Goal: Task Accomplishment & Management: Use online tool/utility

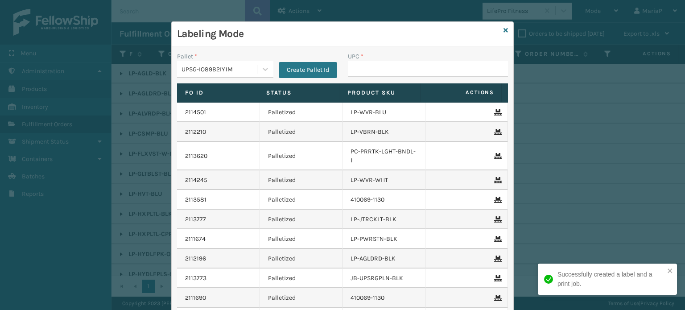
scroll to position [422, 0]
click at [384, 68] on input "UPC *" at bounding box center [428, 69] width 160 height 16
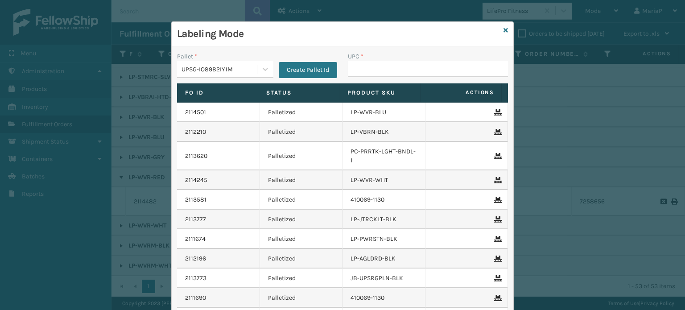
click at [381, 69] on input "UPC *" at bounding box center [428, 69] width 160 height 16
click at [215, 70] on div "UPSG-IO89B2IY1M" at bounding box center [220, 69] width 76 height 9
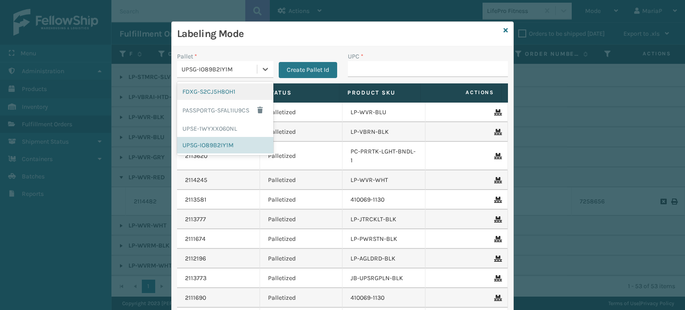
click at [209, 92] on div "FDXG-S2CJ5H8OH1" at bounding box center [225, 91] width 96 height 17
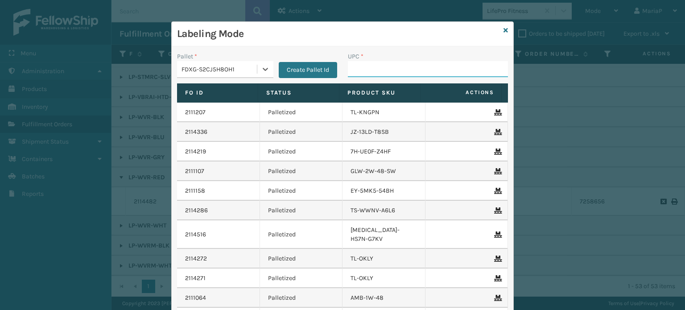
click at [367, 64] on input "UPC *" at bounding box center [428, 69] width 160 height 16
type input "8581000"
type input "853799005547"
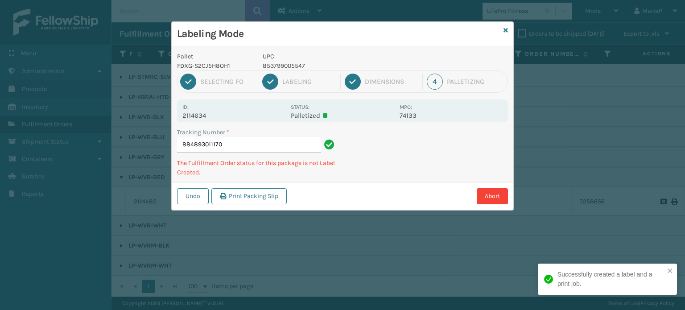
click at [266, 65] on p "853799005547" at bounding box center [329, 65] width 132 height 9
click at [267, 65] on p "853799005547" at bounding box center [329, 65] width 132 height 9
click at [268, 65] on p "853799005547" at bounding box center [329, 65] width 132 height 9
copy p "853799005547"
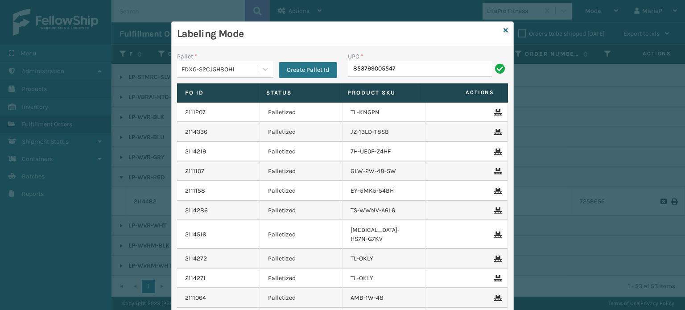
type input "853799005547"
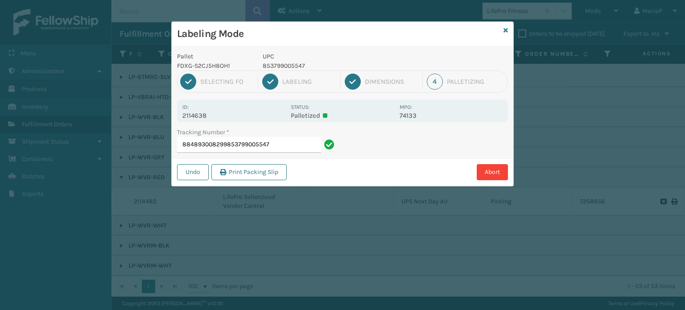
type input "884893008299853799005547853799005547"
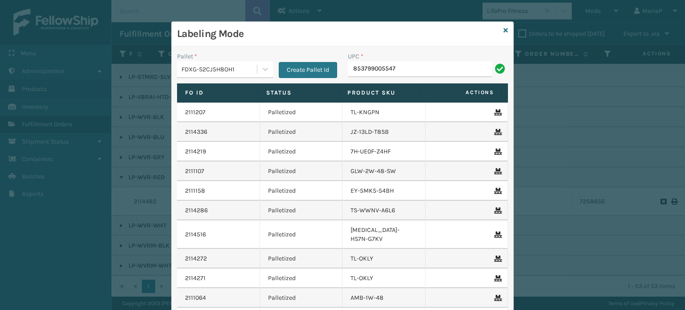
type input "853799005547"
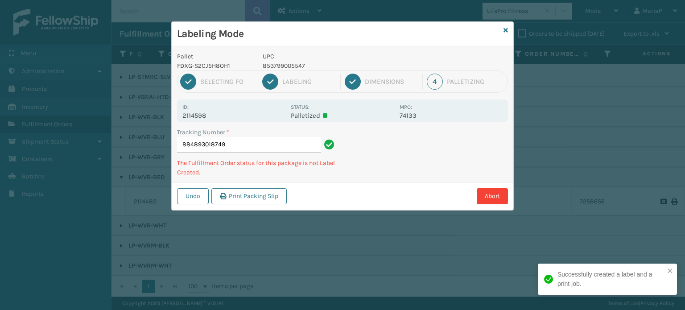
type input "884893018749853799005547"
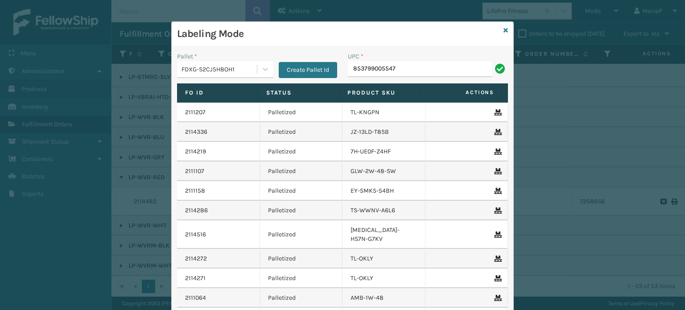
type input "853799005547"
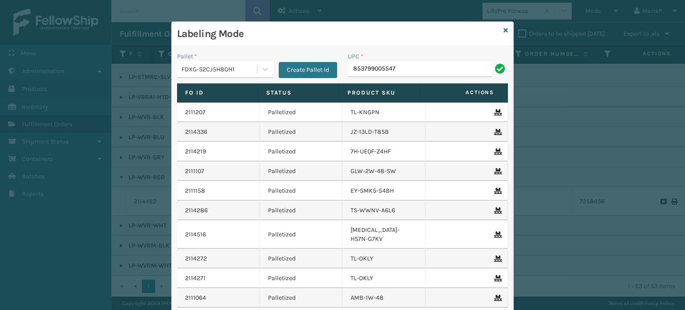
type input "853799005547"
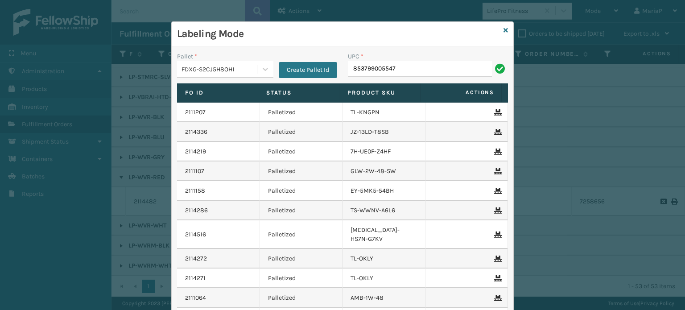
type input "853799005547"
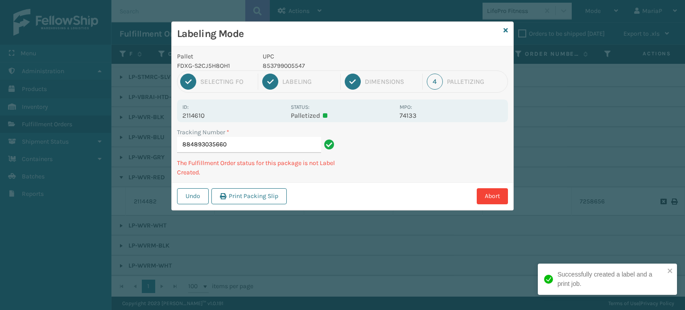
type input "884893035660853799005547"
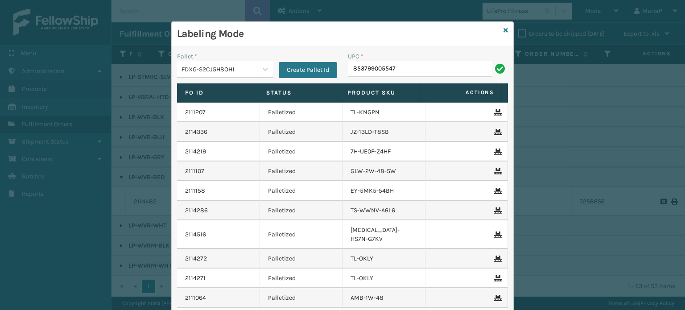
type input "853799005547"
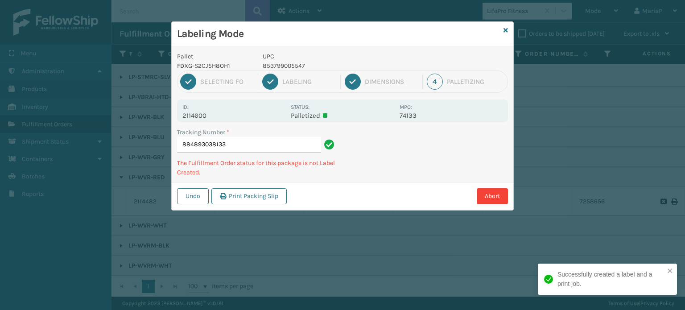
type input "884893038133853799005547"
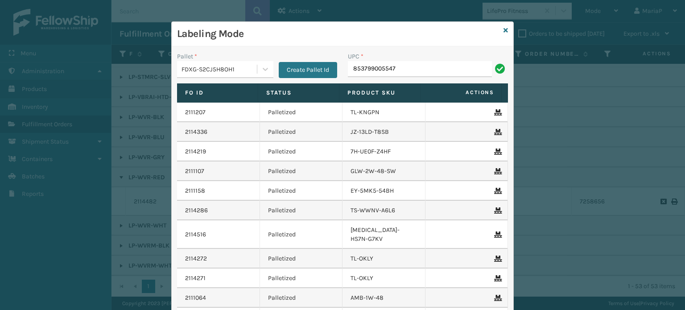
type input "853799005547"
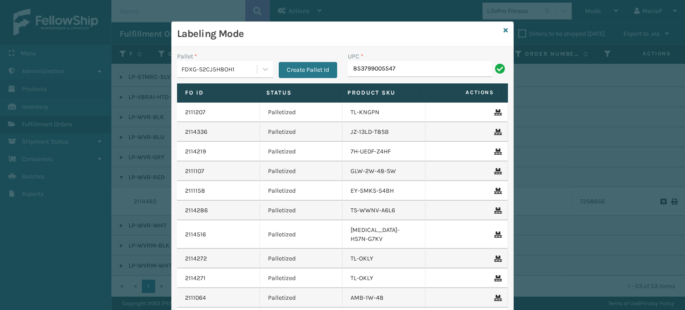
type input "853799005547"
click at [437, 64] on input "853799005547" at bounding box center [420, 69] width 144 height 16
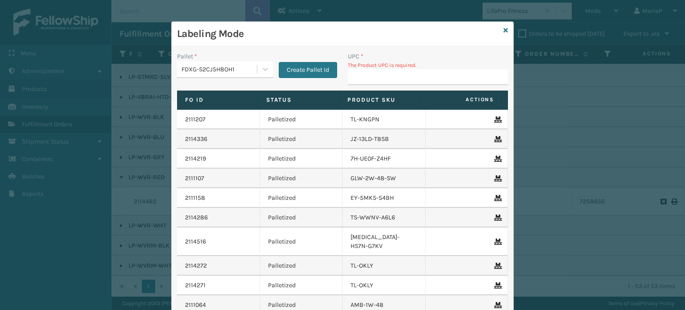
click at [421, 70] on input "UPC *" at bounding box center [428, 77] width 160 height 16
click at [504, 28] on icon at bounding box center [506, 30] width 4 height 6
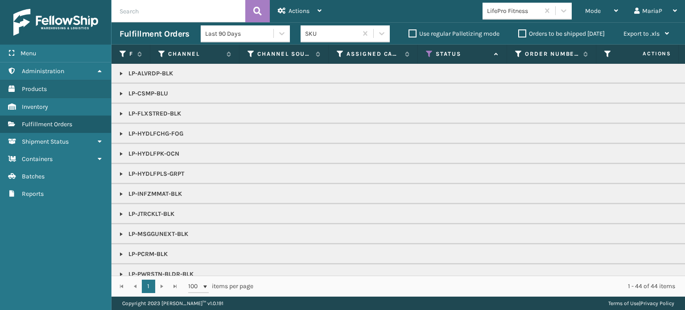
click at [506, 14] on div "LifePro Fitness" at bounding box center [513, 10] width 53 height 9
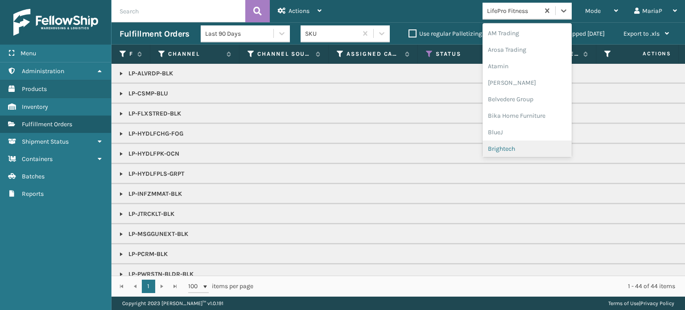
click at [507, 149] on div "Brightech" at bounding box center [527, 149] width 89 height 17
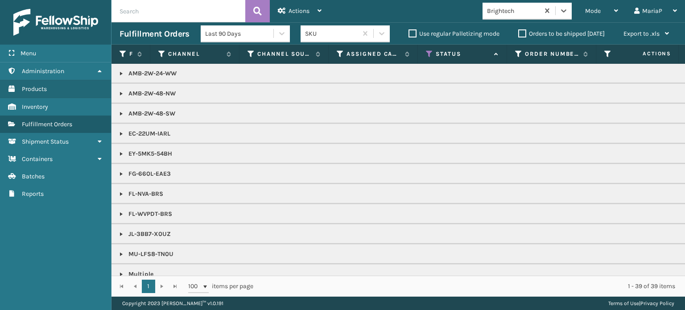
click at [121, 114] on link at bounding box center [121, 113] width 7 height 7
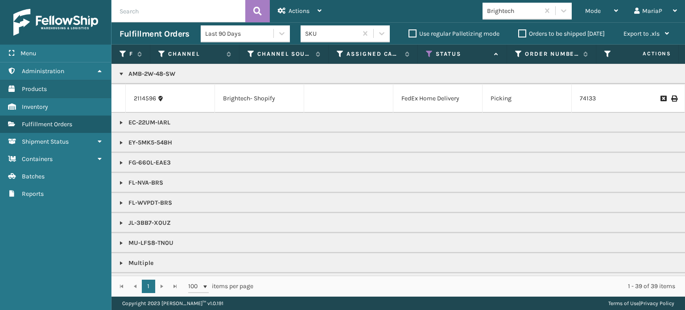
scroll to position [625, 0]
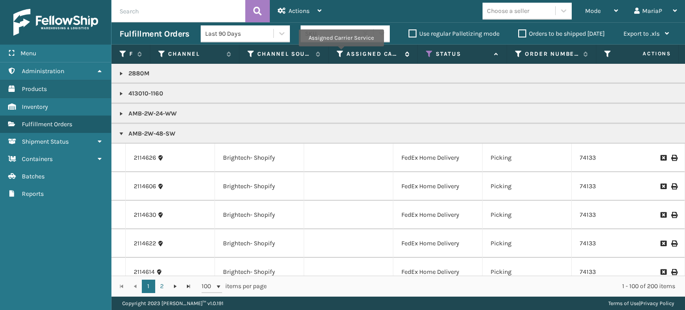
click at [341, 53] on icon at bounding box center [340, 54] width 7 height 8
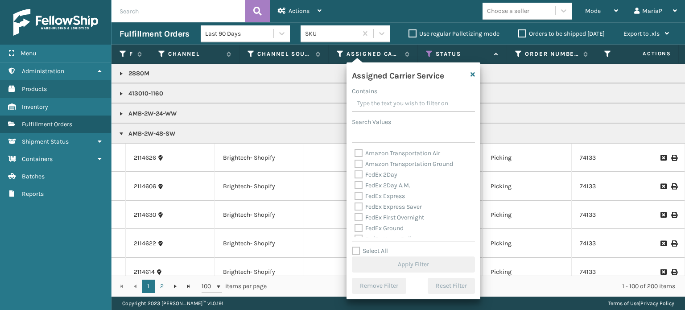
click at [355, 251] on label "Select All" at bounding box center [370, 251] width 36 height 8
click at [355, 247] on input "Select All" at bounding box center [419, 246] width 134 height 1
checkbox input "true"
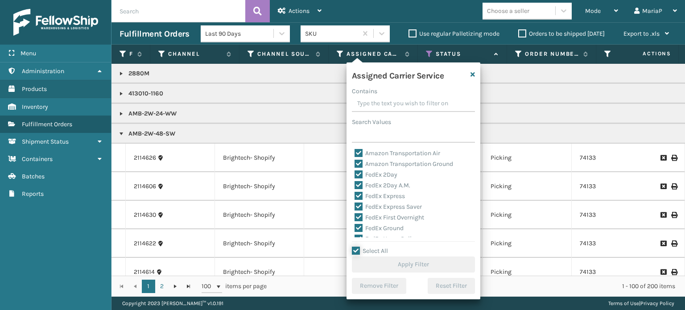
checkbox input "true"
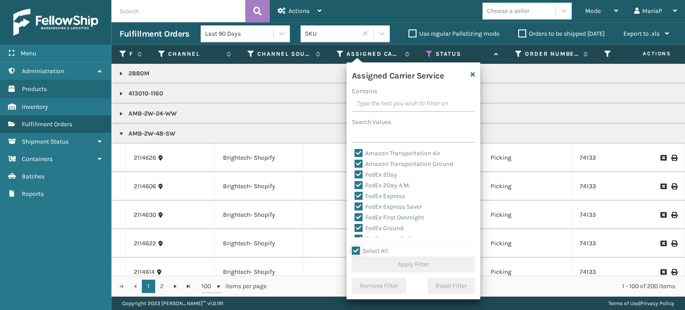
checkbox input "true"
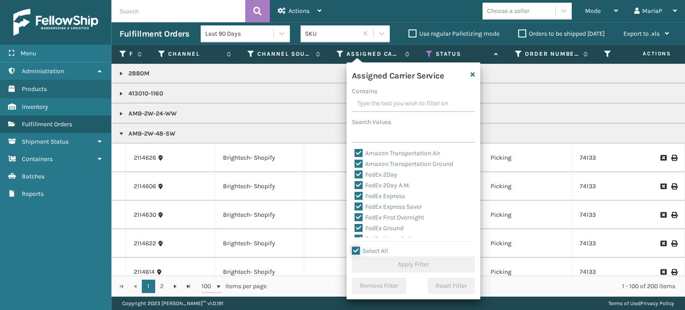
checkbox input "true"
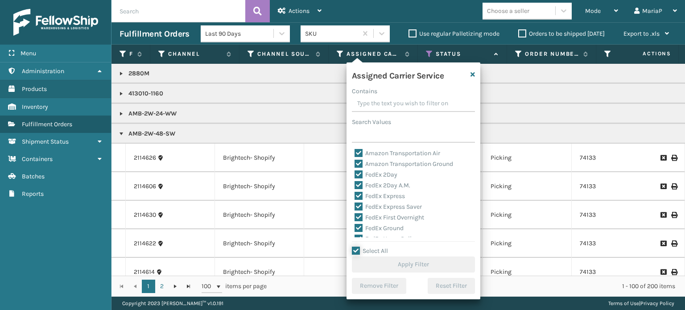
checkbox input "true"
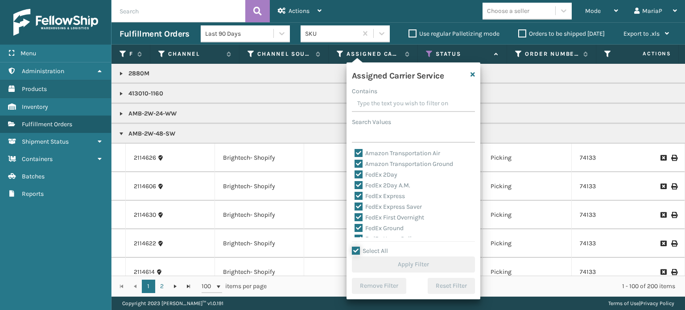
checkbox input "true"
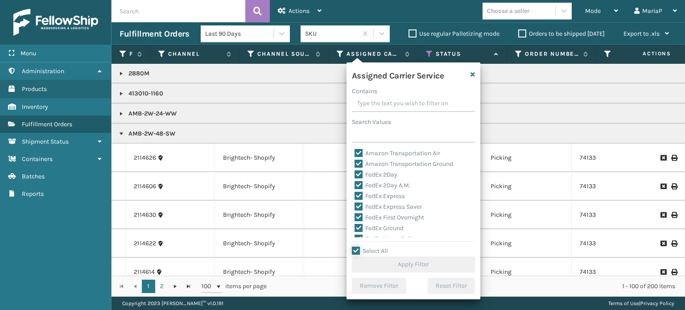
checkbox input "true"
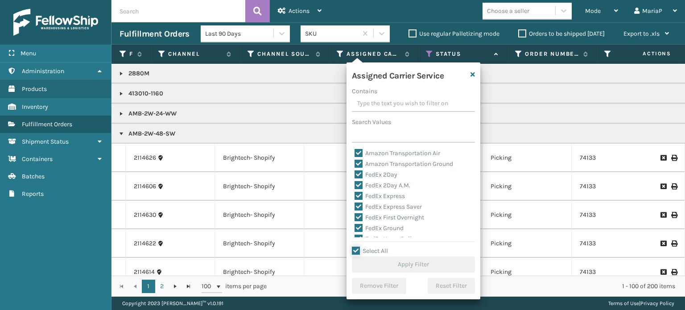
checkbox input "true"
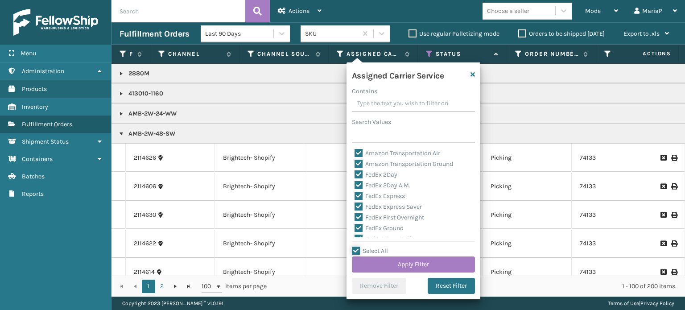
scroll to position [89, 0]
click at [358, 195] on label "LTL" at bounding box center [365, 193] width 20 height 8
click at [355, 193] on input "LTL" at bounding box center [355, 190] width 0 height 6
checkbox input "false"
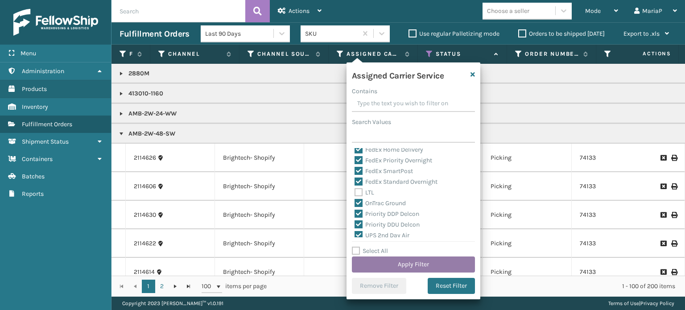
click at [410, 265] on button "Apply Filter" at bounding box center [413, 265] width 123 height 16
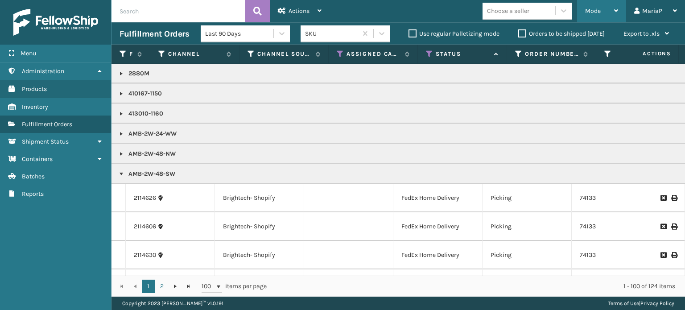
click at [599, 12] on span "Mode" at bounding box center [593, 11] width 16 height 8
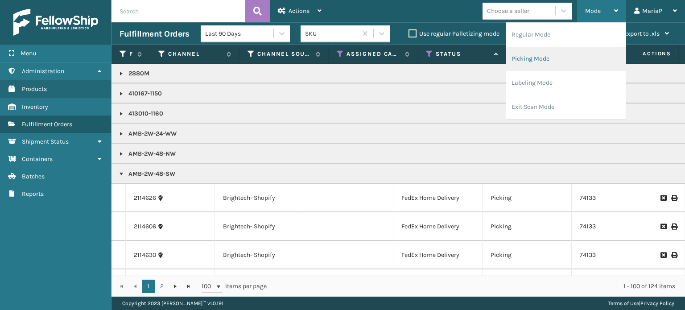
click at [523, 62] on li "Picking Mode" at bounding box center [566, 59] width 120 height 24
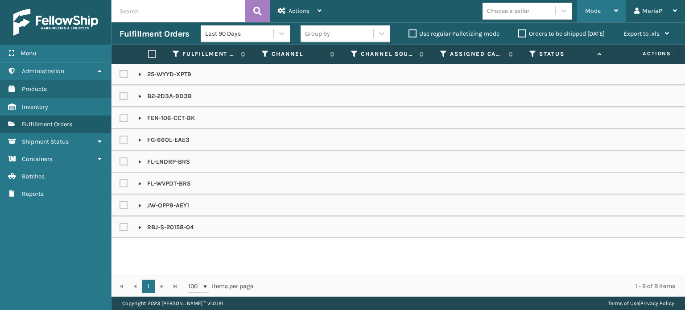
click at [580, 11] on div "Mode Regular Mode Picking Mode Labeling Mode Exit Scan Mode" at bounding box center [601, 11] width 49 height 22
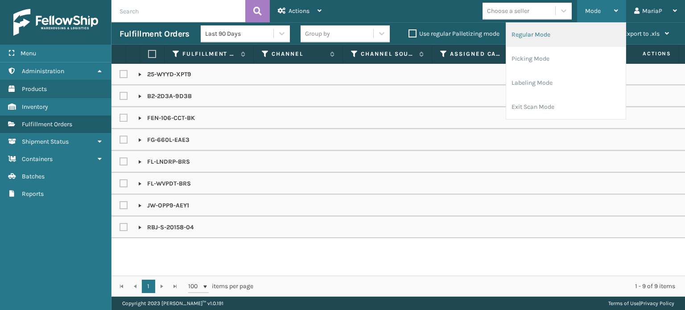
click at [541, 39] on li "Regular Mode" at bounding box center [566, 35] width 120 height 24
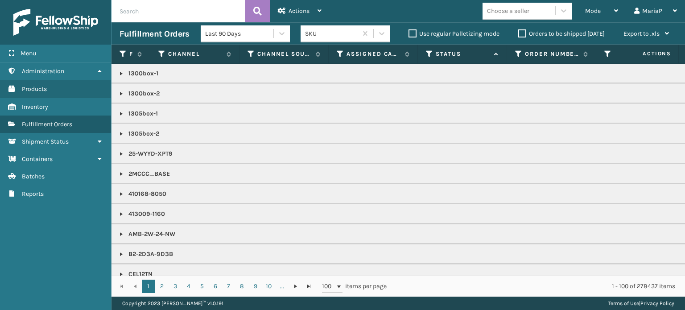
click at [429, 55] on icon at bounding box center [429, 54] width 7 height 8
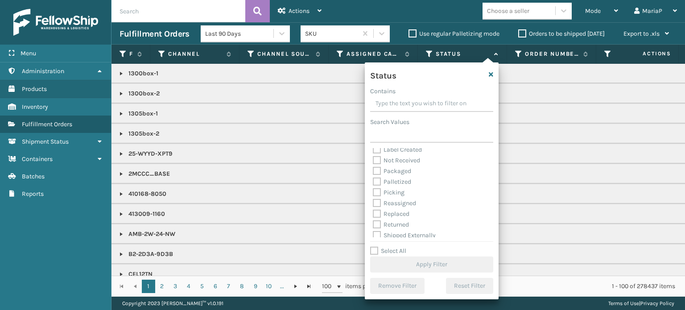
scroll to position [50, 0]
click at [378, 187] on label "Picking" at bounding box center [389, 189] width 32 height 8
click at [373, 187] on input "Picking" at bounding box center [373, 187] width 0 height 6
checkbox input "true"
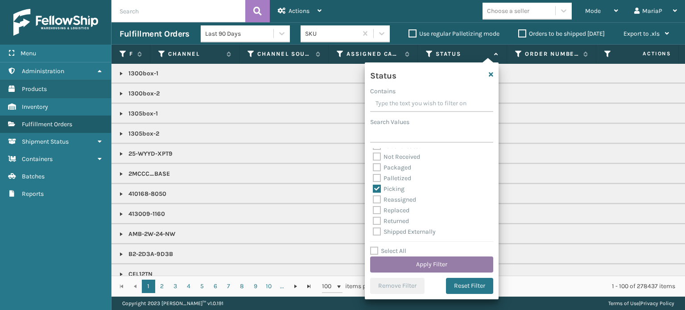
click at [446, 258] on button "Apply Filter" at bounding box center [431, 265] width 123 height 16
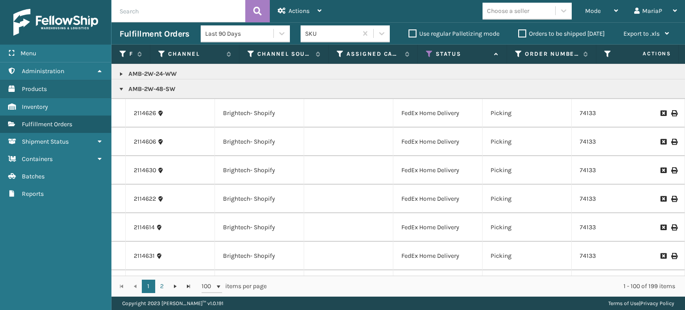
scroll to position [0, 0]
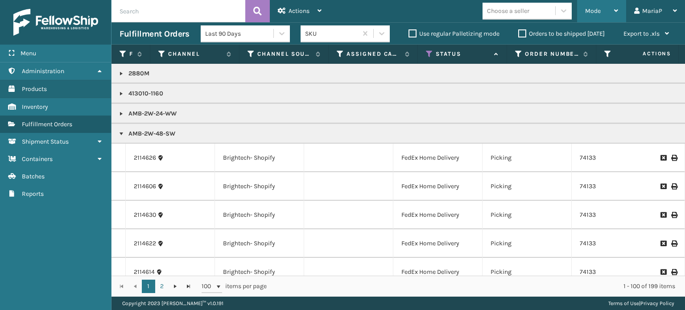
click at [582, 11] on div "Mode Regular Mode Picking Mode Labeling Mode Exit Scan Mode" at bounding box center [601, 11] width 49 height 22
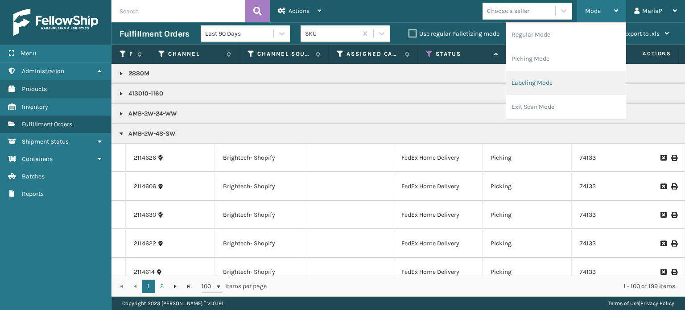
click at [552, 78] on li "Labeling Mode" at bounding box center [566, 83] width 120 height 24
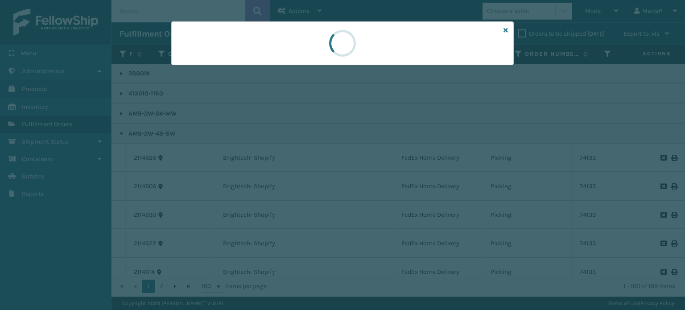
click at [217, 65] on div at bounding box center [342, 155] width 685 height 310
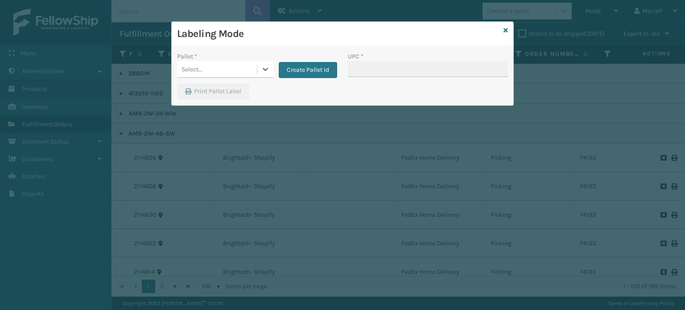
click at [217, 65] on div "Select..." at bounding box center [217, 69] width 80 height 15
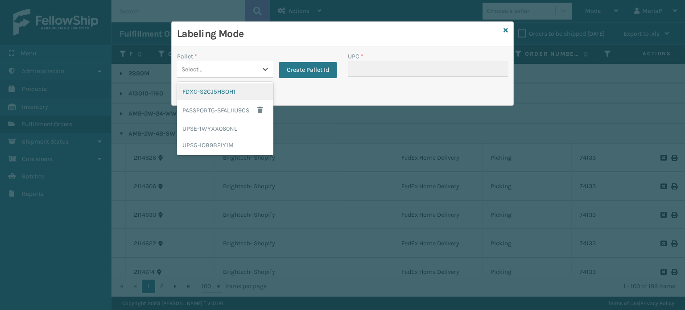
click at [209, 88] on div "FDXG-S2CJ5H8OH1" at bounding box center [225, 91] width 96 height 17
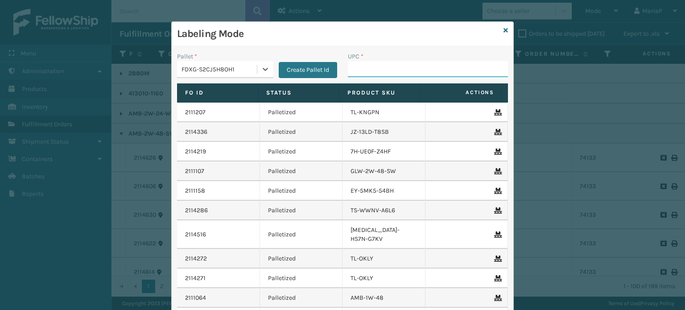
click at [366, 67] on input "UPC *" at bounding box center [428, 69] width 160 height 16
type input "8539130086"
click at [357, 69] on input "UPC *" at bounding box center [428, 69] width 160 height 16
paste input "853799005547"
type input "853799005547"
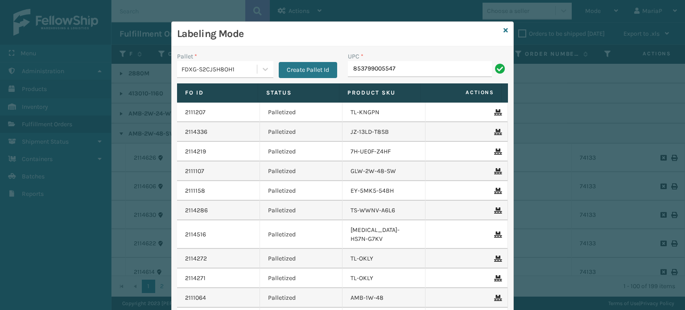
type input "853799005547"
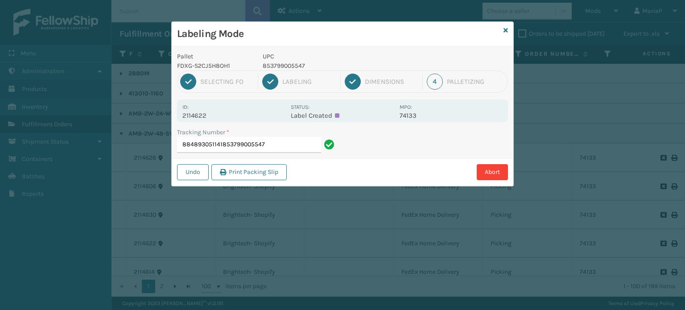
click at [294, 144] on input "884893051141853799005547" at bounding box center [249, 145] width 144 height 16
type input "884893051141853799005547"
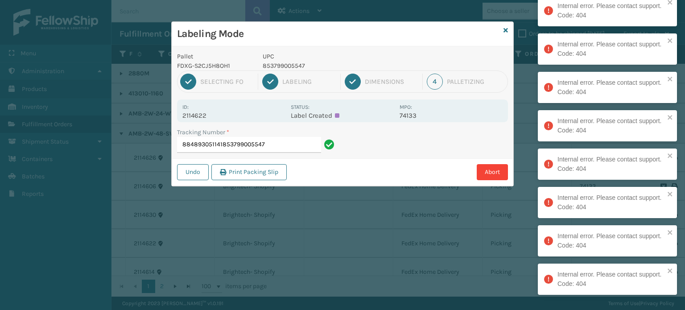
click at [294, 144] on input "884893051141853799005547" at bounding box center [249, 145] width 144 height 16
click at [295, 144] on input "884893051141853799005547" at bounding box center [249, 145] width 144 height 16
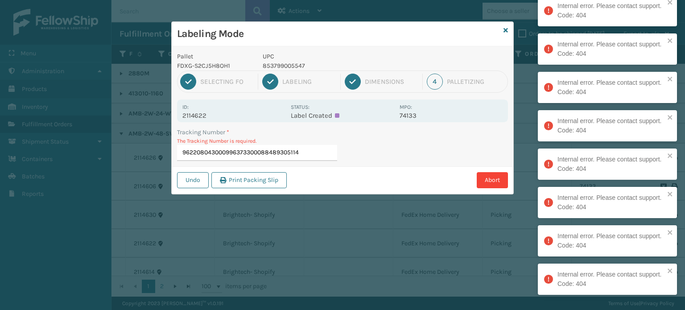
type input "9622080430009963733000884893051141"
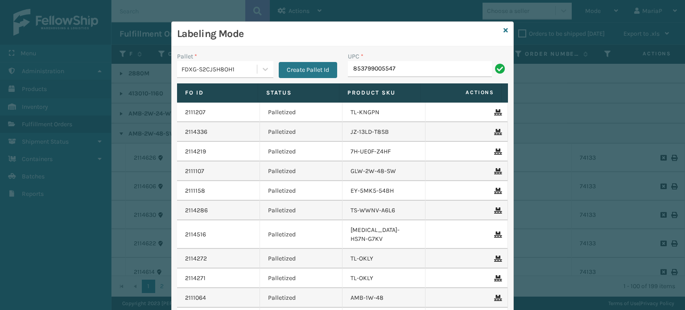
type input "853799005547"
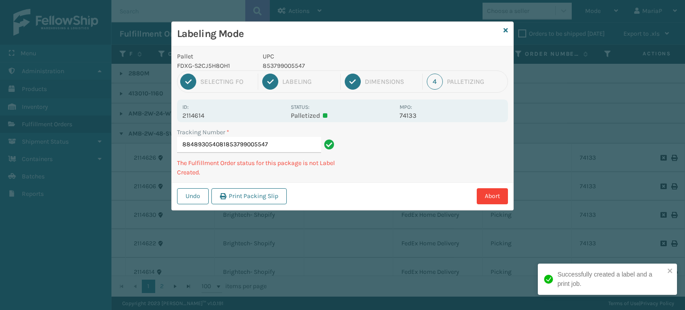
type input "884893054081853799005547853799005547"
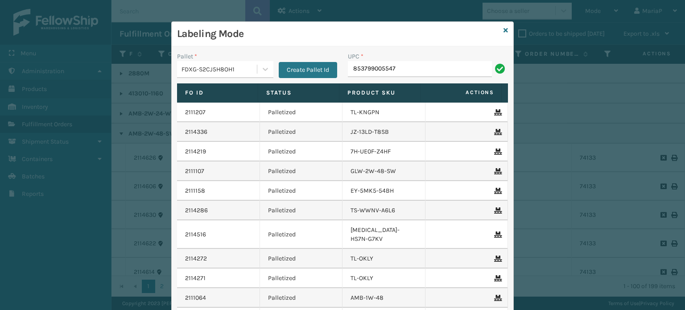
type input "853799005547"
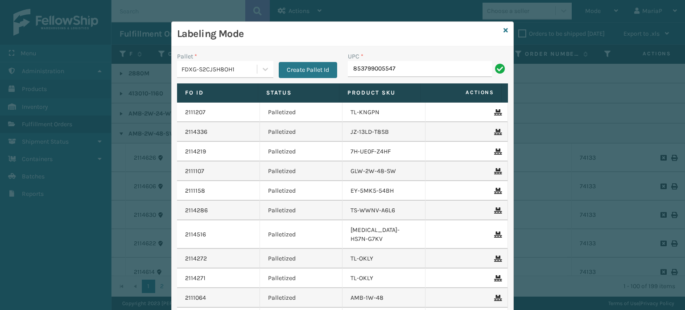
type input "853799005547"
click at [499, 30] on div "Labeling Mode" at bounding box center [343, 34] width 342 height 25
click at [504, 29] on icon at bounding box center [506, 30] width 4 height 6
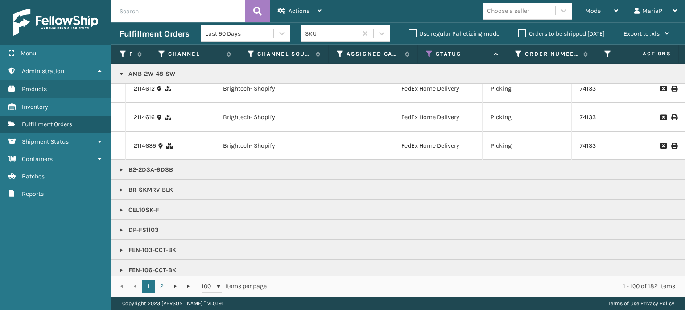
scroll to position [45, 0]
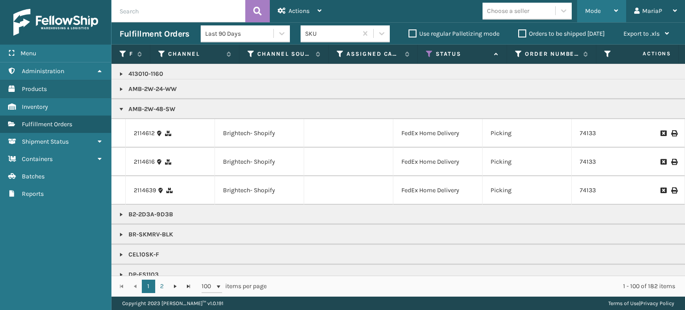
click at [600, 7] on div "Mode" at bounding box center [601, 11] width 33 height 22
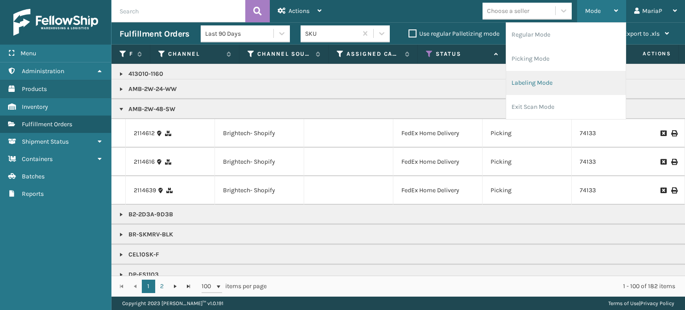
click at [558, 85] on li "Labeling Mode" at bounding box center [566, 83] width 120 height 24
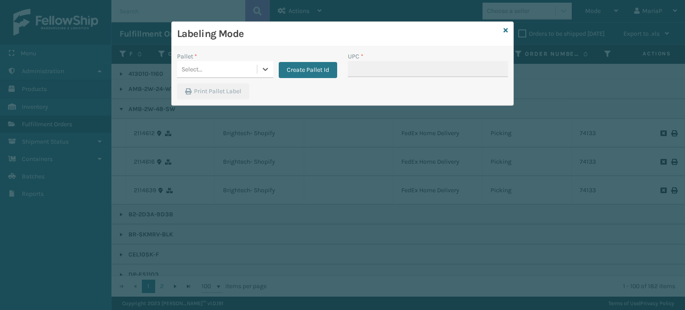
click at [217, 69] on div "Select..." at bounding box center [217, 69] width 80 height 15
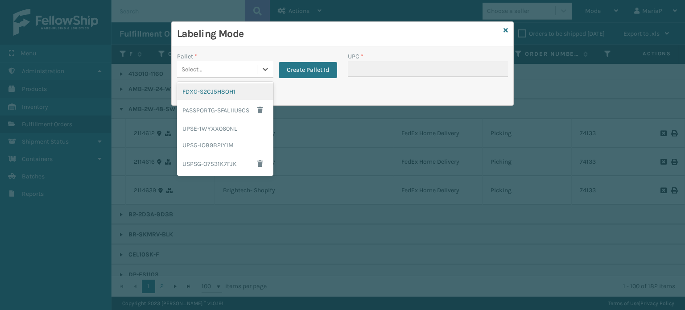
click at [227, 90] on div "FDXG-S2CJ5H8OH1" at bounding box center [225, 91] width 96 height 17
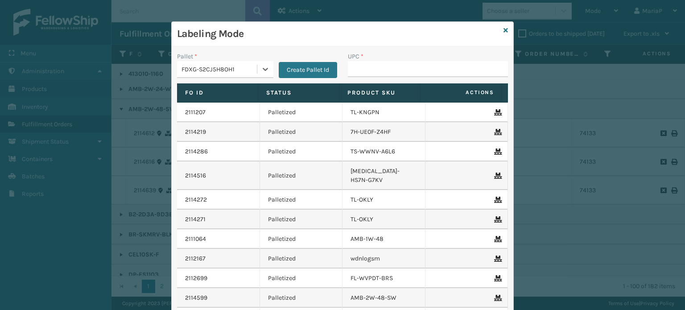
click at [382, 78] on div "UPC *" at bounding box center [428, 68] width 171 height 32
click at [387, 75] on input "UPC *" at bounding box center [428, 69] width 160 height 16
paste input "853799005547"
type input "853799005547"
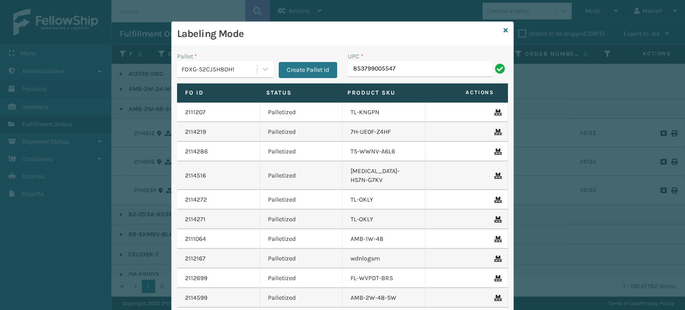
type input "853799005547"
type input "850040667936"
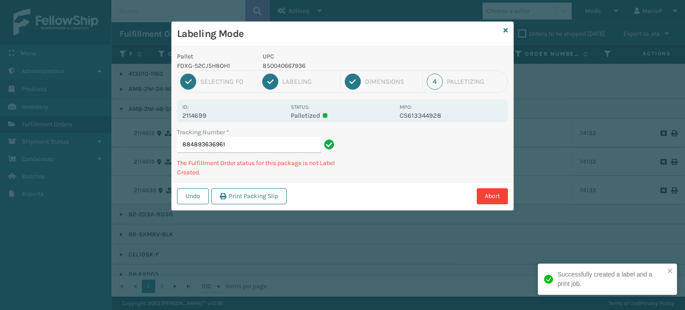
click at [278, 66] on p "850040667936" at bounding box center [329, 65] width 132 height 9
copy p "850040667936"
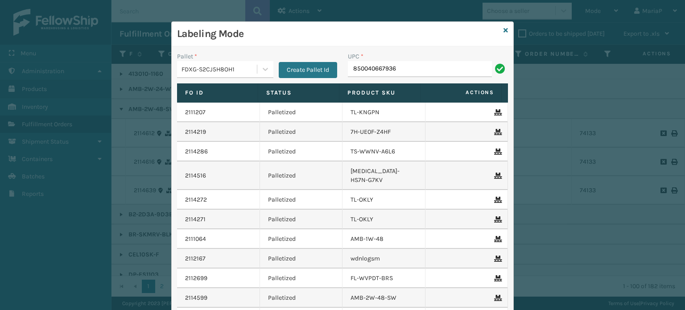
type input "850040667936"
type input "850012486763"
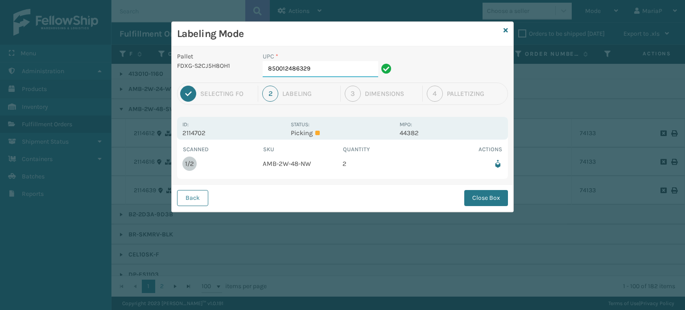
click at [309, 70] on input "850012486329" at bounding box center [321, 69] width 116 height 16
click at [499, 198] on button "Close Box" at bounding box center [487, 198] width 44 height 16
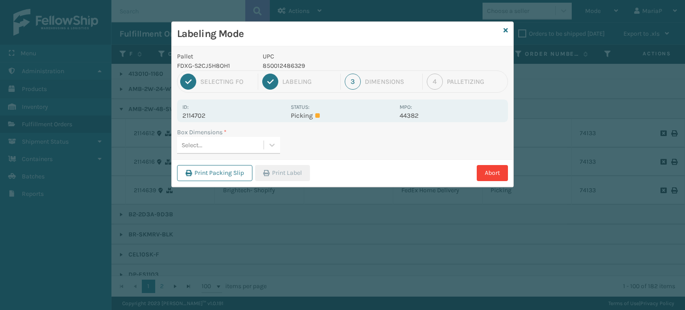
click at [250, 142] on div "Select..." at bounding box center [220, 145] width 87 height 15
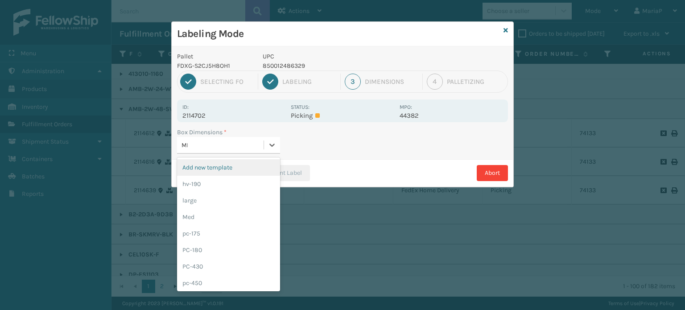
type input "MED"
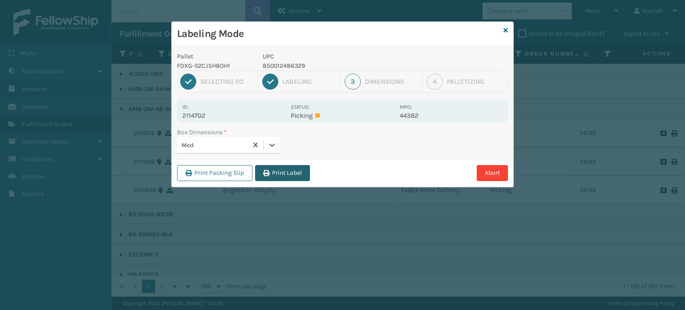
click at [309, 175] on button "Print Label" at bounding box center [282, 173] width 55 height 16
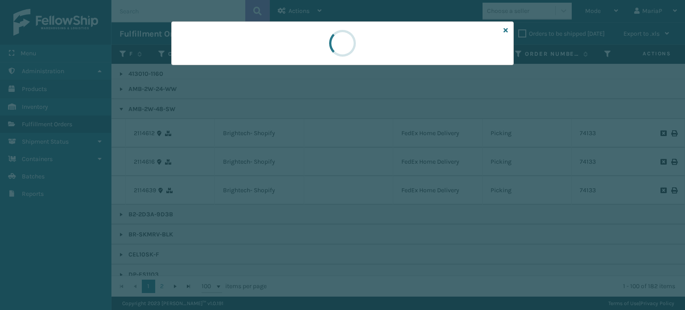
click at [285, 173] on div at bounding box center [342, 155] width 685 height 310
click at [275, 172] on div at bounding box center [342, 155] width 685 height 310
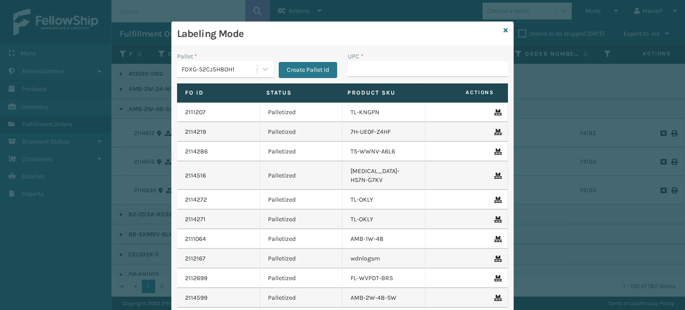
click at [268, 171] on td "Palletized" at bounding box center [301, 176] width 83 height 29
drag, startPoint x: 272, startPoint y: 171, endPoint x: 288, endPoint y: 167, distance: 16.0
click at [274, 171] on td "Palletized" at bounding box center [301, 176] width 83 height 29
click at [414, 63] on input "UPC *" at bounding box center [428, 69] width 160 height 16
type input "8100819"
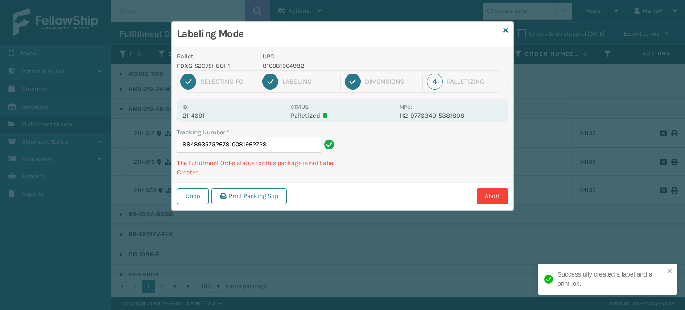
type input "884893575267810081962728"
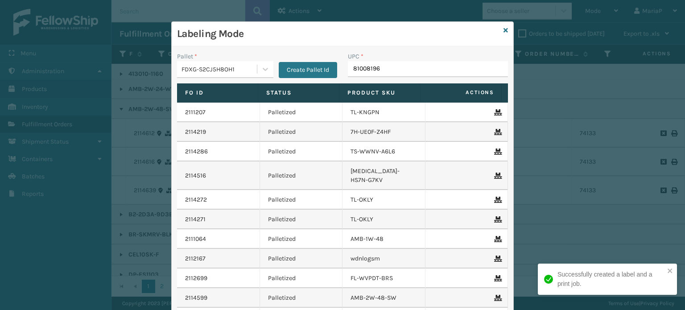
type input "810081962"
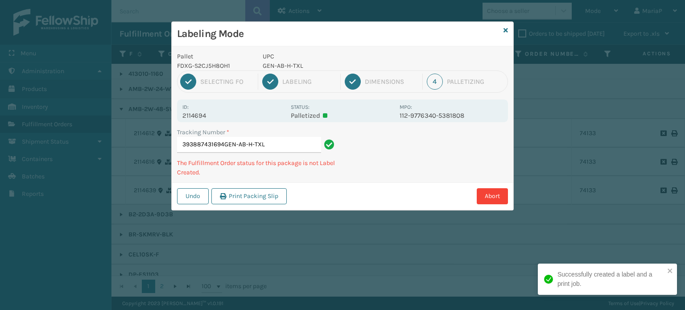
type input "393887431694GEN-AB-H-TXL"
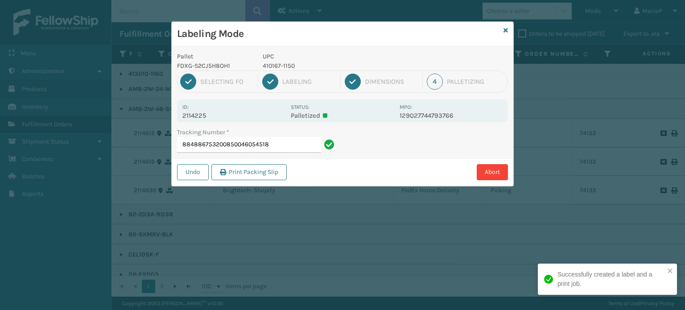
type input "884886753200850046054518"
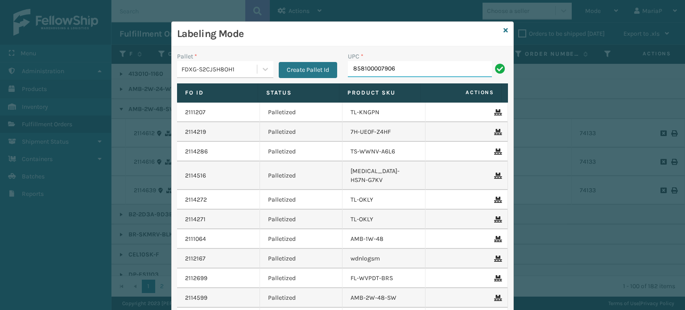
type input "858100007906"
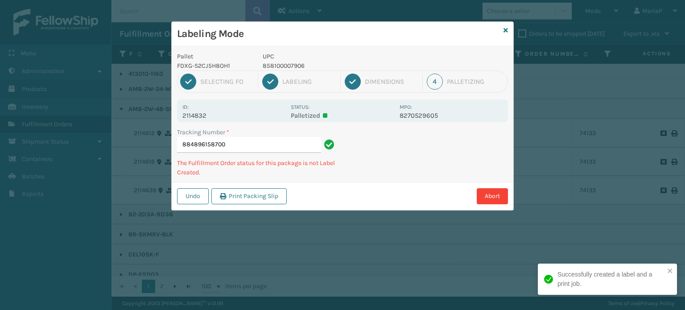
click at [293, 65] on p "858100007906" at bounding box center [329, 65] width 132 height 9
copy p "858100007906"
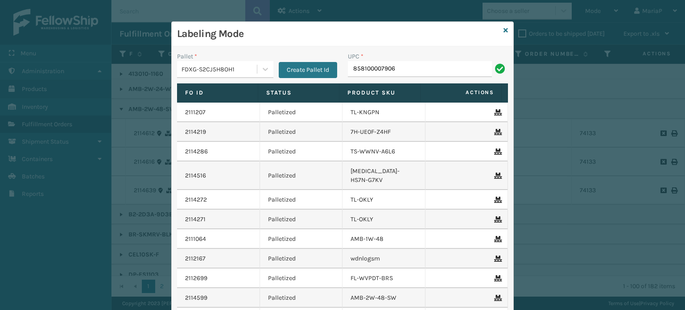
type input "858100007906"
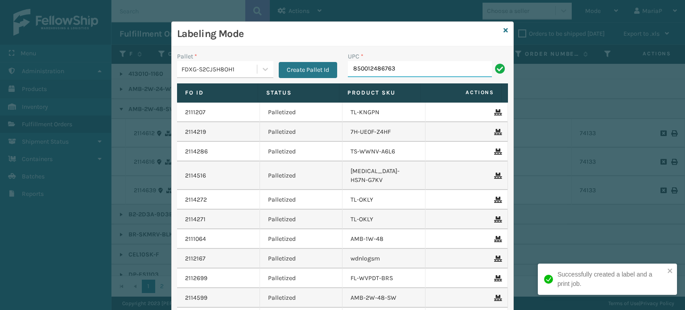
type input "850012486763"
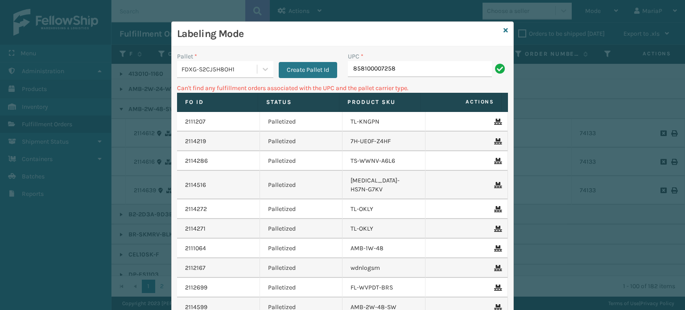
click at [210, 70] on div "FDXG-S2CJ5H8OH1" at bounding box center [220, 69] width 76 height 9
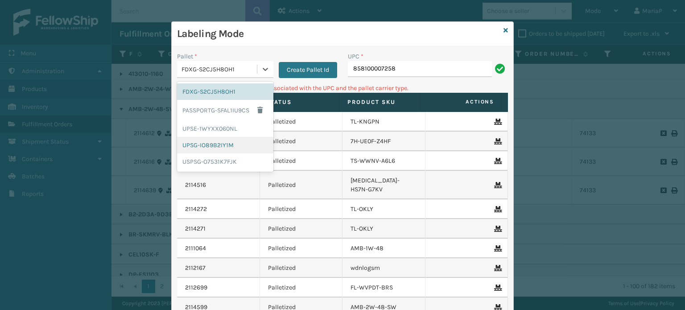
drag, startPoint x: 234, startPoint y: 142, endPoint x: 333, endPoint y: 98, distance: 108.9
click at [235, 142] on div "UPSG-IO89B2IY1M" at bounding box center [225, 145] width 96 height 17
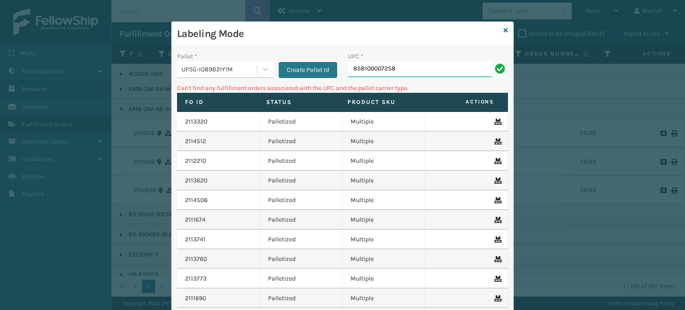
click at [405, 75] on input "858100007258" at bounding box center [420, 69] width 144 height 16
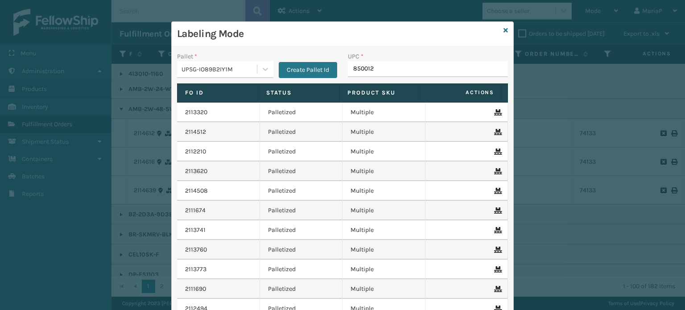
type input "8500124"
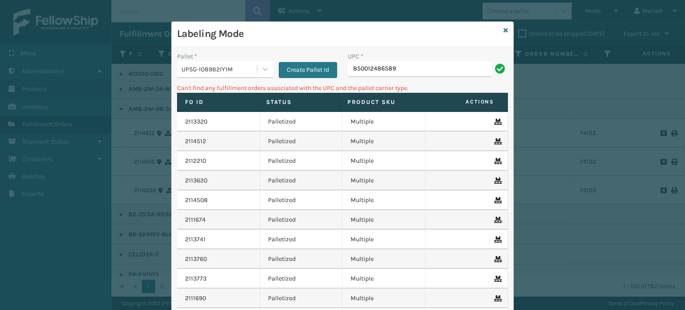
click at [218, 71] on div "UPSG-IO89B2IY1M" at bounding box center [220, 69] width 76 height 9
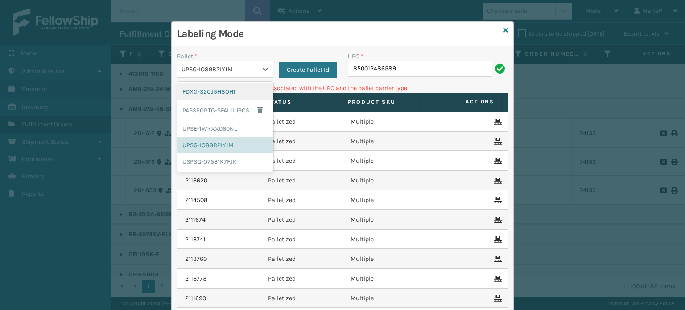
click at [215, 86] on div "FDXG-S2CJ5H8OH1" at bounding box center [225, 91] width 96 height 17
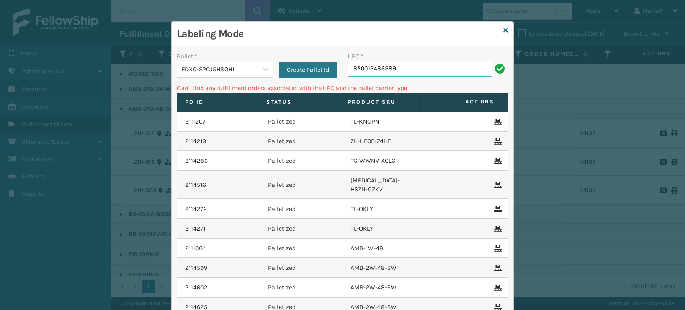
click at [388, 64] on input "850012486589" at bounding box center [420, 69] width 144 height 16
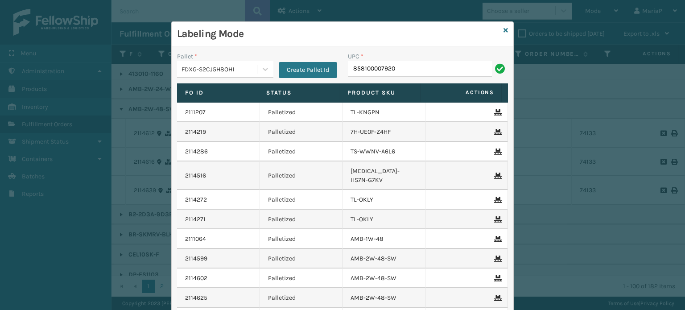
type input "858100007920"
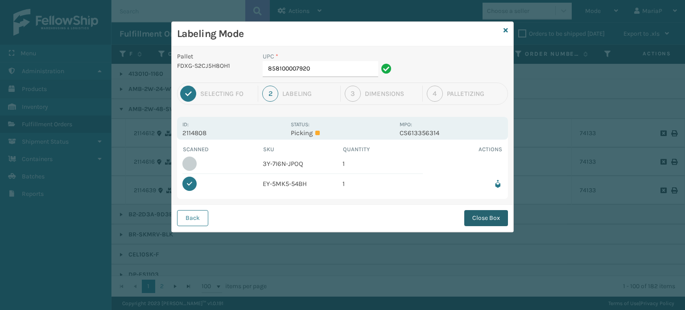
click at [489, 210] on button "Close Box" at bounding box center [487, 218] width 44 height 16
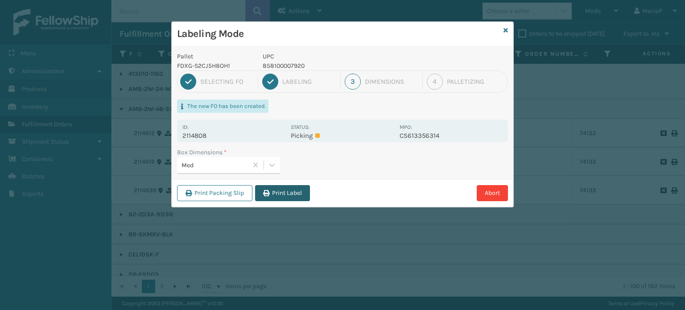
click at [270, 191] on icon "button" at bounding box center [266, 193] width 6 height 6
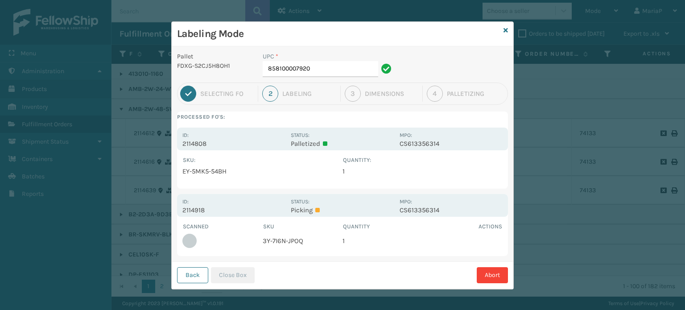
click at [180, 275] on button "Back" at bounding box center [192, 275] width 31 height 16
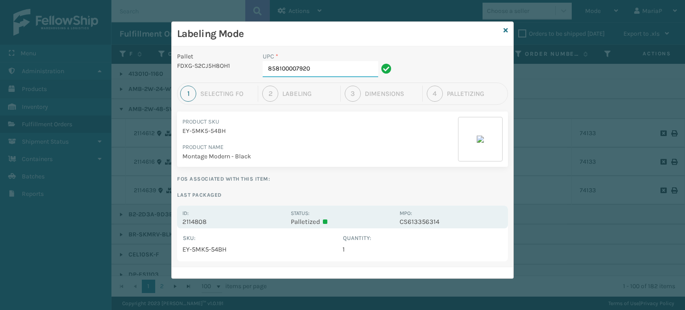
click at [318, 72] on input "858100007920" at bounding box center [321, 69] width 116 height 16
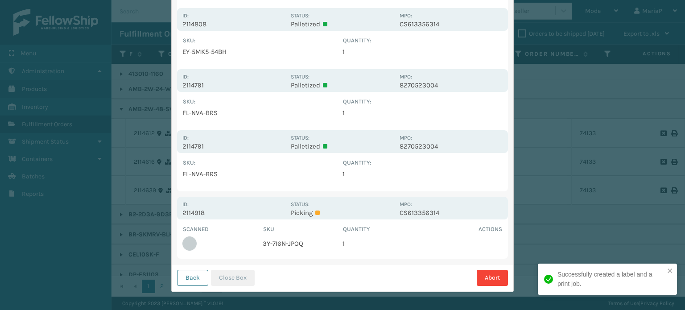
scroll to position [122, 0]
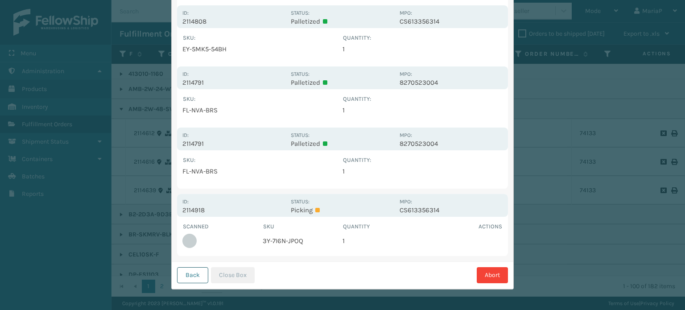
click at [195, 278] on button "Back" at bounding box center [192, 275] width 31 height 16
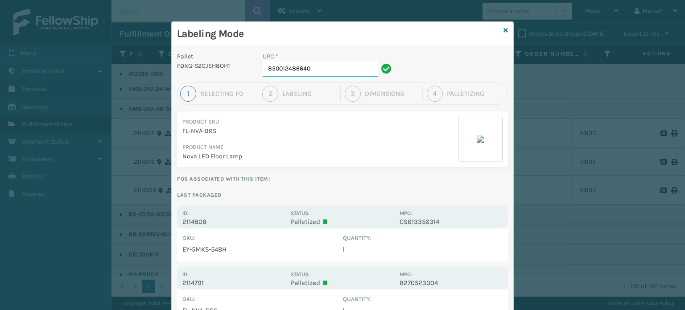
click at [333, 73] on input "850012486640" at bounding box center [321, 69] width 116 height 16
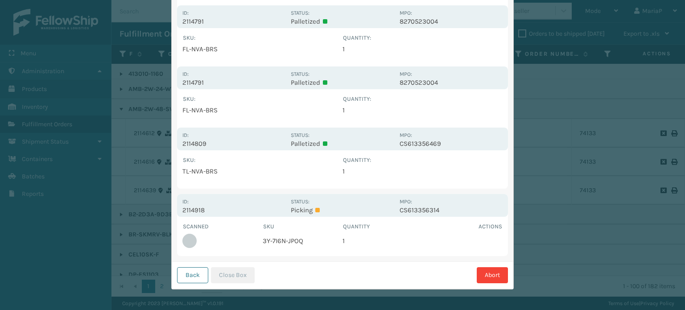
scroll to position [50, 0]
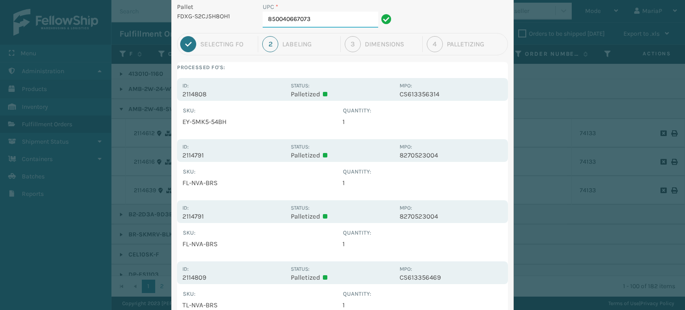
click at [310, 15] on input "850040667073" at bounding box center [321, 20] width 116 height 16
type input "853913008065"
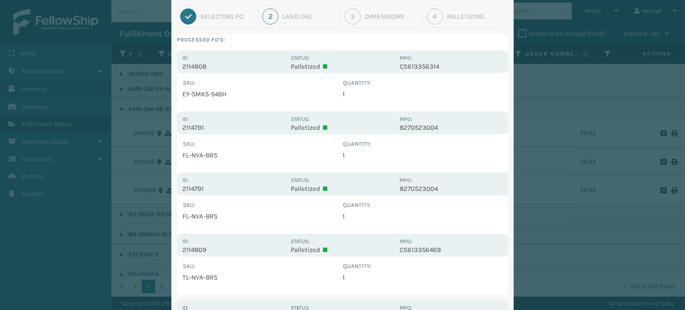
scroll to position [183, 0]
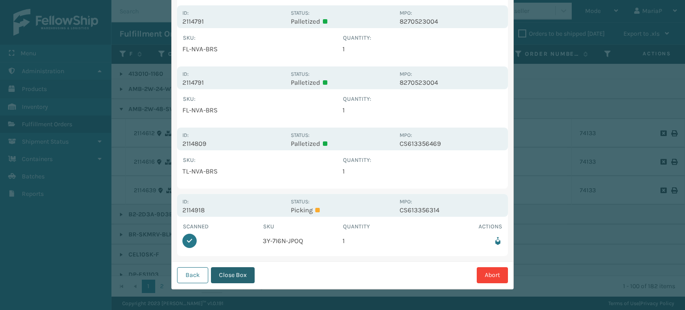
click at [221, 278] on button "Close Box" at bounding box center [233, 275] width 44 height 16
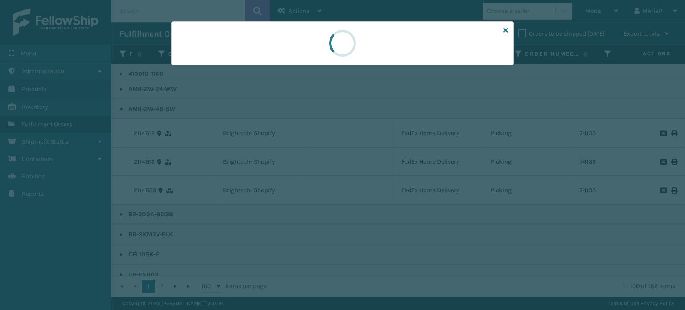
scroll to position [0, 0]
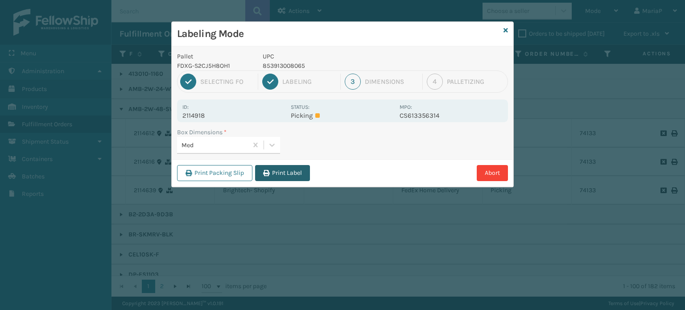
click at [296, 170] on button "Print Label" at bounding box center [282, 173] width 55 height 16
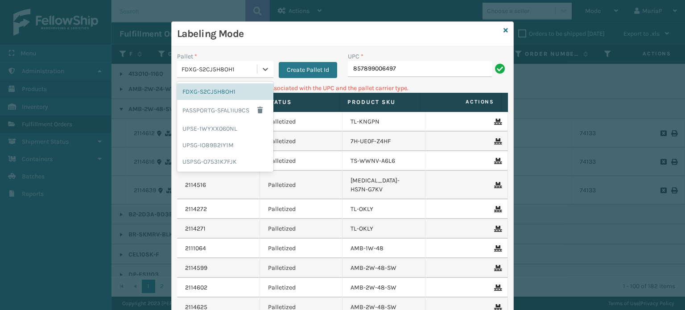
click at [249, 72] on div "FDXG-S2CJ5H8OH1" at bounding box center [220, 69] width 76 height 9
click at [220, 142] on div "UPSG-IO89B2IY1M" at bounding box center [225, 145] width 96 height 17
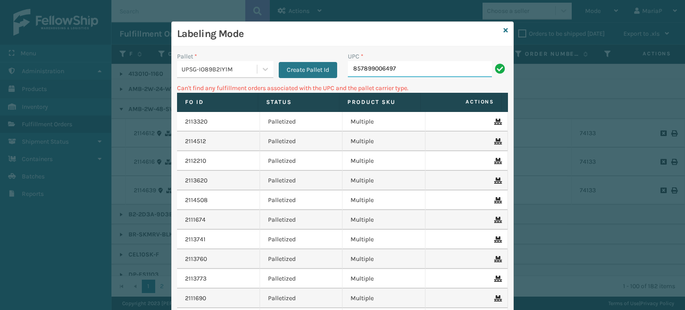
click at [385, 67] on input "857899006497" at bounding box center [420, 69] width 144 height 16
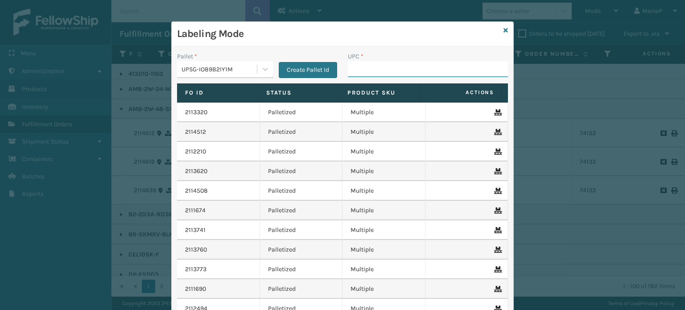
click at [362, 75] on input "UPC *" at bounding box center [428, 69] width 160 height 16
type input "KM-OKS-RD2"
click at [504, 27] on icon at bounding box center [506, 30] width 4 height 6
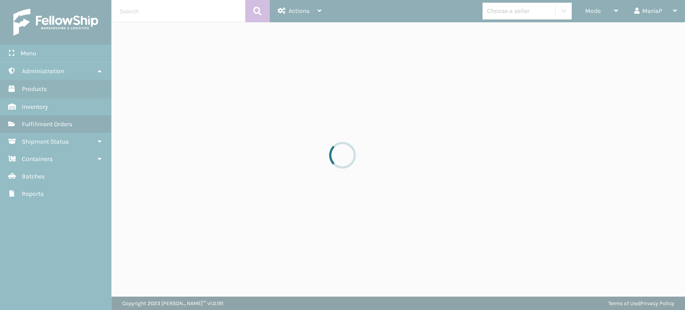
click at [510, 14] on div at bounding box center [342, 155] width 685 height 310
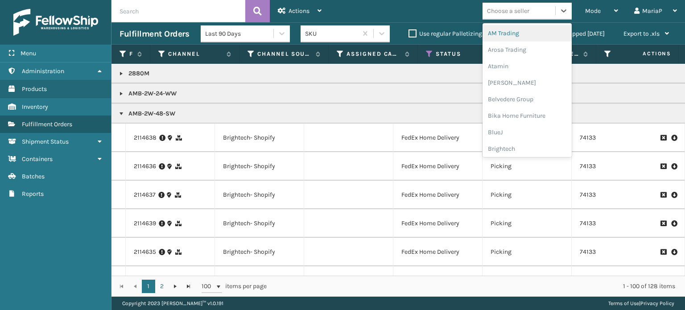
click at [510, 14] on div "Choose a seller" at bounding box center [508, 10] width 42 height 9
type input "BR"
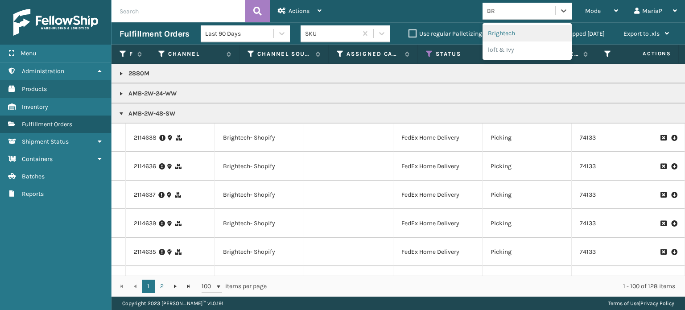
click at [533, 33] on div "Brightech" at bounding box center [527, 33] width 89 height 17
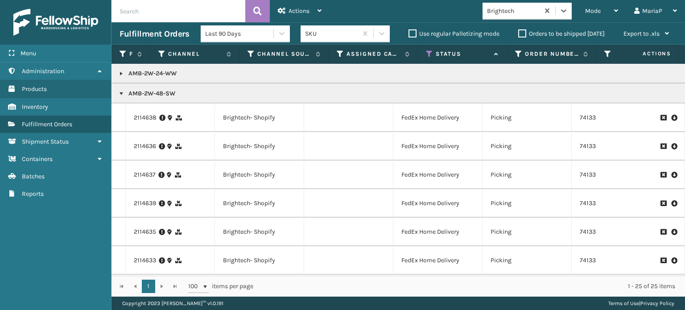
click at [121, 93] on link at bounding box center [121, 93] width 7 height 7
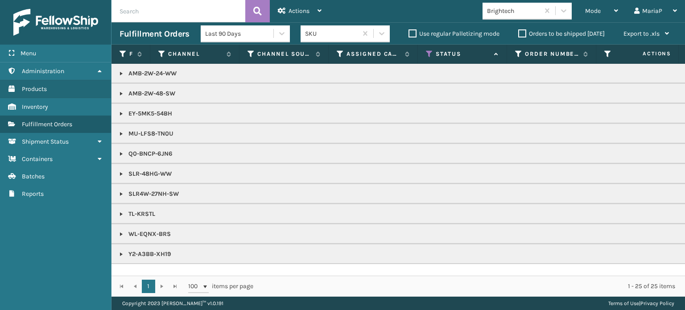
click at [118, 92] on link at bounding box center [121, 93] width 7 height 7
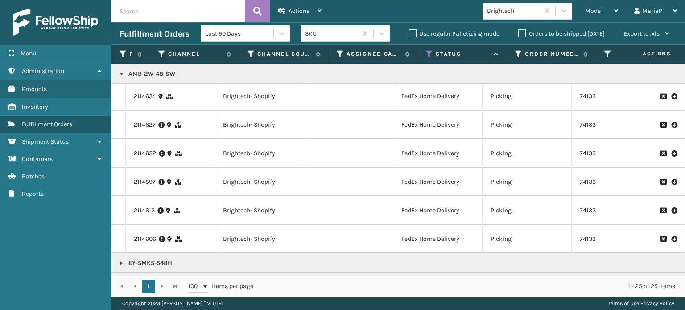
scroll to position [361, 0]
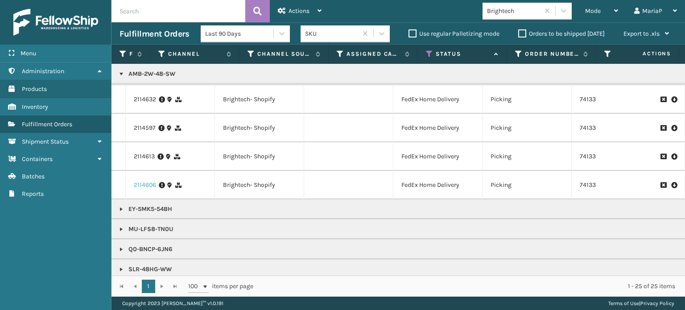
click at [152, 185] on link "2114606" at bounding box center [145, 185] width 22 height 9
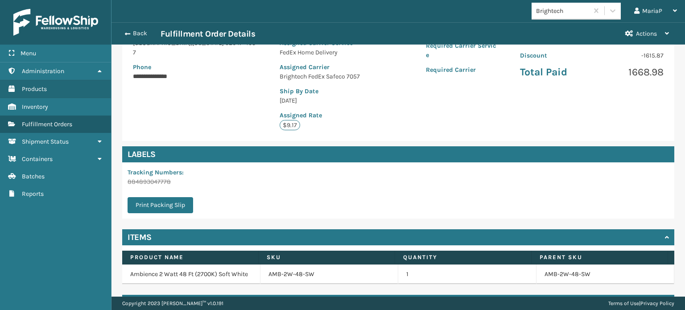
scroll to position [195, 0]
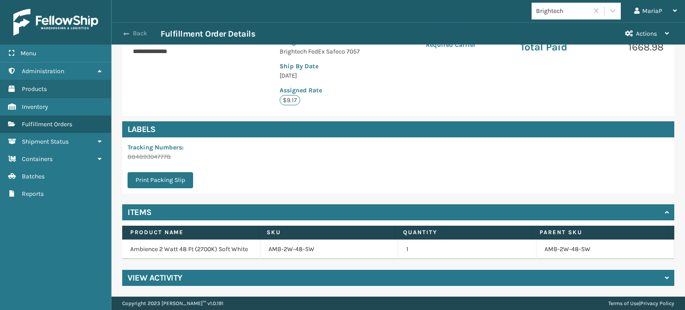
click at [124, 33] on span "button" at bounding box center [126, 34] width 5 height 6
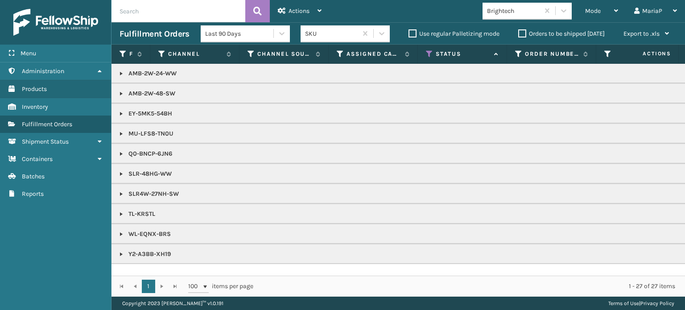
click at [522, 14] on div "Brightech" at bounding box center [513, 10] width 53 height 9
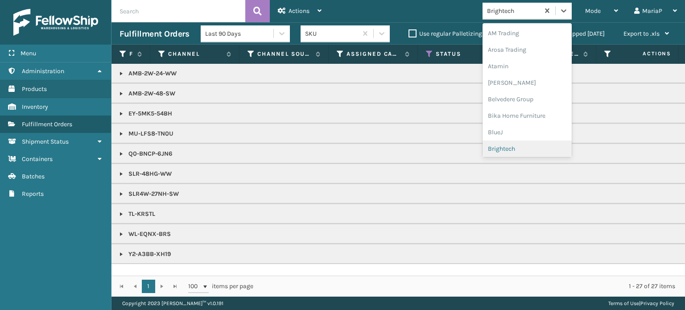
click at [518, 148] on div "Brightech" at bounding box center [527, 149] width 89 height 17
click at [535, 14] on div "Brightech" at bounding box center [513, 10] width 53 height 9
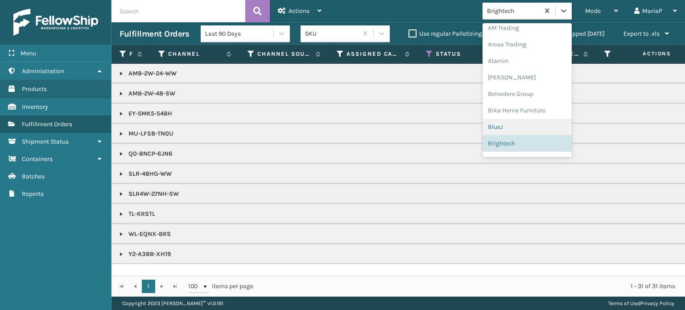
scroll to position [50, 0]
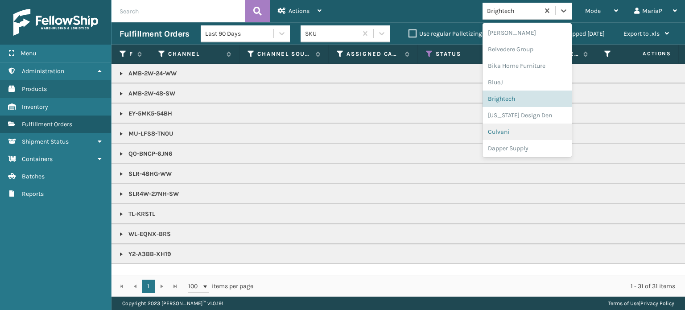
click at [523, 135] on div "Culvani" at bounding box center [527, 132] width 89 height 17
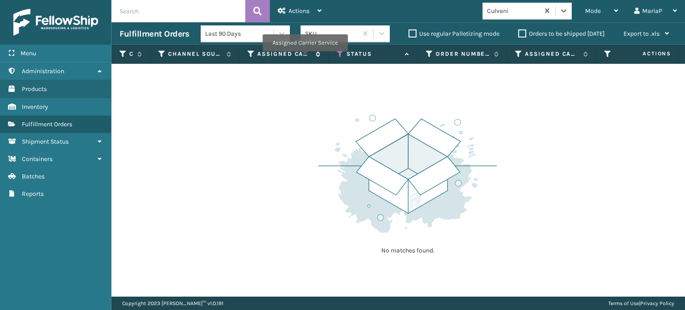
type input "="
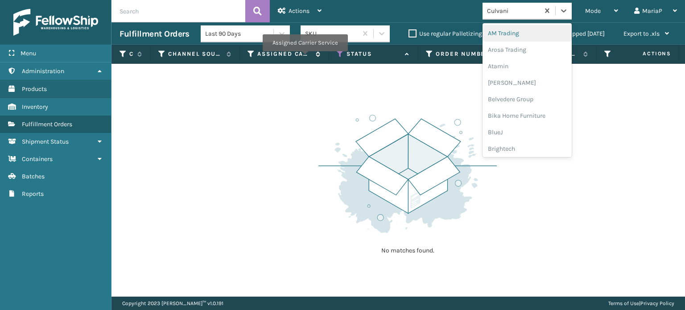
type input "="
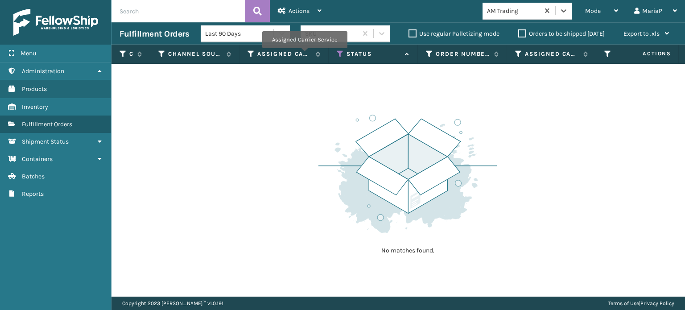
type input ";"
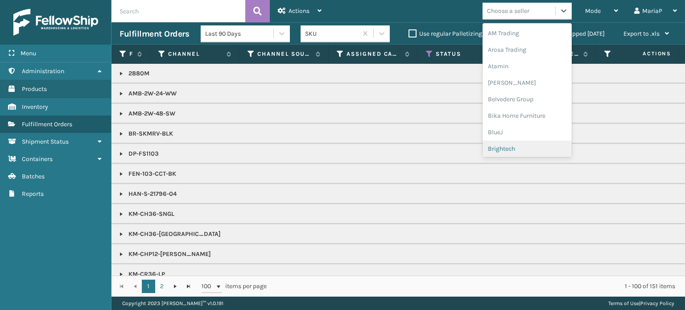
click at [483, 141] on div "Brightech" at bounding box center [527, 149] width 89 height 17
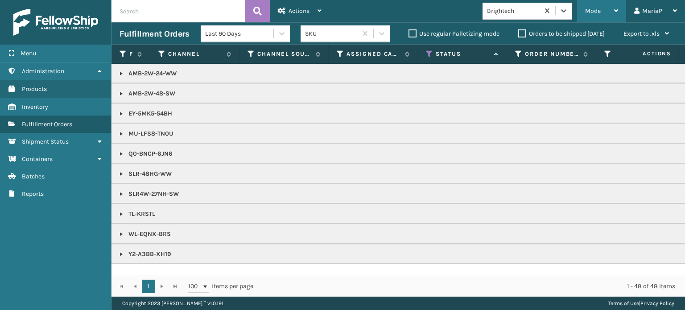
click at [593, 7] on div "Mode" at bounding box center [601, 11] width 33 height 22
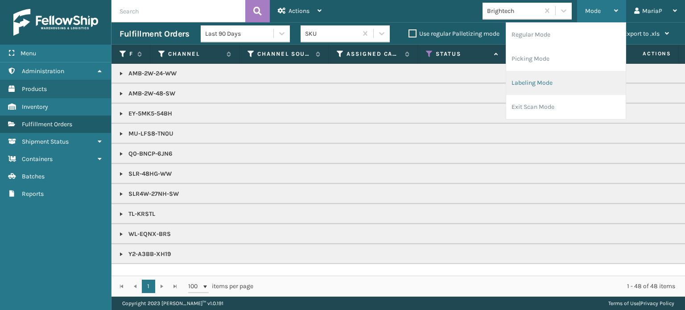
click at [543, 90] on li "Labeling Mode" at bounding box center [566, 83] width 120 height 24
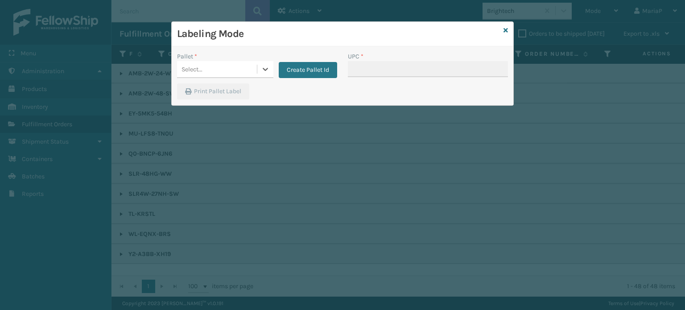
click at [244, 67] on div "Select..." at bounding box center [217, 69] width 80 height 15
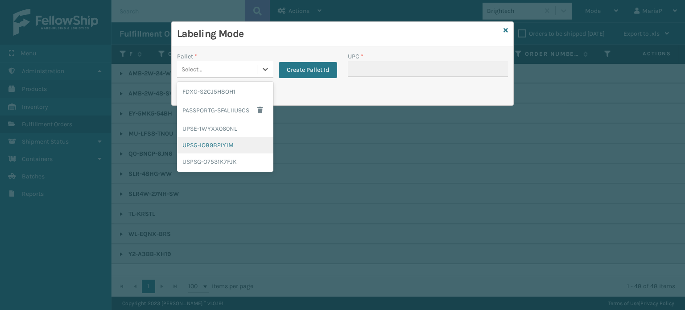
click at [224, 147] on div "UPSG-IO89B2IY1M" at bounding box center [225, 145] width 96 height 17
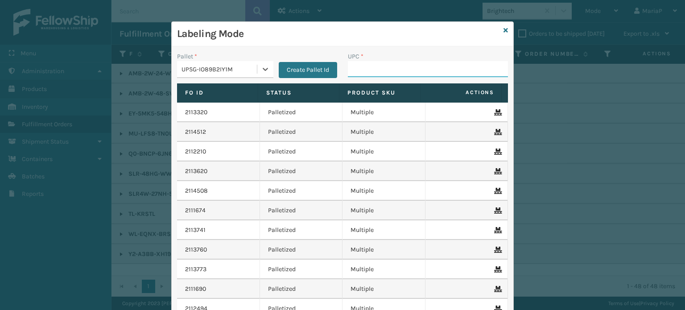
click at [372, 73] on input "UPC *" at bounding box center [428, 69] width 160 height 16
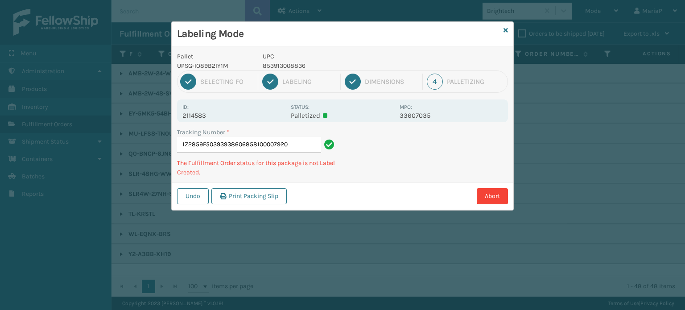
type input "1Z2859F50393938606858100007920"
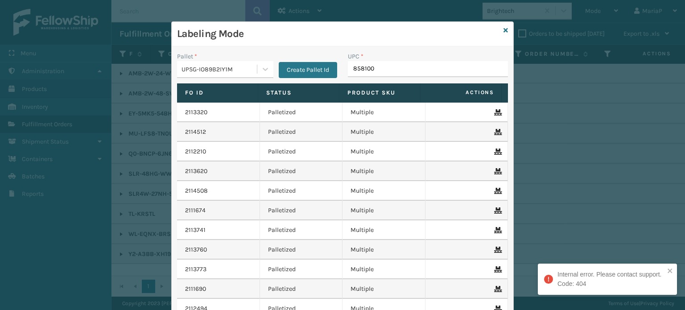
type input "8581000"
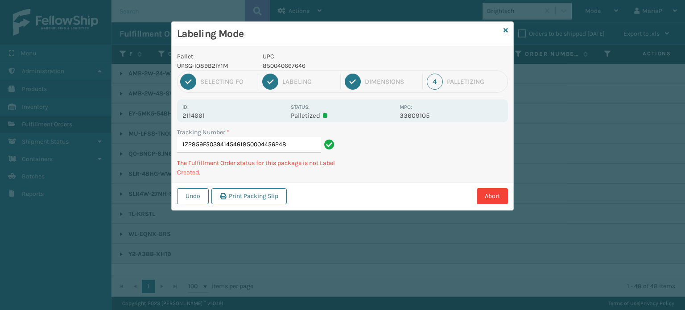
type input "1Z2859F50394145461850004456248"
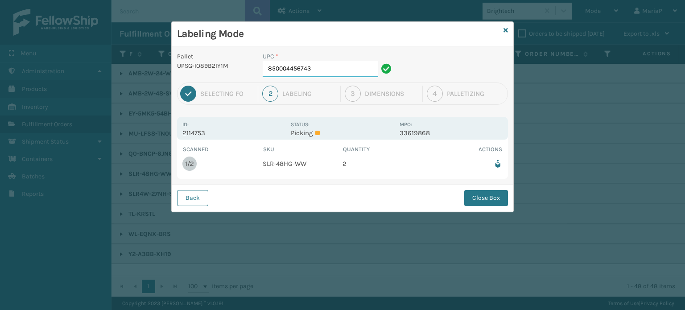
click at [321, 72] on input "850004456743" at bounding box center [321, 69] width 116 height 16
click at [478, 194] on button "Close Box" at bounding box center [487, 198] width 44 height 16
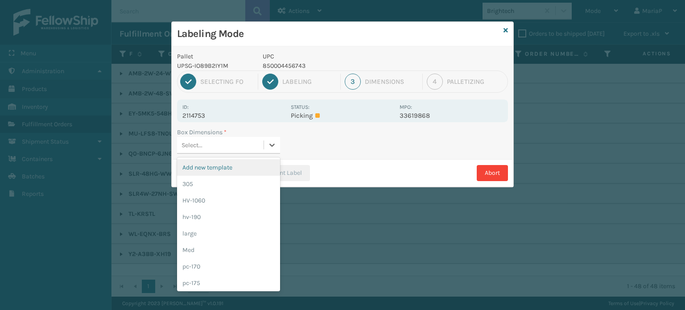
click at [245, 140] on div "Select..." at bounding box center [220, 145] width 87 height 15
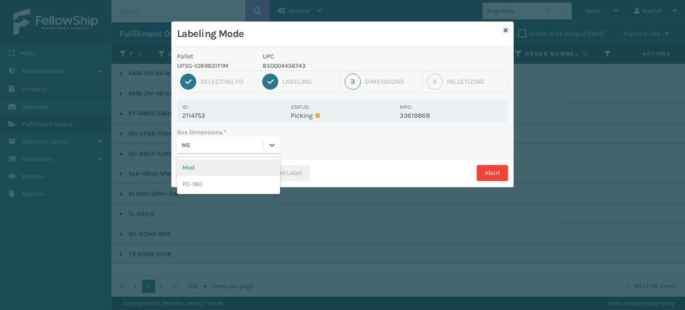
type input "MED"
click at [199, 163] on div "Med" at bounding box center [228, 167] width 103 height 17
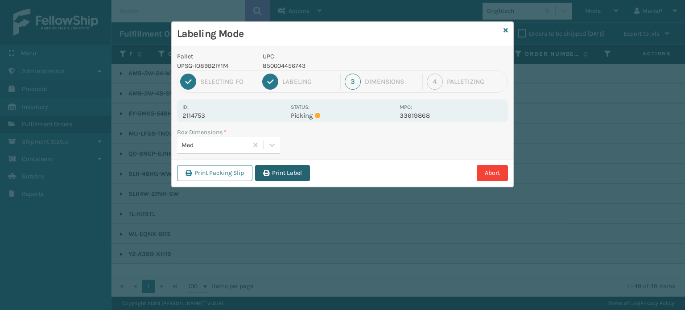
click at [302, 171] on button "Print Label" at bounding box center [282, 173] width 55 height 16
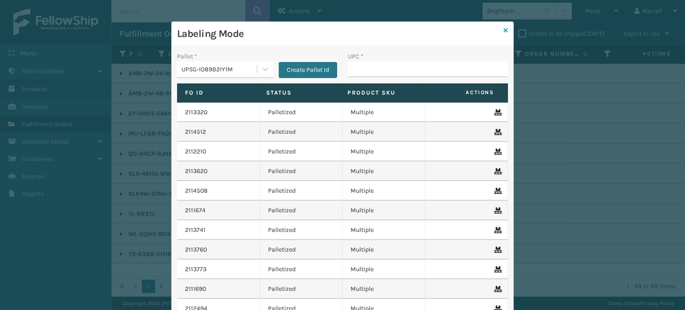
click at [504, 28] on icon at bounding box center [506, 30] width 4 height 6
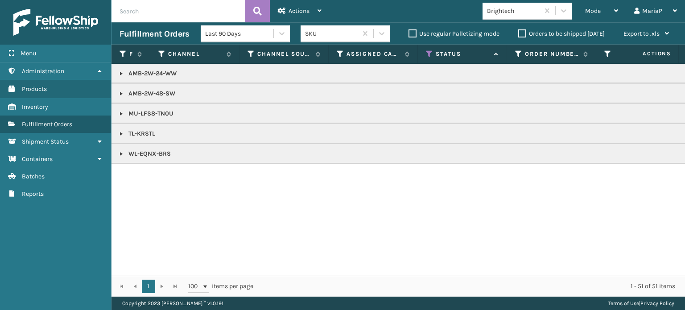
click at [120, 132] on link at bounding box center [121, 133] width 7 height 7
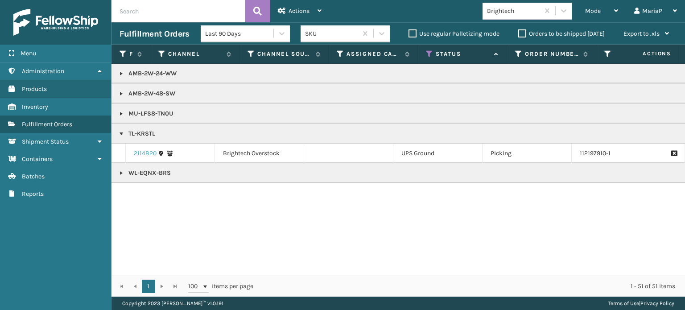
click at [147, 153] on link "2114820" at bounding box center [145, 153] width 23 height 9
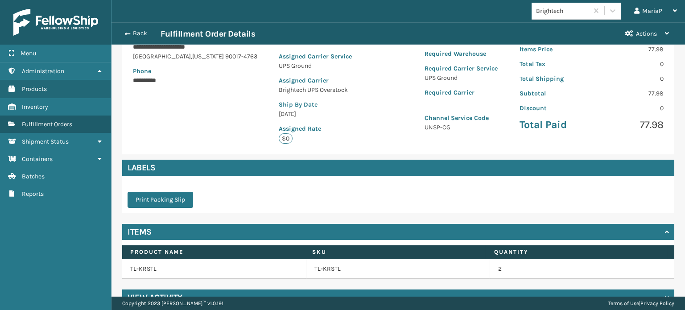
scroll to position [158, 0]
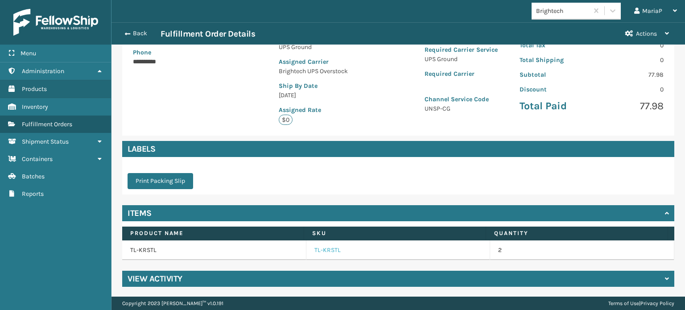
click at [325, 248] on link "TL-KRSTL" at bounding box center [328, 250] width 26 height 9
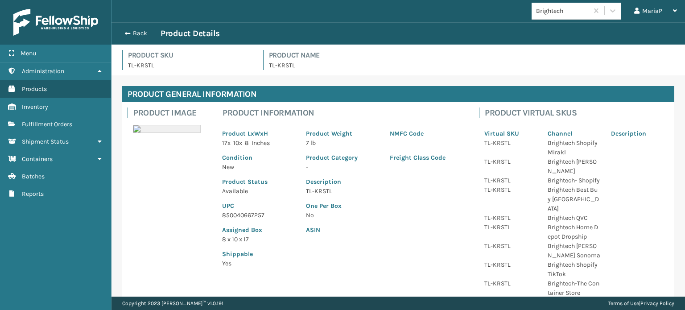
click at [240, 213] on p "850040667257" at bounding box center [258, 215] width 73 height 9
copy p "850040667257"
click at [129, 32] on span "button" at bounding box center [126, 33] width 5 height 6
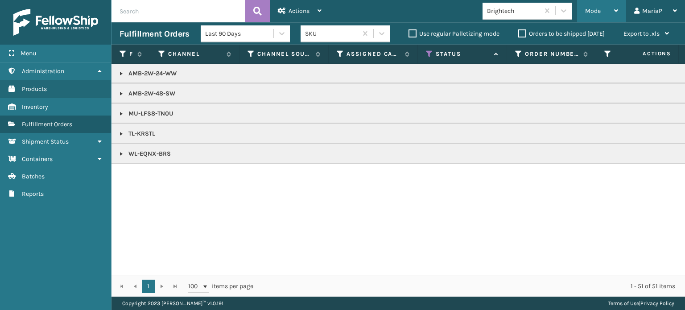
click at [601, 13] on span "Mode" at bounding box center [593, 11] width 16 height 8
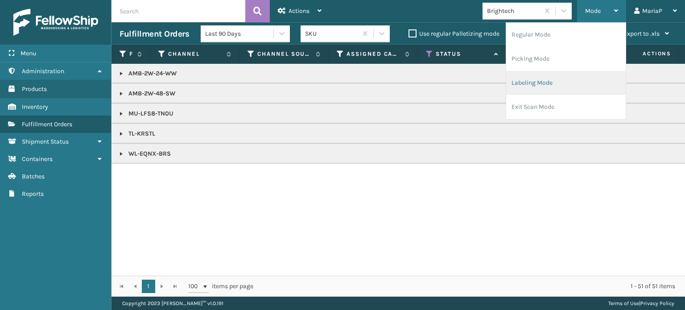
click at [533, 87] on li "Labeling Mode" at bounding box center [566, 83] width 120 height 24
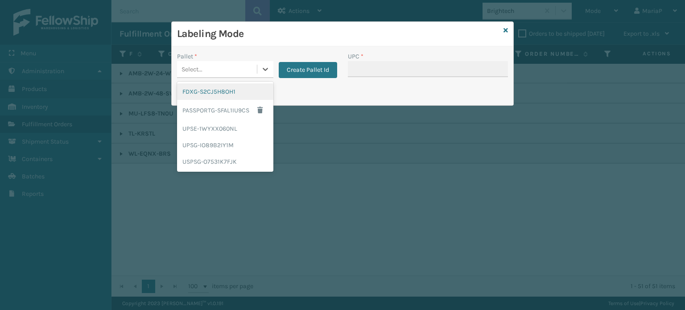
click at [240, 67] on div "Select..." at bounding box center [217, 69] width 80 height 15
click at [227, 145] on div "UPSG-IO89B2IY1M" at bounding box center [225, 145] width 96 height 17
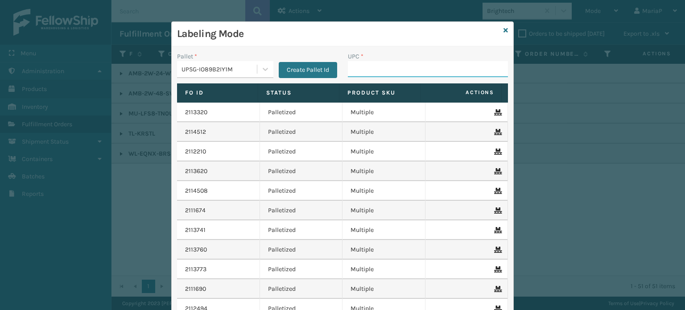
click at [357, 75] on input "UPC *" at bounding box center [428, 69] width 160 height 16
paste input "850040667257"
type input "850040667257"
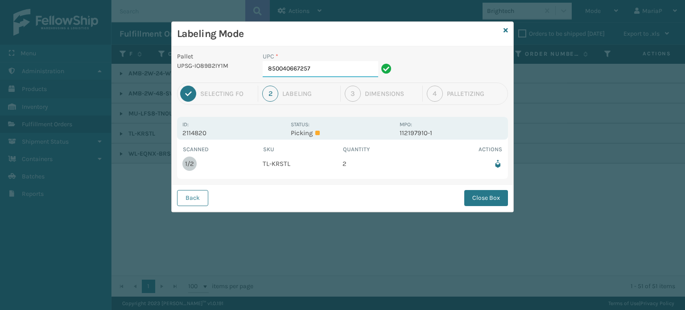
click at [356, 73] on input "850040667257" at bounding box center [321, 69] width 116 height 16
click at [479, 190] on button "Close Box" at bounding box center [487, 198] width 44 height 16
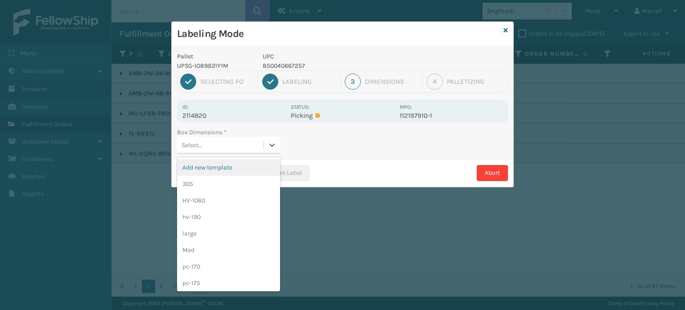
click at [228, 137] on div "Select..." at bounding box center [228, 145] width 103 height 17
type input "MED"
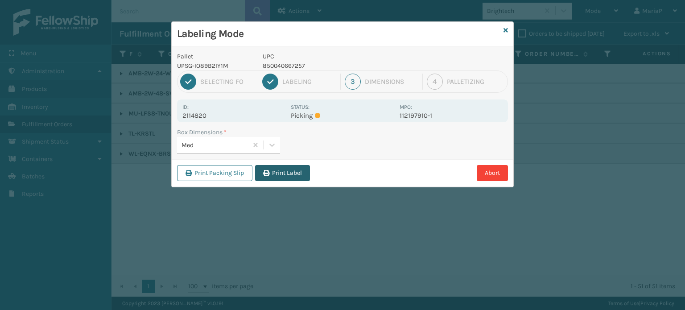
click at [279, 172] on button "Print Label" at bounding box center [282, 173] width 55 height 16
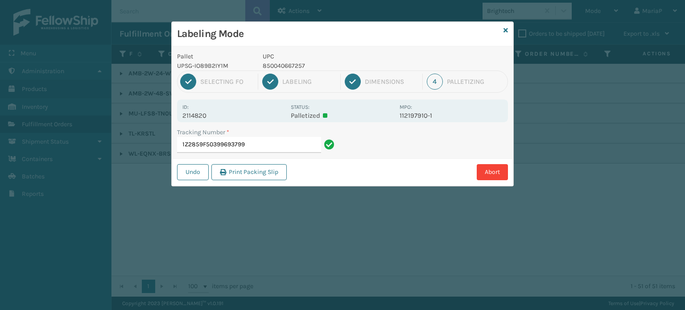
drag, startPoint x: 503, startPoint y: 31, endPoint x: 491, endPoint y: 32, distance: 12.1
click at [504, 31] on div "Labeling Mode Pallet UPSG-IO89B2IY1M UPC 850040667257 1 Selecting FO 2 Labeling…" at bounding box center [342, 103] width 343 height 165
click at [505, 30] on icon at bounding box center [506, 30] width 4 height 6
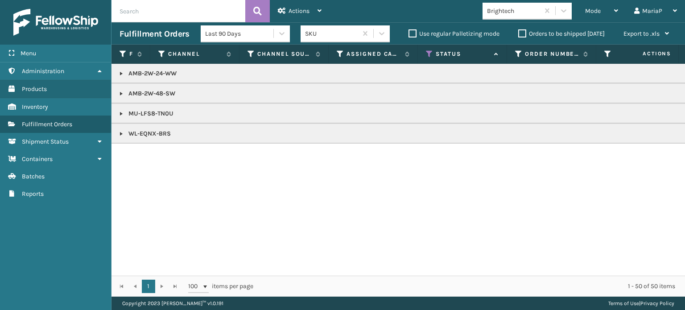
click at [120, 113] on link at bounding box center [121, 113] width 7 height 7
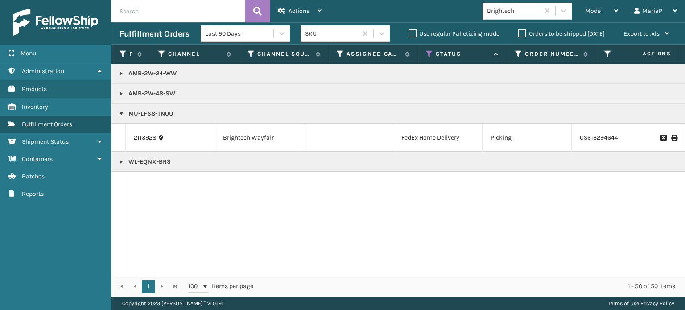
click at [120, 160] on link at bounding box center [121, 161] width 7 height 7
click at [558, 13] on div at bounding box center [564, 11] width 16 height 16
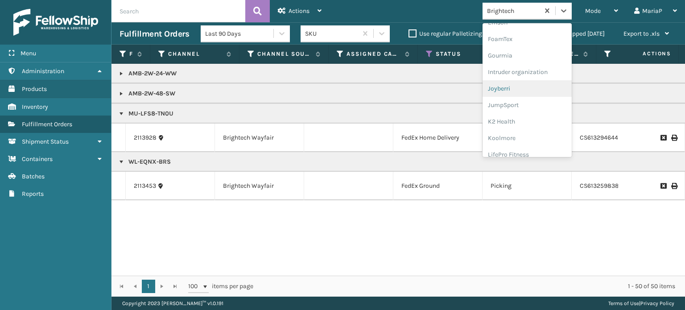
scroll to position [223, 0]
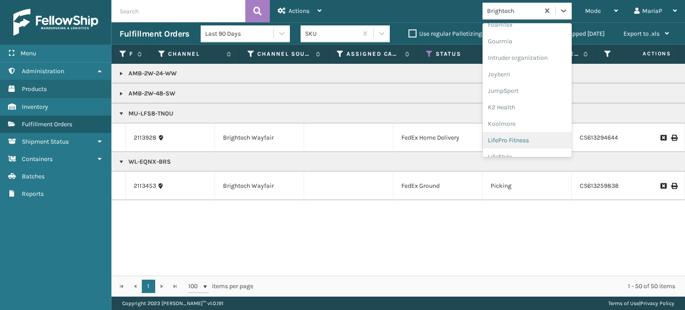
click at [489, 142] on div "LifePro Fitness" at bounding box center [527, 140] width 89 height 17
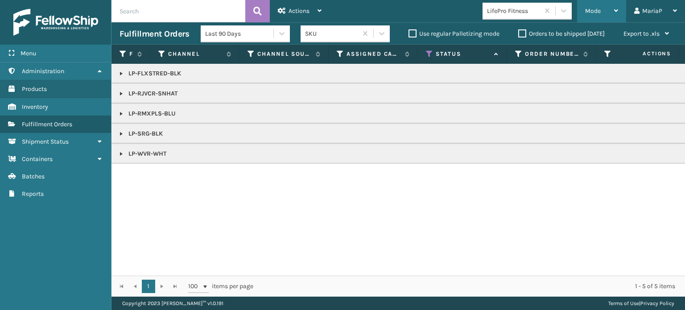
click at [589, 15] on div "Mode" at bounding box center [601, 11] width 33 height 22
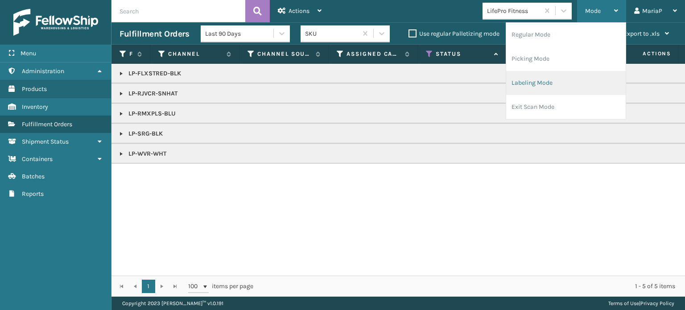
click at [537, 82] on li "Labeling Mode" at bounding box center [566, 83] width 120 height 24
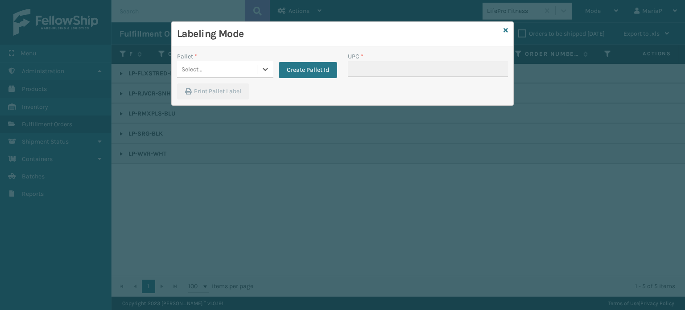
click at [231, 66] on div "Select..." at bounding box center [217, 69] width 80 height 15
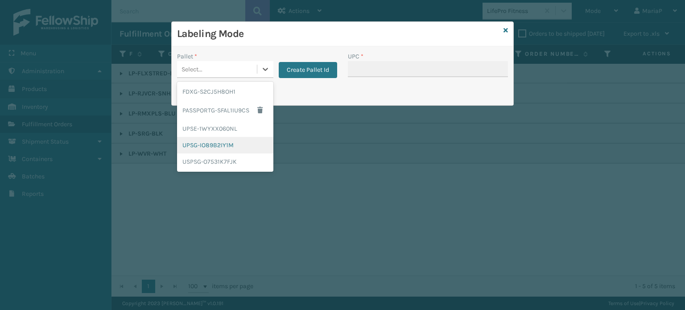
click at [222, 149] on div "UPSG-IO89B2IY1M" at bounding box center [225, 145] width 96 height 17
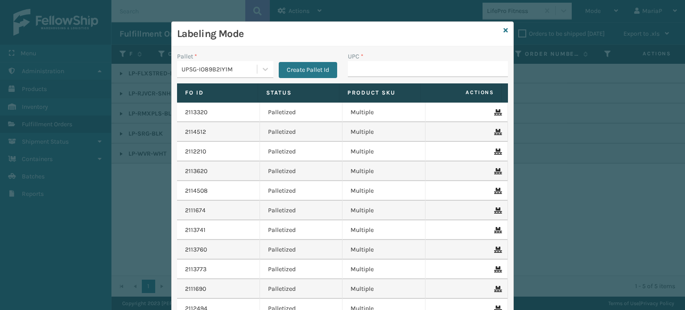
click at [358, 78] on div "UPC *" at bounding box center [428, 68] width 171 height 32
click at [363, 73] on input "UPC *" at bounding box center [428, 69] width 160 height 16
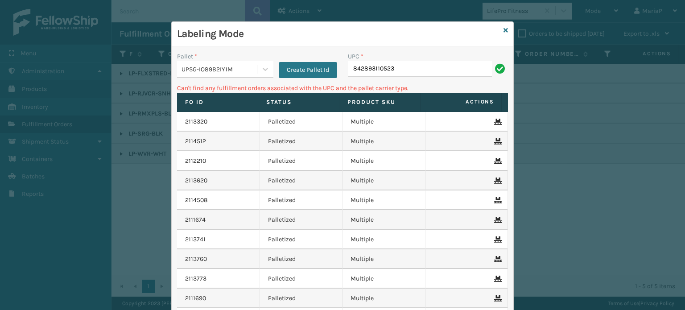
click at [427, 73] on input "842893110523" at bounding box center [420, 69] width 144 height 16
type input "L"
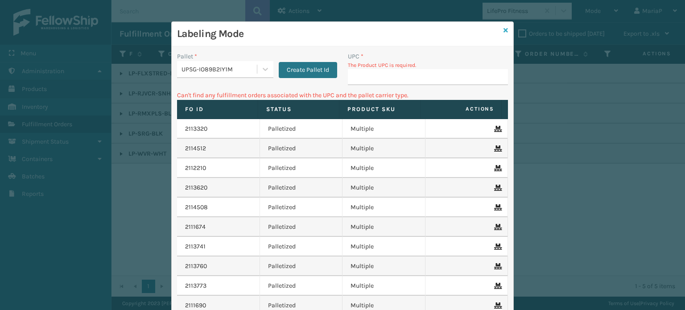
click at [504, 27] on icon at bounding box center [506, 30] width 4 height 6
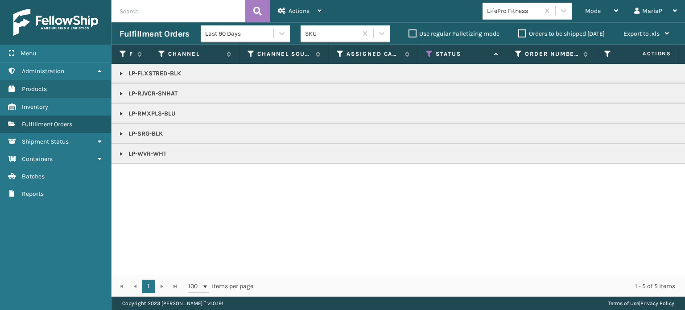
click at [120, 132] on link at bounding box center [121, 133] width 7 height 7
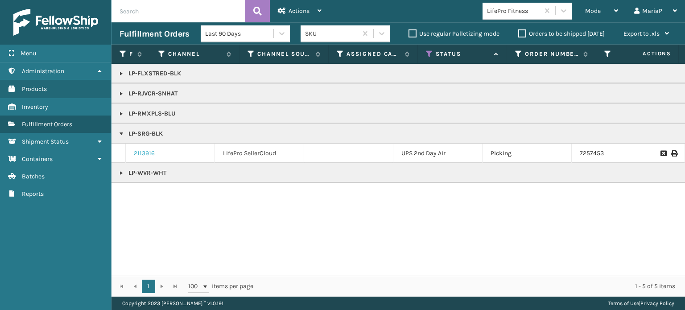
click at [146, 152] on link "2113916" at bounding box center [144, 153] width 21 height 9
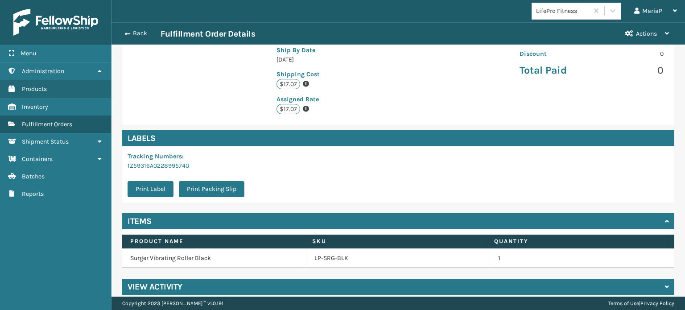
scroll to position [202, 0]
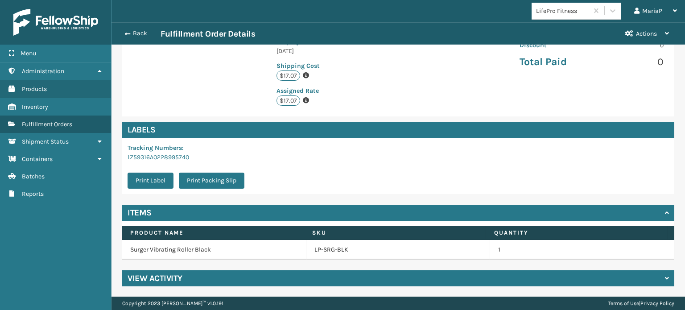
drag, startPoint x: 319, startPoint y: 251, endPoint x: 299, endPoint y: 245, distance: 21.5
click at [319, 251] on link "LP-SRG-BLK" at bounding box center [332, 249] width 34 height 9
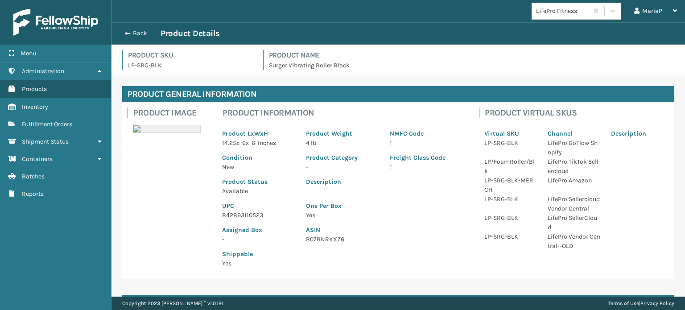
click at [225, 217] on p "842893110523" at bounding box center [258, 215] width 73 height 9
copy p "842893110523"
click at [123, 35] on button "Back" at bounding box center [140, 33] width 41 height 8
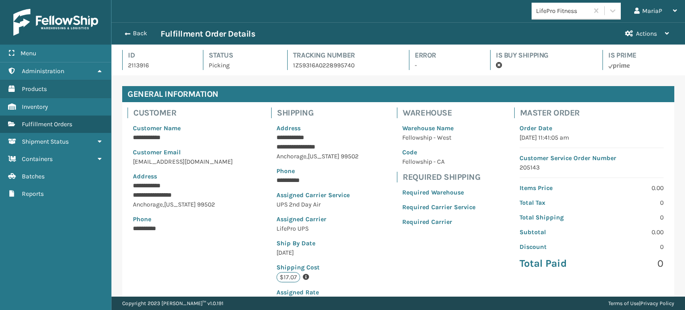
scroll to position [21, 573]
click at [123, 35] on button "Back" at bounding box center [140, 33] width 41 height 8
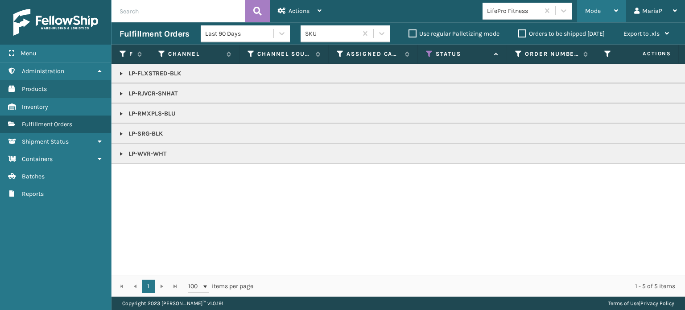
click at [608, 15] on div "Mode" at bounding box center [601, 11] width 33 height 22
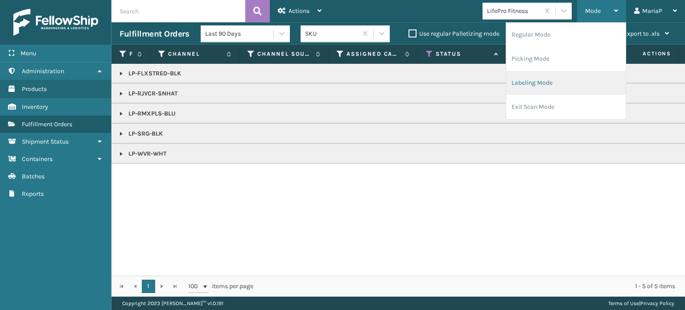
click at [585, 82] on li "Labeling Mode" at bounding box center [566, 83] width 120 height 24
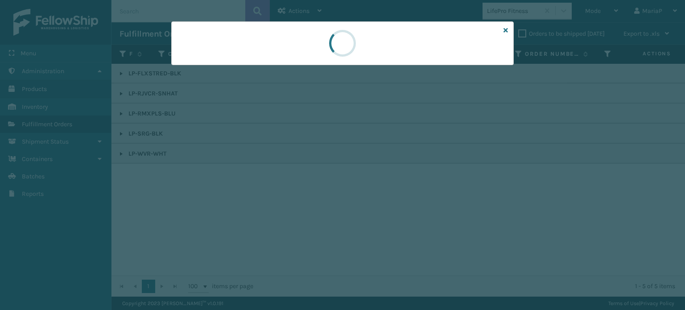
click at [209, 68] on div at bounding box center [342, 155] width 685 height 310
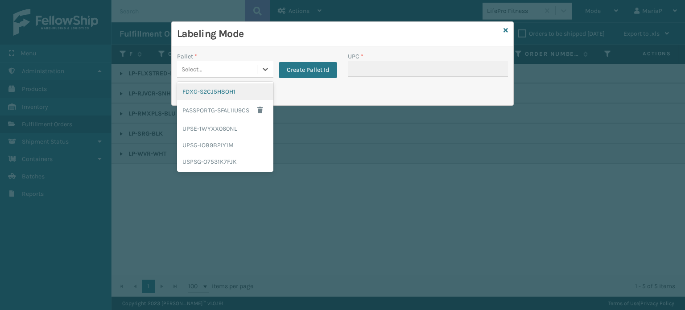
click at [209, 68] on div "Select..." at bounding box center [217, 69] width 80 height 15
click at [211, 124] on div "UPSE-1WYXX060NL" at bounding box center [225, 128] width 96 height 17
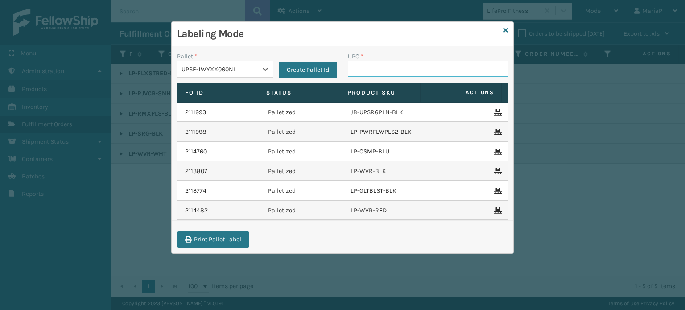
click at [387, 72] on input "UPC *" at bounding box center [428, 69] width 160 height 16
paste input "842893110523"
type input "842893110523"
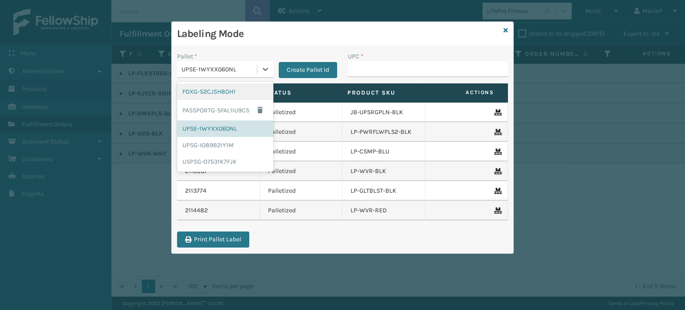
click at [220, 75] on div "UPSE-1WYXX060NL" at bounding box center [217, 69] width 80 height 15
click at [221, 89] on div "FDXG-S2CJ5H8OH1" at bounding box center [225, 91] width 96 height 17
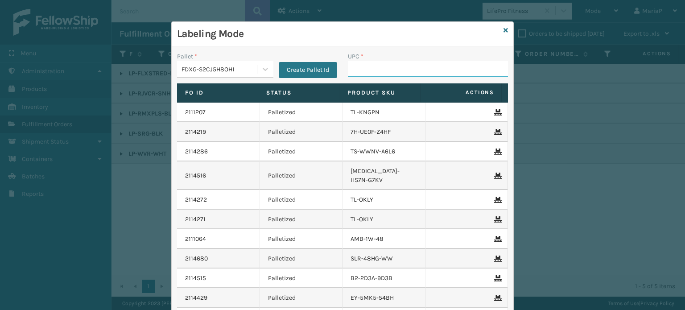
click at [430, 66] on input "UPC *" at bounding box center [428, 69] width 160 height 16
paste input "842893110523"
type input "842893110523"
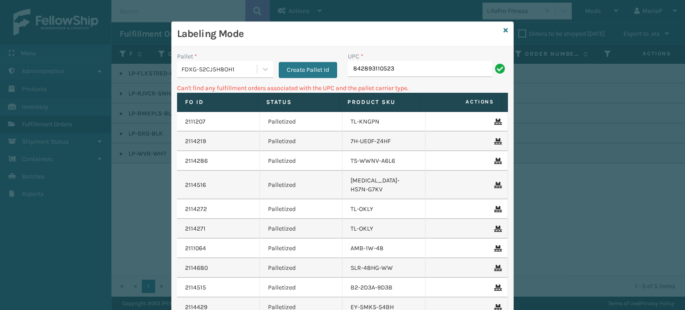
click at [215, 71] on div "FDXG-S2CJ5H8OH1" at bounding box center [220, 69] width 76 height 9
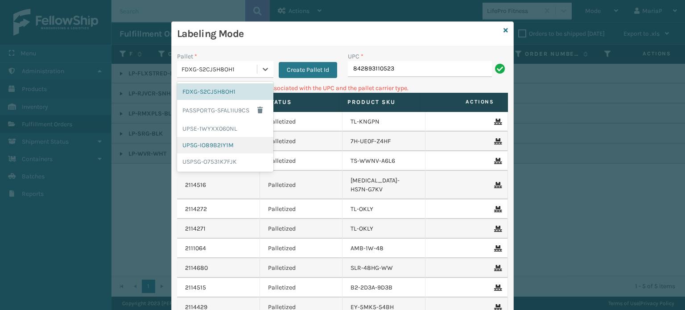
drag, startPoint x: 218, startPoint y: 148, endPoint x: 343, endPoint y: 96, distance: 134.8
click at [218, 147] on div "UPSG-IO89B2IY1M" at bounding box center [225, 145] width 96 height 17
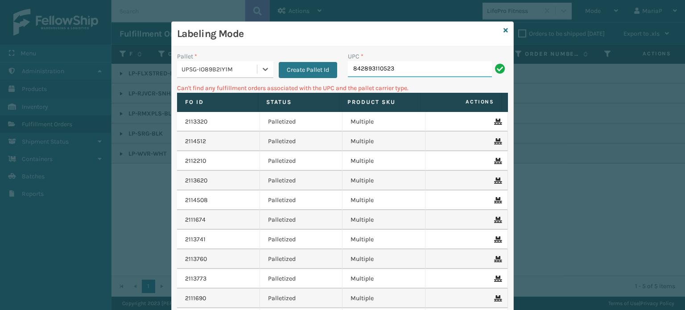
click at [404, 75] on input "842893110523" at bounding box center [420, 69] width 144 height 16
type input "8"
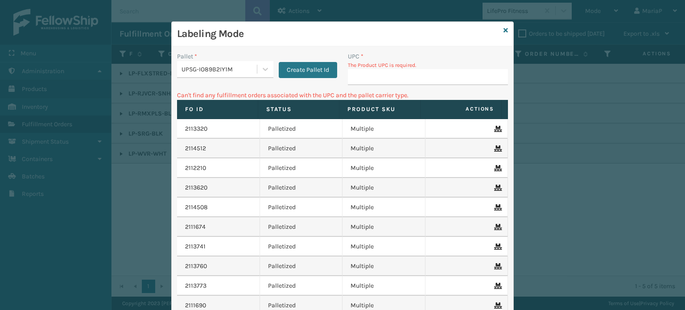
click at [500, 30] on div "Labeling Mode" at bounding box center [343, 34] width 342 height 25
click at [504, 30] on icon at bounding box center [506, 30] width 4 height 6
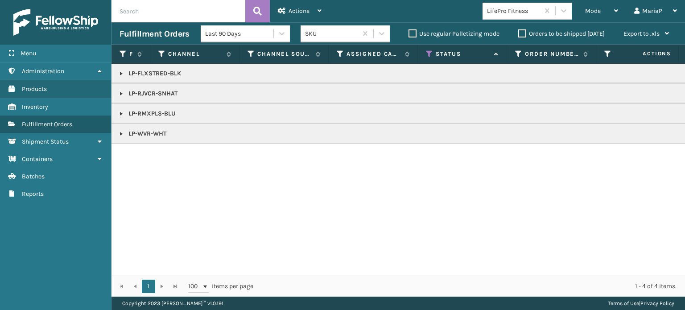
click at [524, 8] on div "LifePro Fitness" at bounding box center [513, 10] width 53 height 9
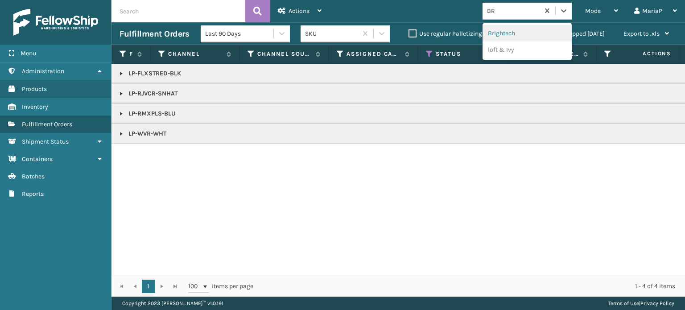
type input "BRI"
click at [500, 37] on div "Brightech" at bounding box center [527, 33] width 89 height 17
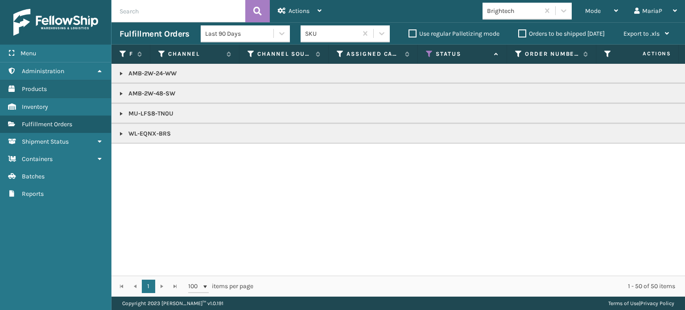
copy p "WL-EQNX-BRS"
drag, startPoint x: 120, startPoint y: 132, endPoint x: 123, endPoint y: 127, distance: 5.8
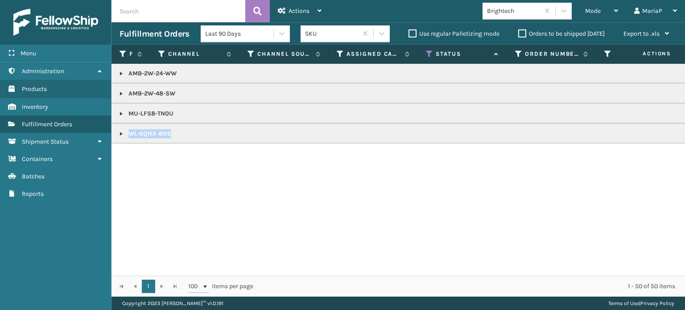
click at [120, 132] on link at bounding box center [121, 133] width 7 height 7
click at [123, 114] on link at bounding box center [121, 113] width 7 height 7
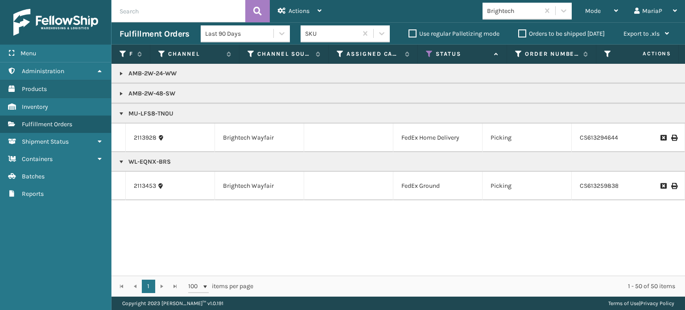
copy p "MU-LFS8-TN0U"
drag, startPoint x: 120, startPoint y: 95, endPoint x: 123, endPoint y: 83, distance: 12.4
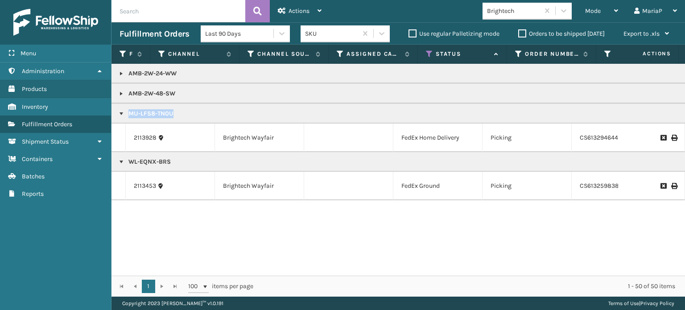
click at [120, 95] on link at bounding box center [121, 93] width 7 height 7
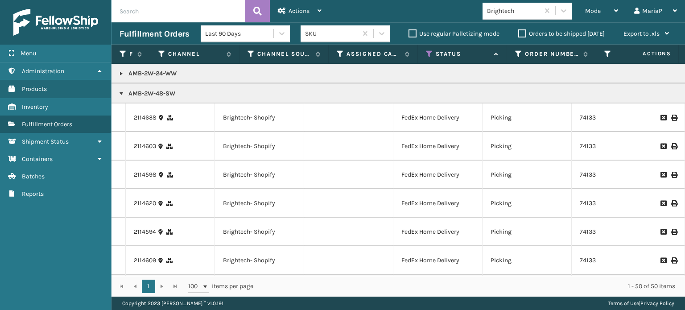
click at [120, 75] on link at bounding box center [121, 73] width 7 height 7
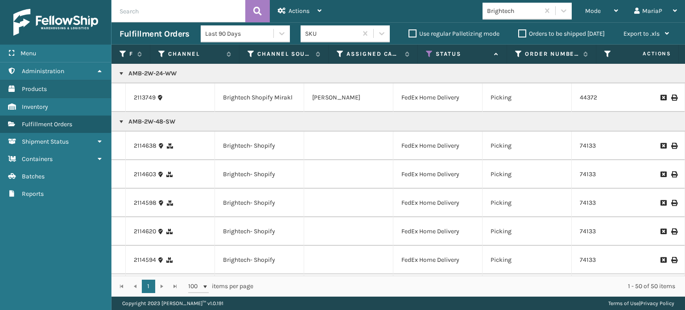
copy p "AMB-2W-24-WW"
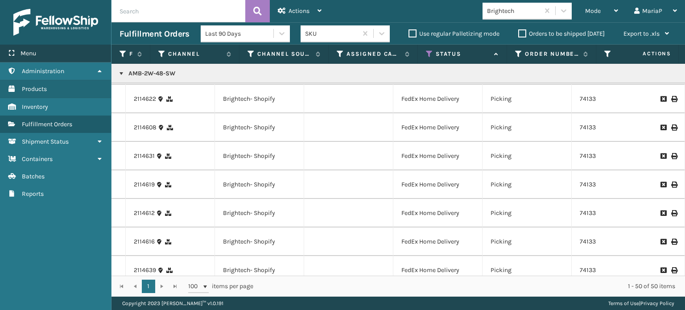
scroll to position [1205, 0]
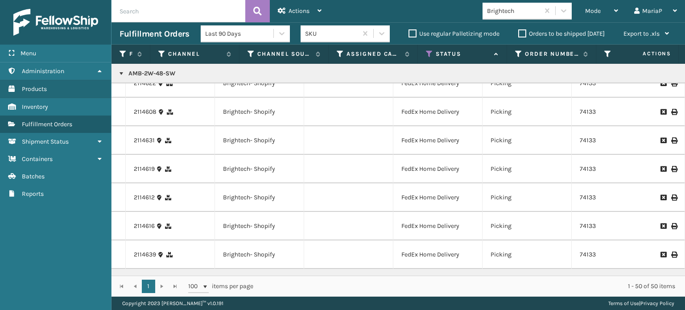
click at [124, 73] on link at bounding box center [121, 73] width 7 height 7
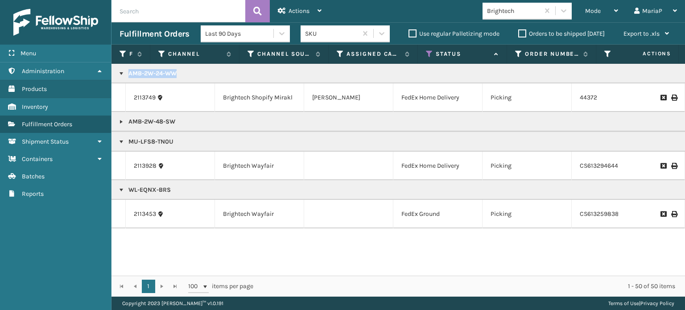
scroll to position [0, 0]
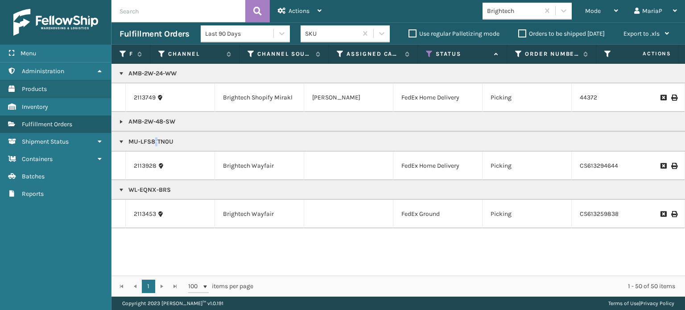
copy p "MU-LFS8-TN0U"
click at [589, 13] on span "Mode" at bounding box center [593, 11] width 16 height 8
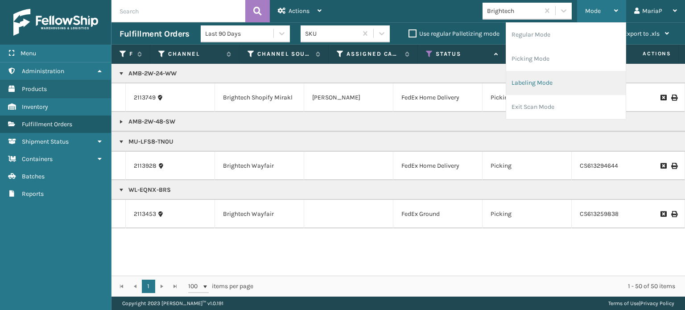
click at [538, 86] on li "Labeling Mode" at bounding box center [566, 83] width 120 height 24
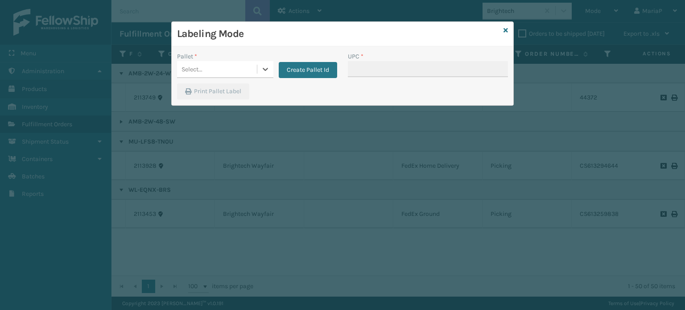
click at [207, 73] on div "Select..." at bounding box center [217, 69] width 80 height 15
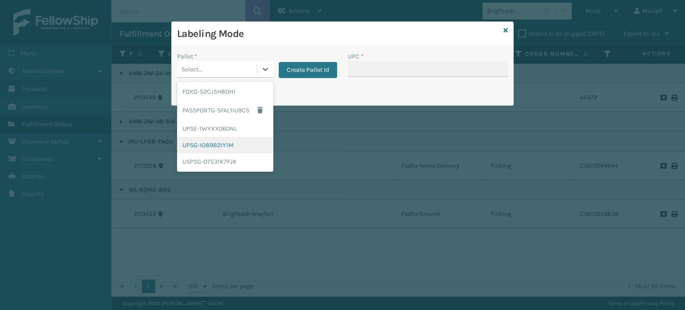
click at [213, 139] on div "UPSG-IO89B2IY1M" at bounding box center [225, 145] width 96 height 17
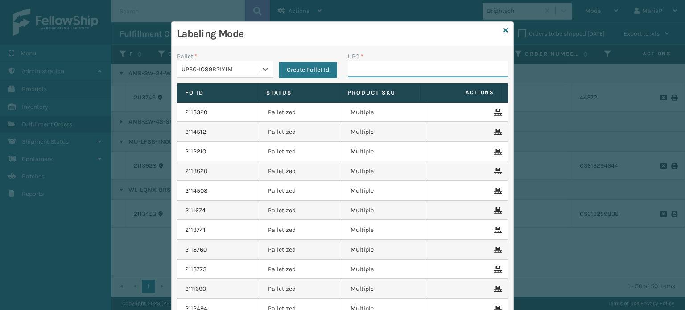
click at [368, 66] on input "UPC *" at bounding box center [428, 69] width 160 height 16
click at [504, 32] on icon at bounding box center [506, 30] width 4 height 6
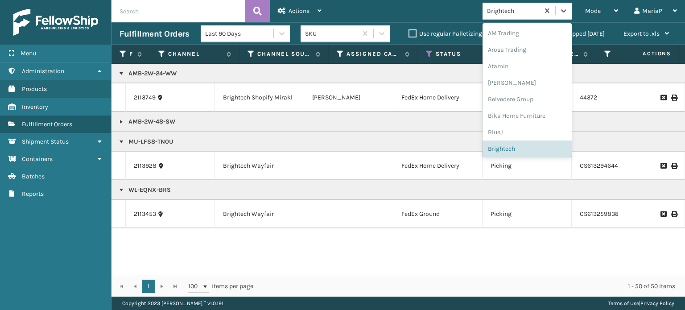
click at [504, 16] on div "Brightech" at bounding box center [511, 11] width 57 height 15
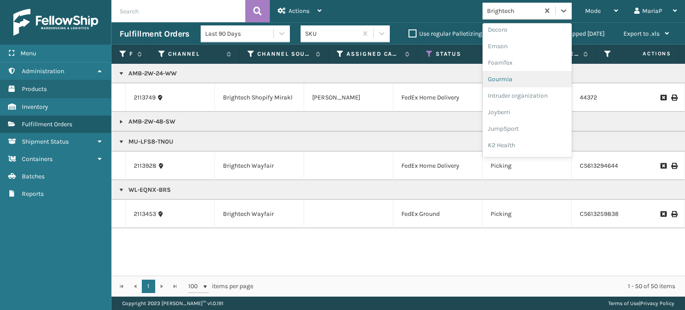
scroll to position [228, 0]
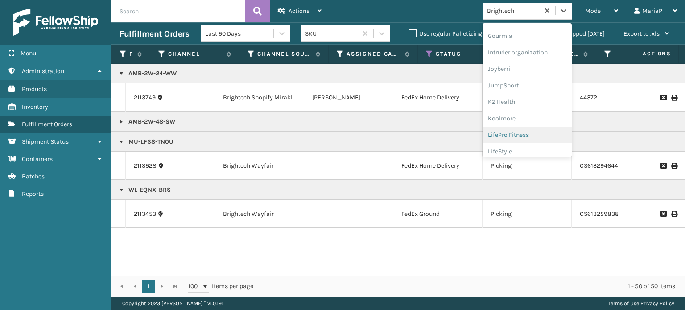
click at [528, 132] on div "LifePro Fitness" at bounding box center [527, 135] width 89 height 17
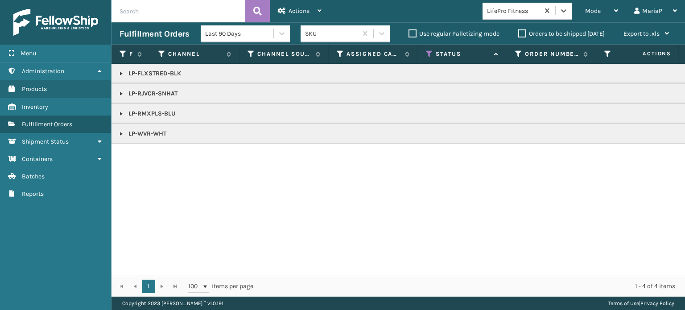
click at [123, 73] on link at bounding box center [121, 73] width 7 height 7
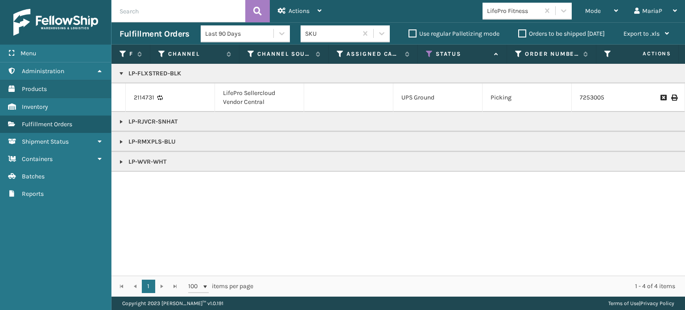
click at [122, 140] on link at bounding box center [121, 141] width 7 height 7
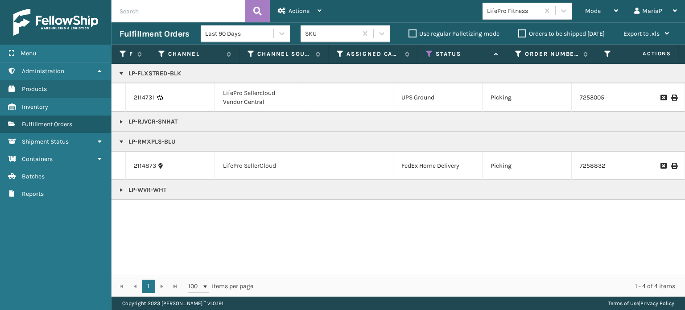
click at [119, 190] on link at bounding box center [121, 190] width 7 height 7
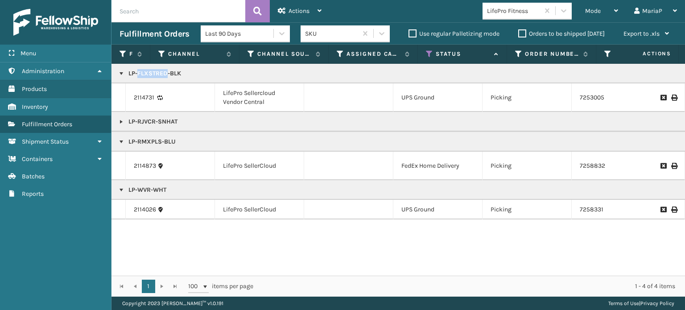
click at [441, 276] on div "1 1 100 items per page 1 - 4 of 4 items" at bounding box center [399, 286] width 574 height 21
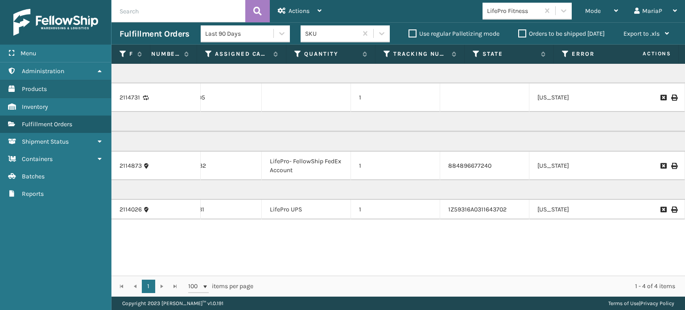
scroll to position [0, 0]
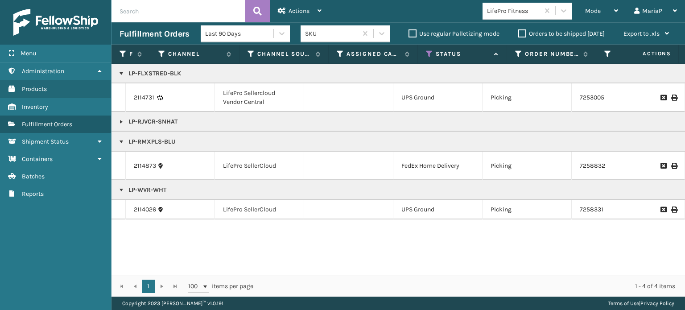
copy p "LP-RMXPLS-BLU"
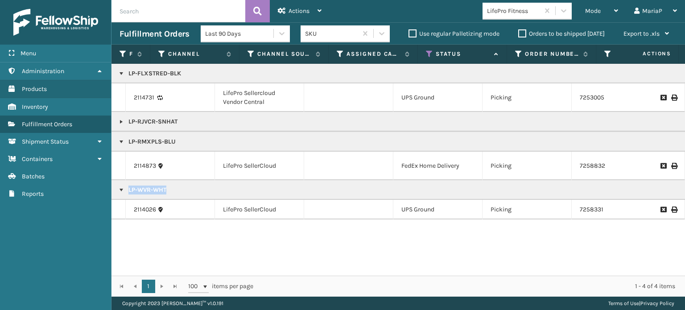
click at [602, 8] on div "Mode" at bounding box center [601, 11] width 33 height 22
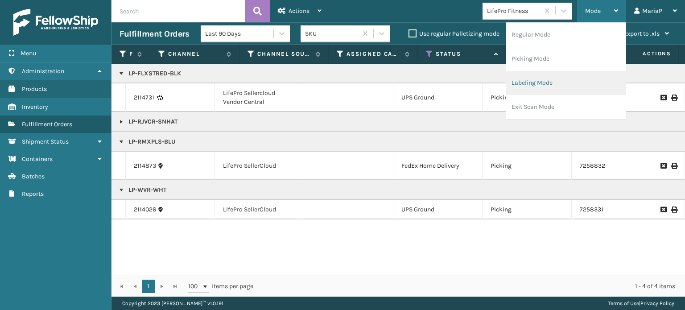
click at [572, 89] on li "Labeling Mode" at bounding box center [566, 83] width 120 height 24
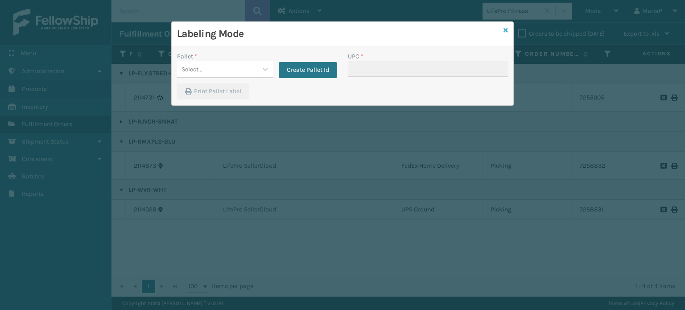
click at [506, 30] on icon at bounding box center [506, 30] width 4 height 6
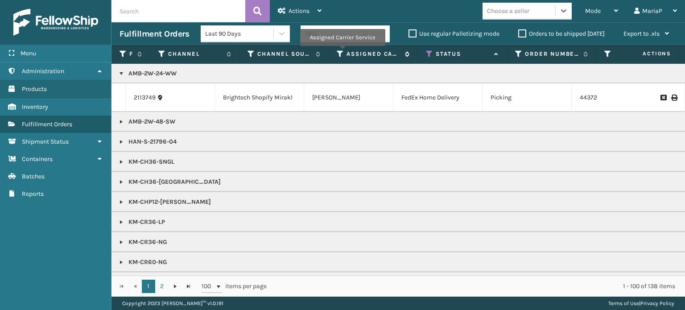
click at [342, 52] on icon at bounding box center [340, 54] width 7 height 8
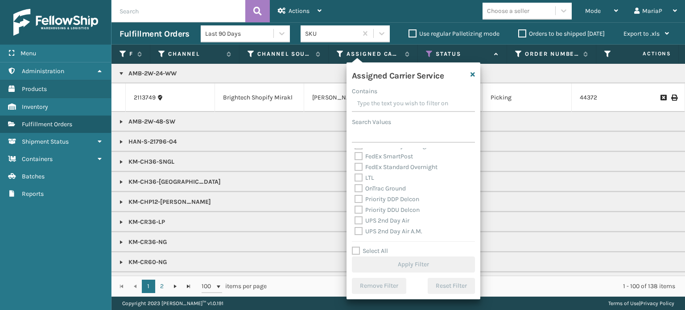
scroll to position [178, 0]
click at [358, 255] on label "Select All" at bounding box center [370, 251] width 36 height 8
click at [358, 247] on input "Select All" at bounding box center [419, 246] width 134 height 1
checkbox input "true"
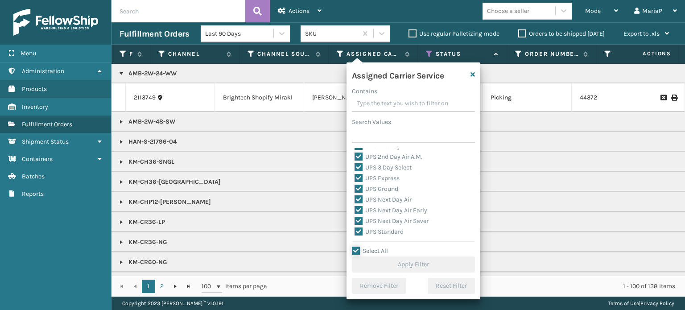
checkbox input "true"
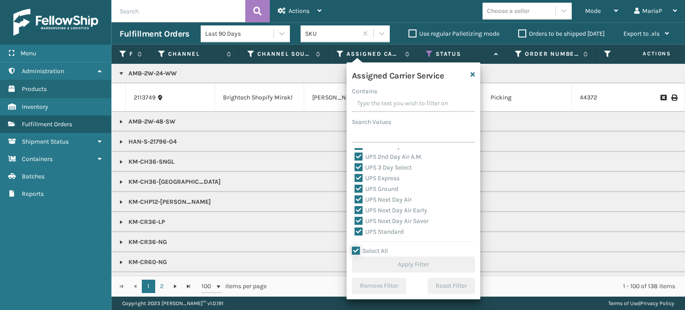
checkbox input "true"
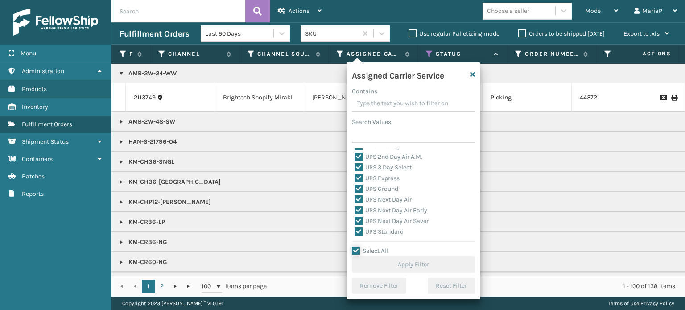
checkbox input "true"
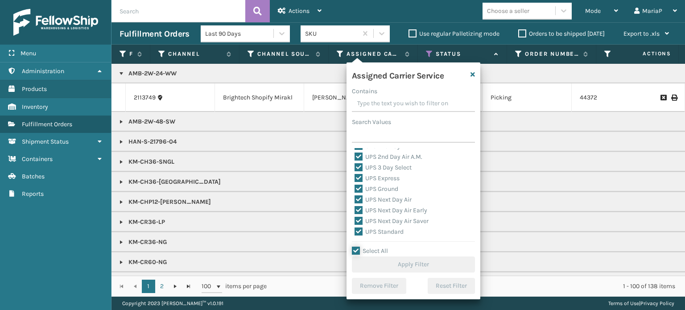
checkbox input "true"
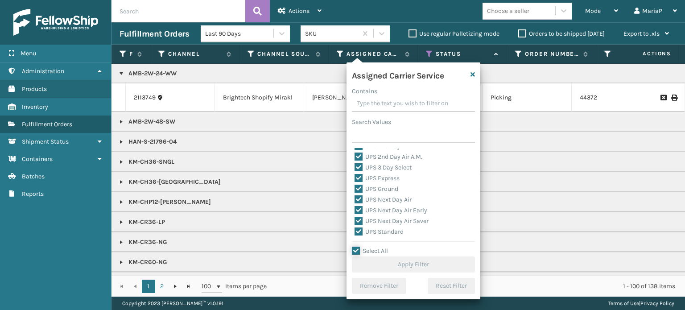
checkbox input "true"
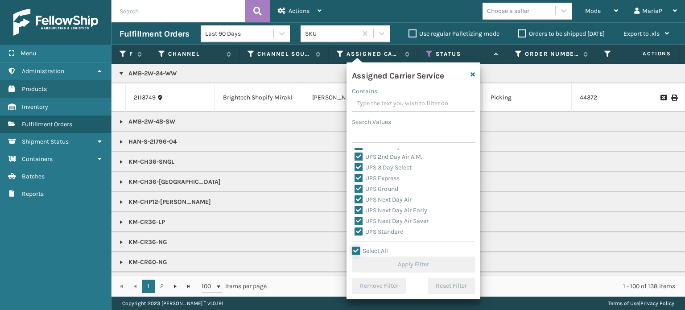
checkbox input "true"
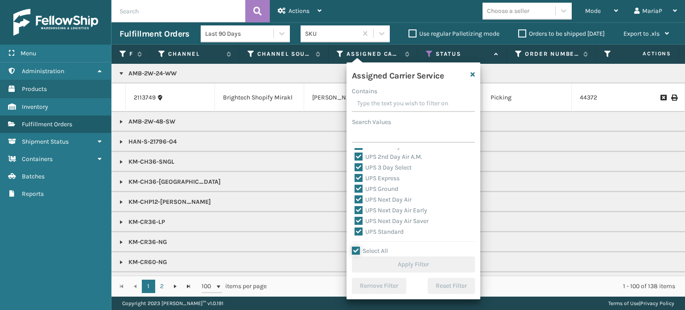
checkbox input "true"
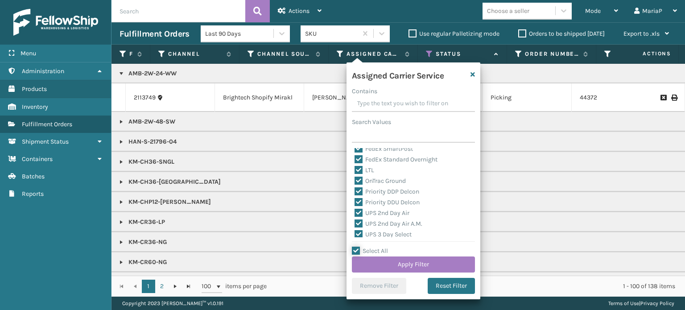
scroll to position [96, 0]
click at [362, 187] on label "LTL" at bounding box center [365, 186] width 20 height 8
click at [355, 186] on input "LTL" at bounding box center [355, 183] width 0 height 6
checkbox input "false"
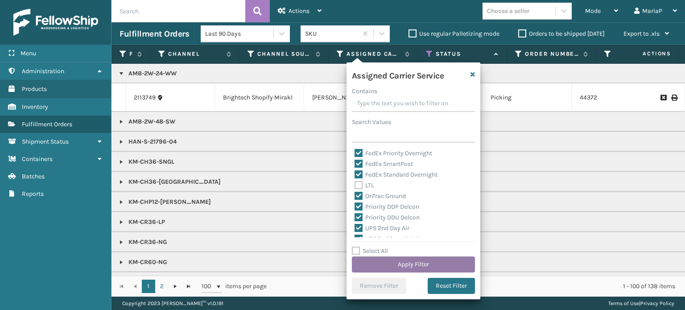
click at [440, 265] on button "Apply Filter" at bounding box center [413, 265] width 123 height 16
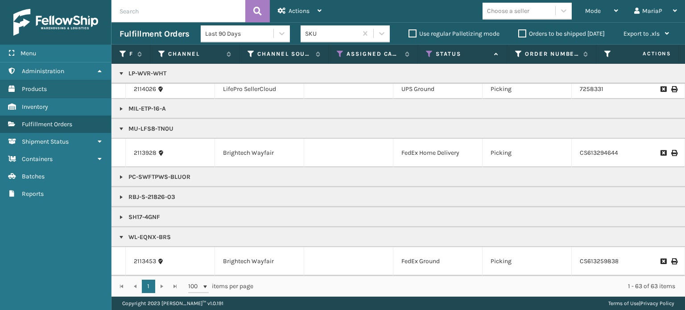
scroll to position [234, 0]
click at [124, 214] on link at bounding box center [121, 217] width 7 height 7
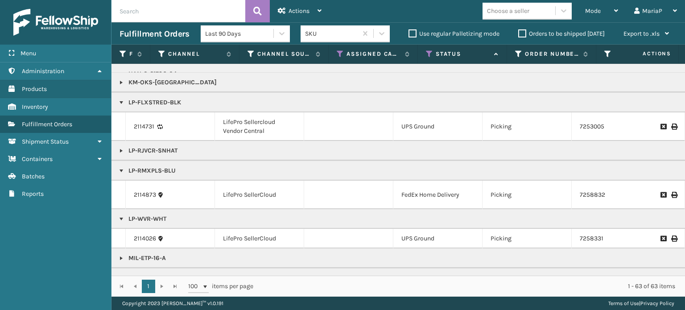
scroll to position [134, 0]
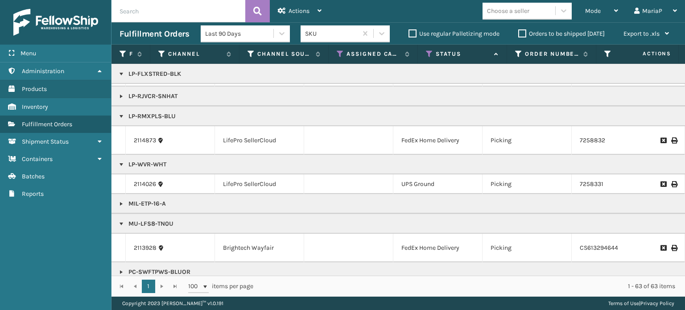
click at [536, 17] on div "Choose a seller" at bounding box center [519, 11] width 73 height 15
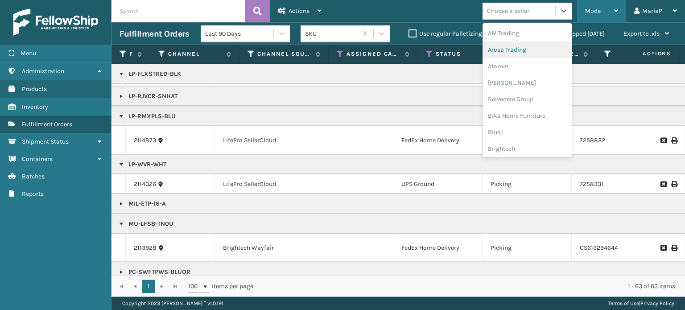
click at [589, 9] on span "Mode" at bounding box center [593, 11] width 16 height 8
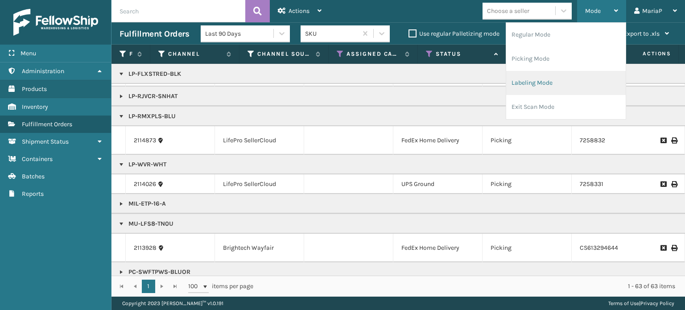
click at [522, 92] on li "Labeling Mode" at bounding box center [566, 83] width 120 height 24
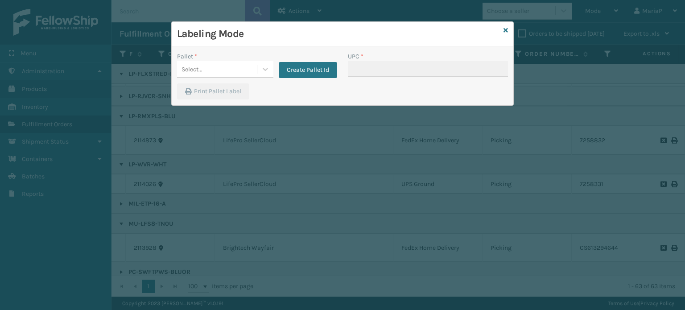
click at [507, 30] on icon at bounding box center [506, 30] width 4 height 6
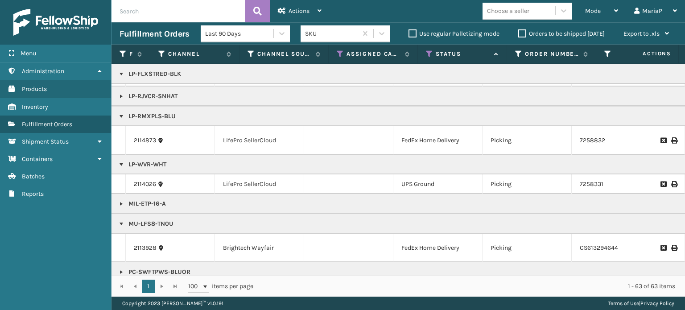
click at [512, 18] on div "Choose a seller" at bounding box center [527, 11] width 89 height 17
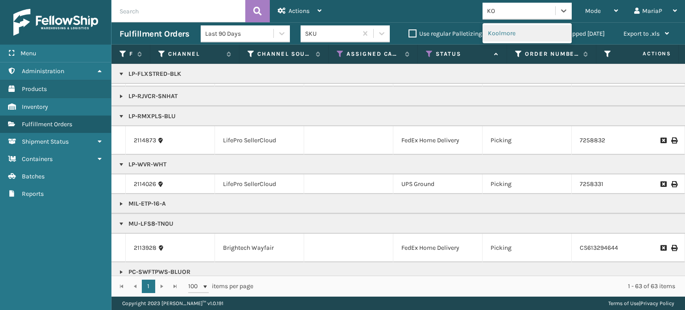
type input "KOO"
click at [513, 39] on div "Koolmore" at bounding box center [527, 33] width 89 height 17
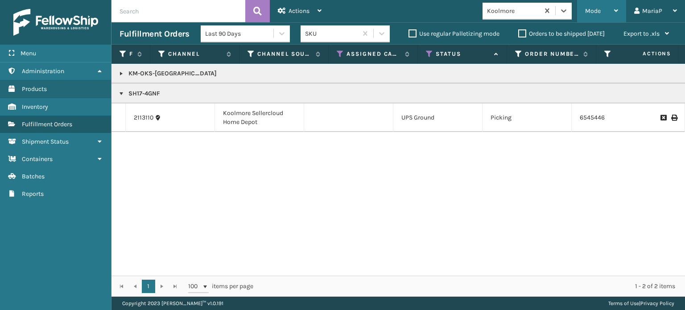
click at [597, 11] on span "Mode" at bounding box center [593, 11] width 16 height 8
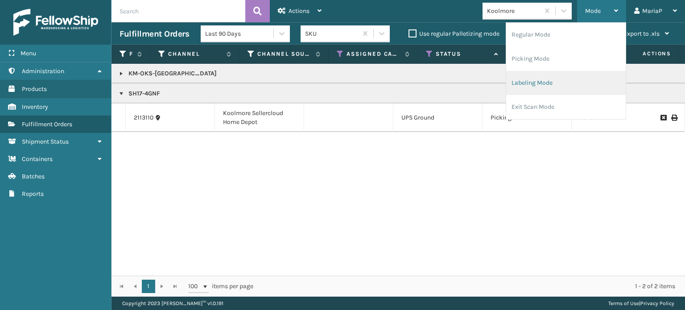
click at [537, 79] on li "Labeling Mode" at bounding box center [566, 83] width 120 height 24
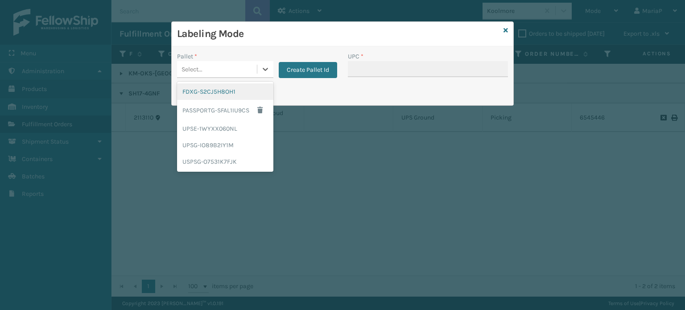
click at [218, 75] on div "Select..." at bounding box center [217, 69] width 80 height 15
click at [225, 94] on div "FDXG-S2CJ5H8OH1" at bounding box center [225, 91] width 96 height 17
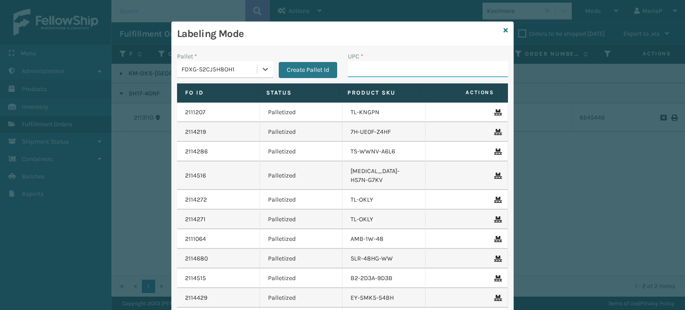
click at [372, 71] on input "UPC *" at bounding box center [428, 69] width 160 height 16
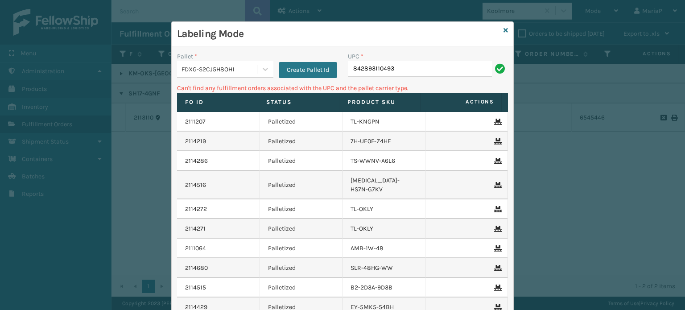
click at [211, 69] on div "FDXG-S2CJ5H8OH1" at bounding box center [220, 69] width 76 height 9
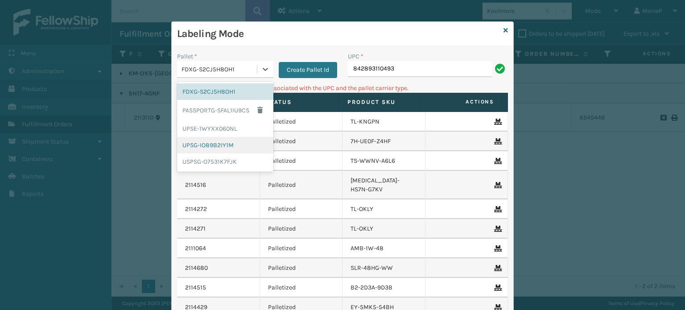
click at [219, 145] on div "UPSG-IO89B2IY1M" at bounding box center [225, 145] width 96 height 17
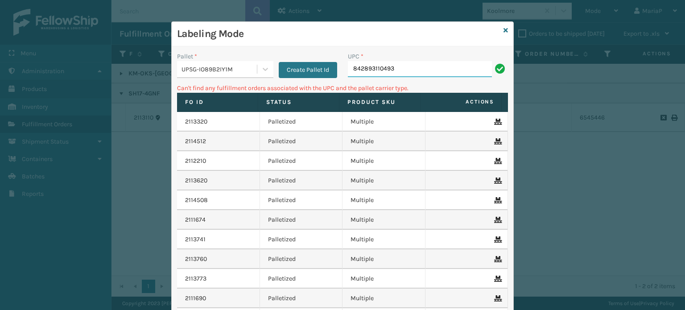
click at [383, 74] on input "842893110493" at bounding box center [420, 69] width 144 height 16
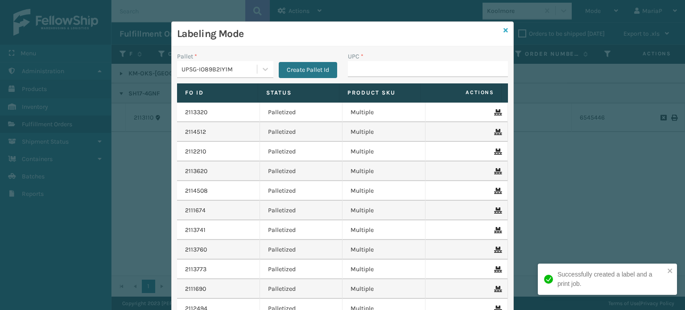
click at [504, 30] on icon at bounding box center [506, 30] width 4 height 6
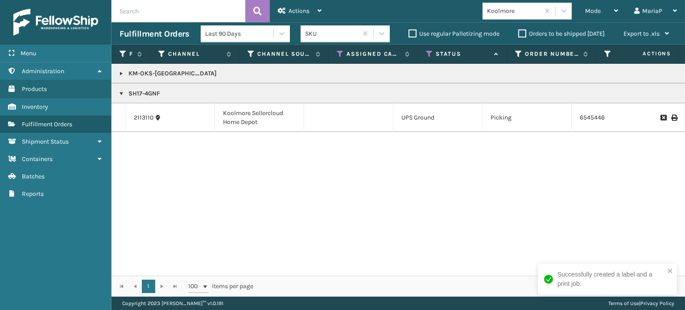
click at [118, 74] on link at bounding box center [121, 73] width 7 height 7
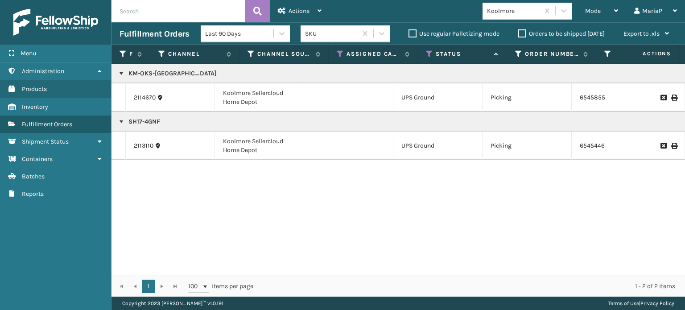
drag, startPoint x: 598, startPoint y: 13, endPoint x: 600, endPoint y: 25, distance: 12.3
click at [598, 13] on span "Mode" at bounding box center [593, 11] width 16 height 8
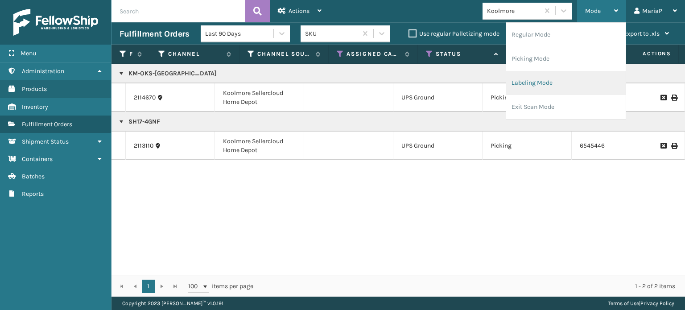
click at [573, 81] on li "Labeling Mode" at bounding box center [566, 83] width 120 height 24
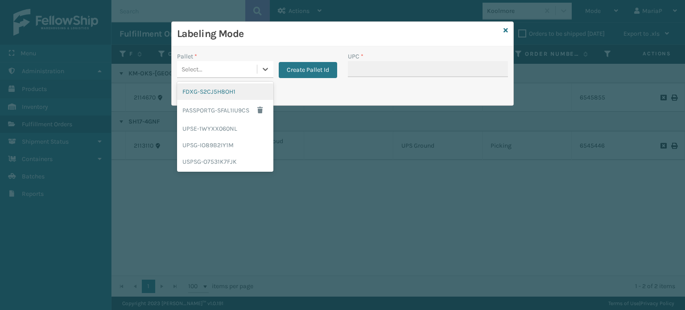
drag, startPoint x: 212, startPoint y: 67, endPoint x: 215, endPoint y: 105, distance: 37.6
click at [212, 67] on div "Select..." at bounding box center [217, 69] width 80 height 15
click at [216, 142] on div "UPSG-IO89B2IY1M" at bounding box center [225, 145] width 96 height 17
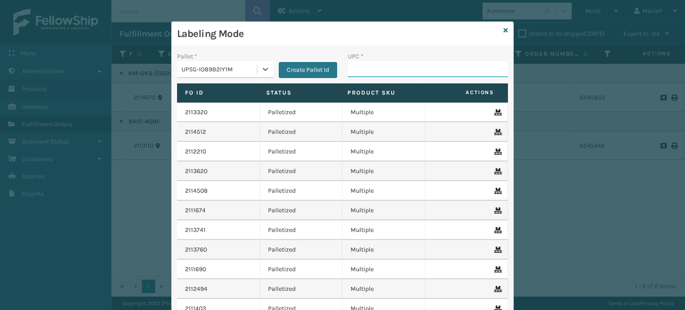
click at [376, 64] on input "UPC *" at bounding box center [428, 69] width 160 height 16
paste input "KM-OKS-[GEOGRAPHIC_DATA]"
type input "KM-OKS-[GEOGRAPHIC_DATA]"
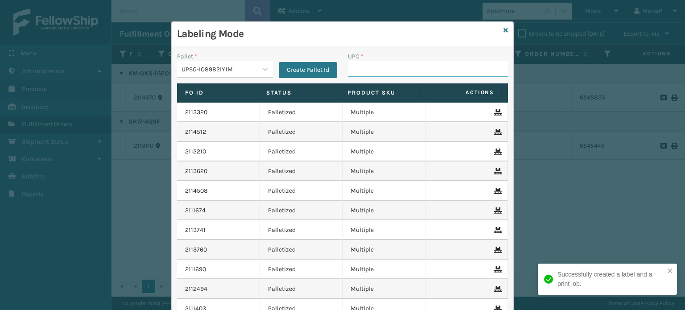
click at [368, 72] on input "UPC *" at bounding box center [428, 69] width 160 height 16
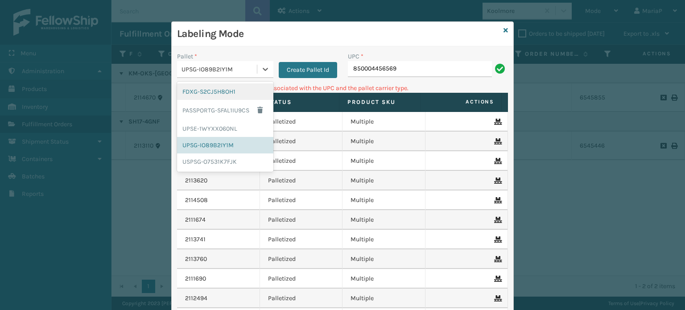
click at [227, 71] on div "UPSG-IO89B2IY1M" at bounding box center [220, 69] width 76 height 9
click at [218, 89] on div "FDXG-S2CJ5H8OH1" at bounding box center [225, 91] width 96 height 17
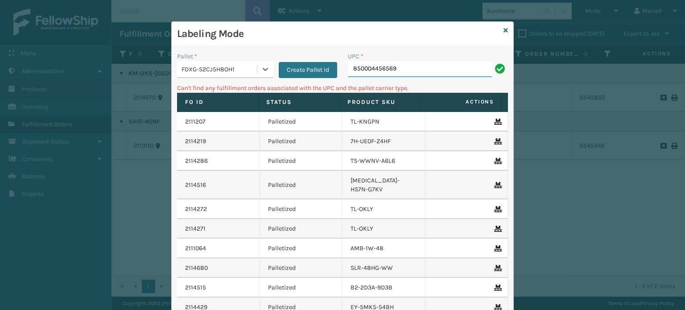
click at [373, 71] on input "850004456569" at bounding box center [420, 69] width 144 height 16
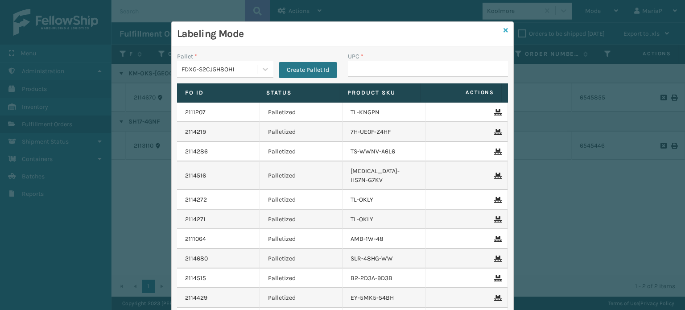
click at [504, 30] on icon at bounding box center [506, 30] width 4 height 6
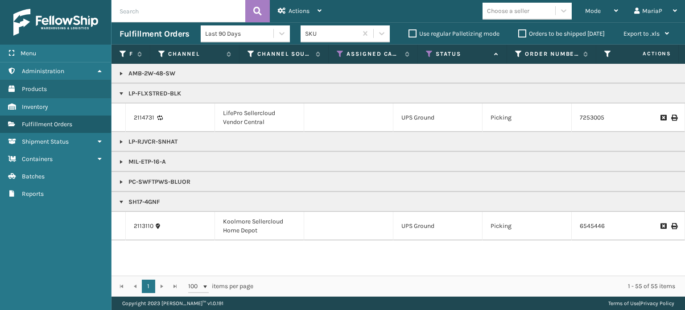
click at [120, 93] on link at bounding box center [121, 93] width 7 height 7
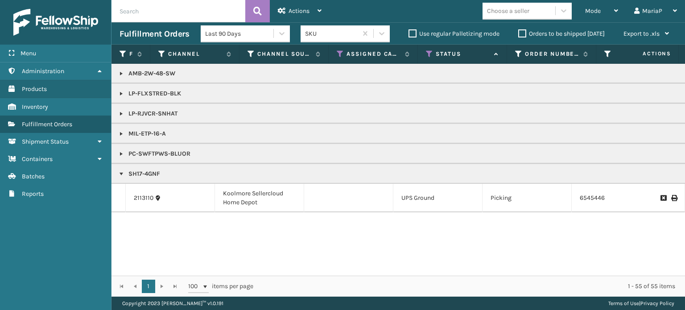
click at [119, 174] on link at bounding box center [121, 173] width 7 height 7
click at [124, 151] on link at bounding box center [121, 153] width 7 height 7
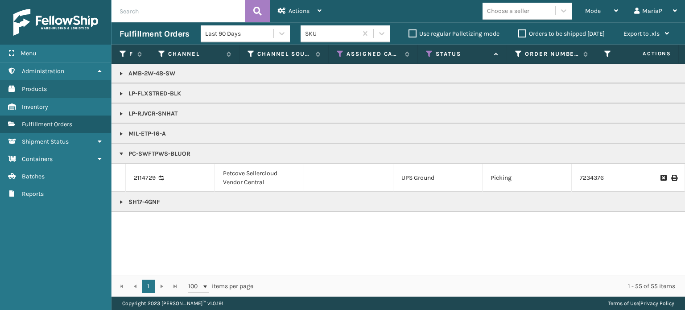
click at [389, 277] on div "1 1 100 items per page 1 - 55 of 55 items" at bounding box center [399, 286] width 574 height 21
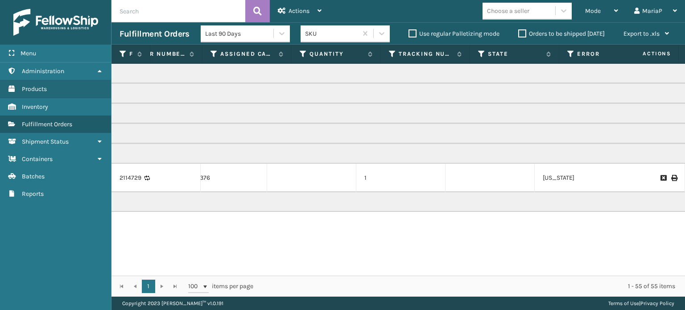
scroll to position [0, 0]
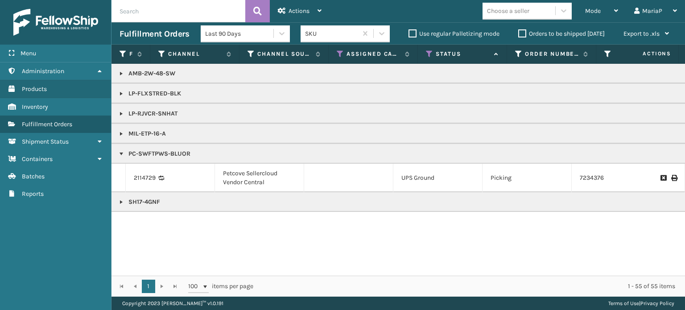
click at [119, 154] on link at bounding box center [121, 153] width 7 height 7
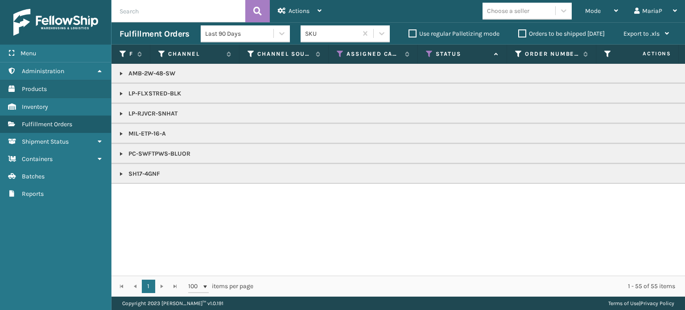
click at [123, 133] on link at bounding box center [121, 133] width 7 height 7
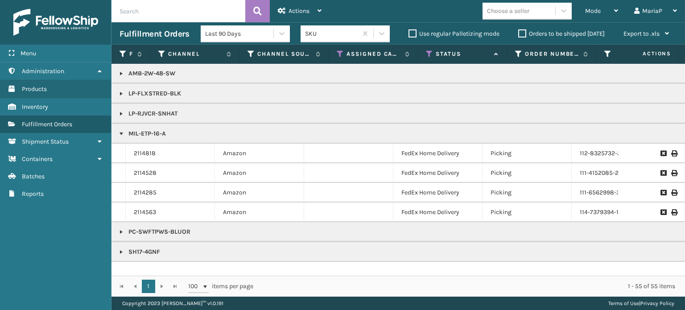
click at [118, 133] on link at bounding box center [121, 133] width 7 height 7
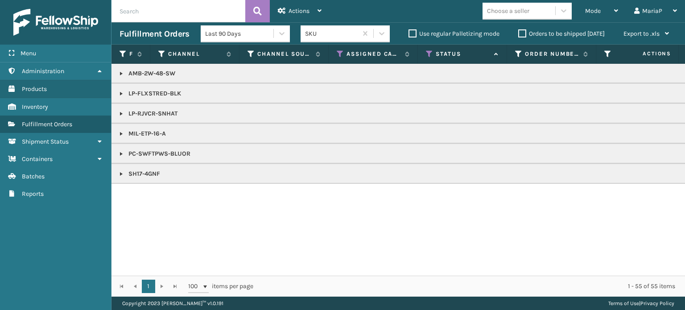
click at [120, 130] on link at bounding box center [121, 133] width 7 height 7
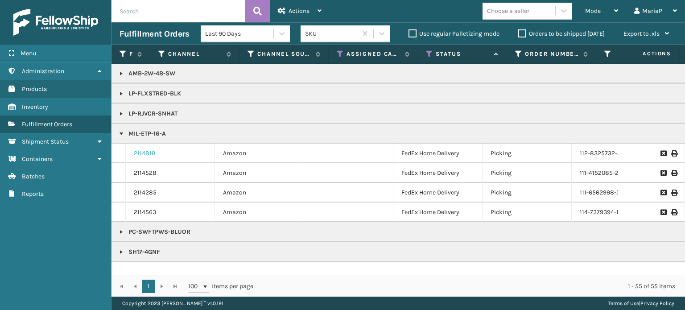
click at [141, 155] on link "2114818" at bounding box center [145, 153] width 22 height 9
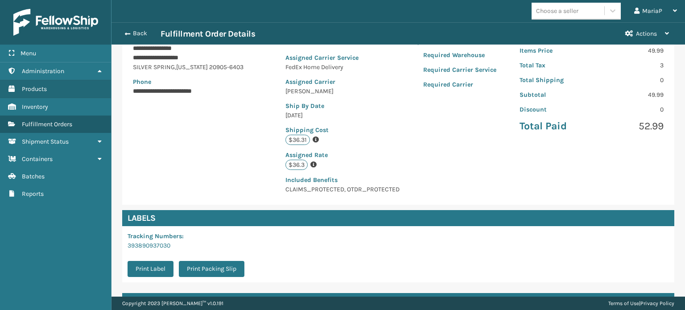
scroll to position [226, 0]
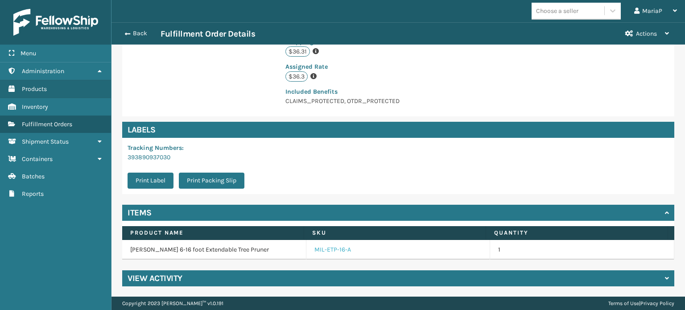
click at [335, 249] on link "MIL-ETP-16-A" at bounding box center [333, 249] width 37 height 9
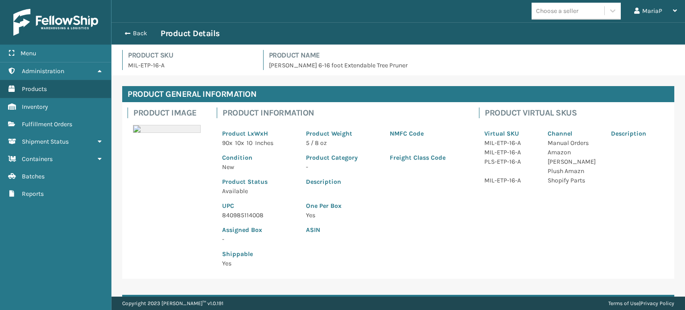
click at [244, 214] on p "840985114008" at bounding box center [258, 215] width 73 height 9
click at [130, 30] on button "Back" at bounding box center [140, 33] width 41 height 8
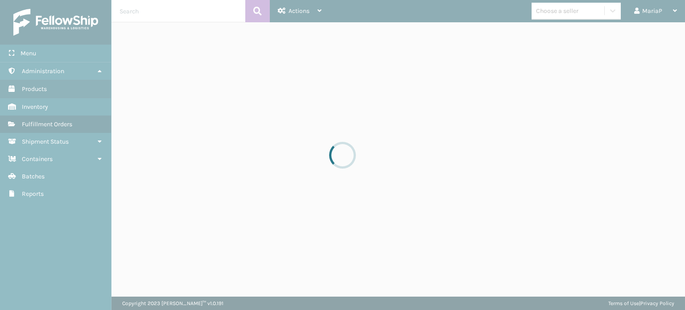
click at [130, 30] on div at bounding box center [342, 155] width 685 height 310
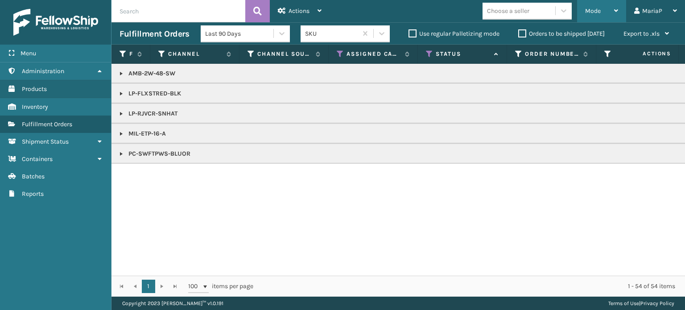
click at [607, 2] on div "Mode" at bounding box center [601, 11] width 33 height 22
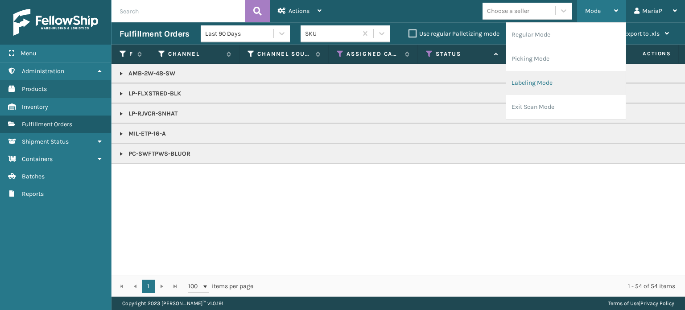
click at [581, 78] on li "Labeling Mode" at bounding box center [566, 83] width 120 height 24
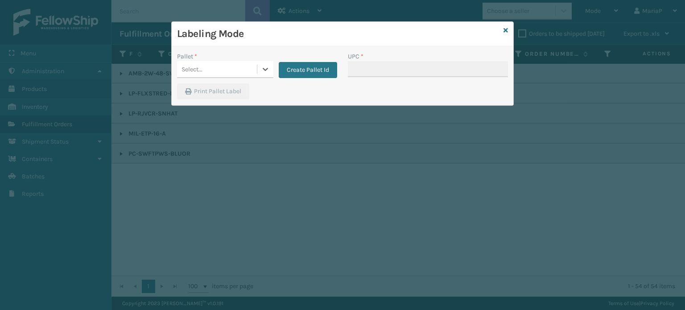
click at [246, 66] on div "Select..." at bounding box center [217, 69] width 80 height 15
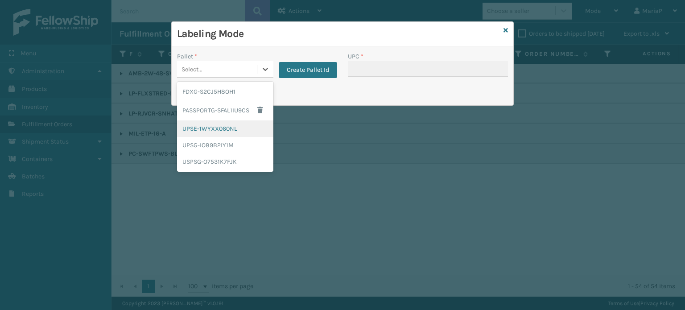
click at [244, 134] on div "UPSE-1WYXX060NL" at bounding box center [225, 128] width 96 height 17
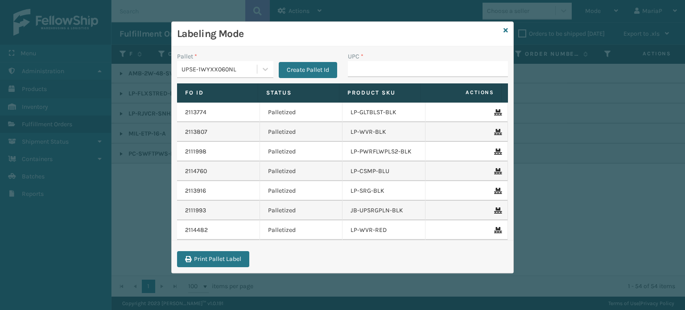
click at [255, 78] on div "Pallet * UPSE-1WYXX060NL Create Pallet Id" at bounding box center [257, 68] width 171 height 32
click at [245, 78] on div "UPSE-1WYXX060NL" at bounding box center [225, 69] width 96 height 17
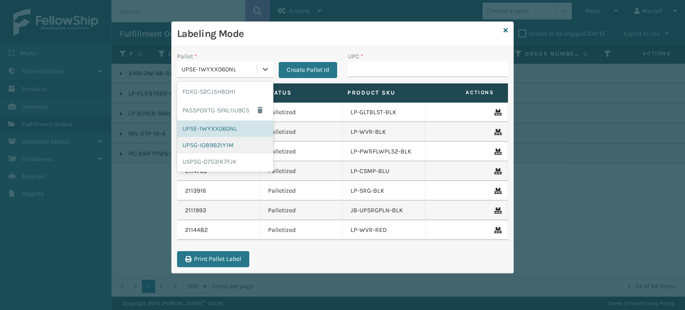
click at [242, 145] on div "UPSG-IO89B2IY1M" at bounding box center [225, 145] width 96 height 17
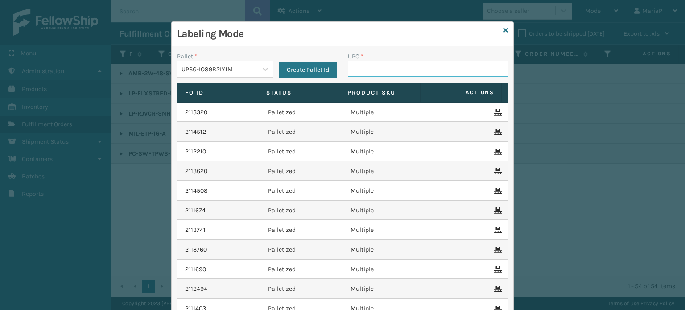
click at [362, 66] on input "UPC *" at bounding box center [428, 69] width 160 height 16
paste input "840985114008"
type input "840985114008"
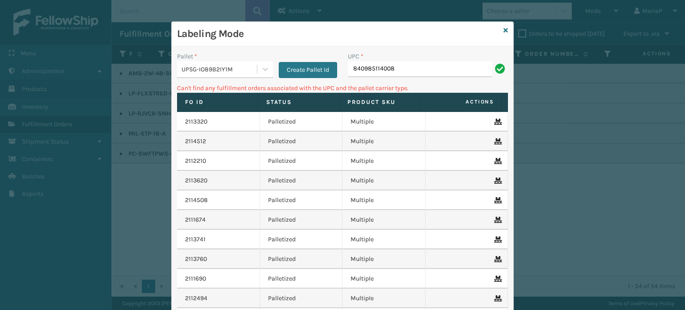
click at [203, 66] on div "UPSG-IO89B2IY1M" at bounding box center [220, 69] width 76 height 9
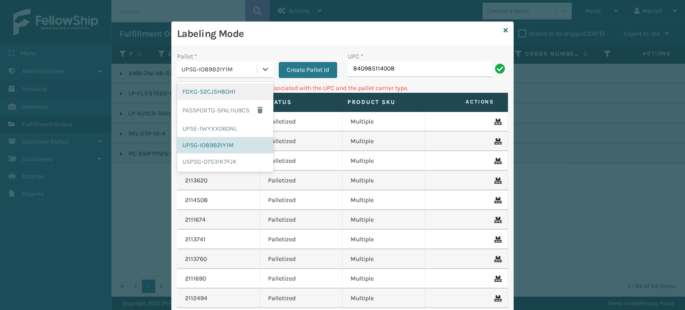
click at [216, 82] on div "FDXG-S2CJ5H8OH1 PASSPORTG-SFAL1IU9CS UPSE-1WYXX060NL UPSG-IO89B2IY1M USPSG-O753…" at bounding box center [225, 127] width 96 height 90
drag, startPoint x: 229, startPoint y: 83, endPoint x: 246, endPoint y: 89, distance: 17.9
click at [230, 84] on div "FDXG-S2CJ5H8OH1" at bounding box center [225, 91] width 96 height 17
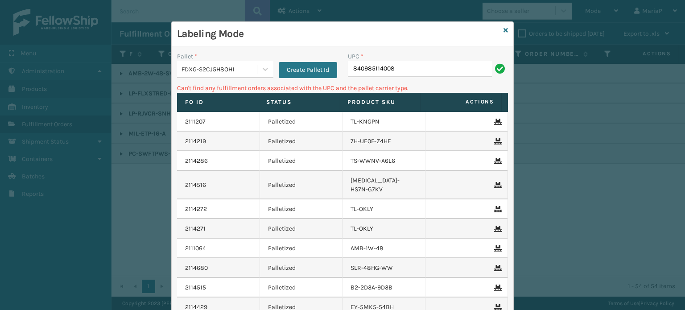
click at [246, 89] on p "Can't find any fulfillment orders associated with the UPC and the pallet carrie…" at bounding box center [342, 87] width 331 height 9
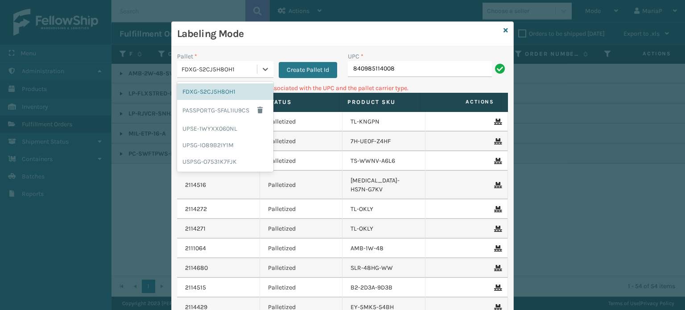
click at [226, 65] on div "FDXG-S2CJ5H8OH1" at bounding box center [220, 69] width 76 height 9
click at [366, 77] on div "UPC * 840985114008" at bounding box center [428, 68] width 171 height 32
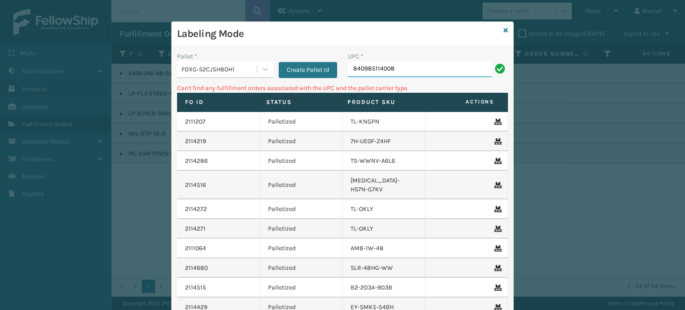
click at [373, 66] on input "840985114008" at bounding box center [420, 69] width 144 height 16
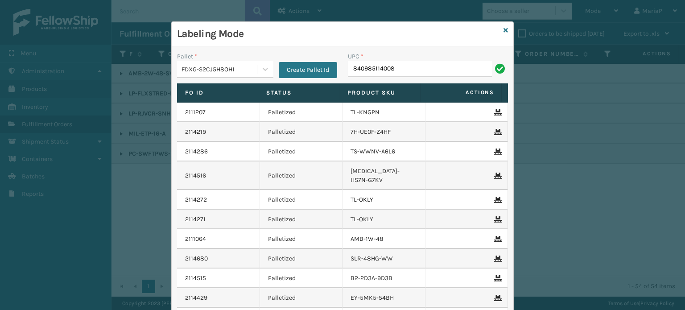
type input "840985114008"
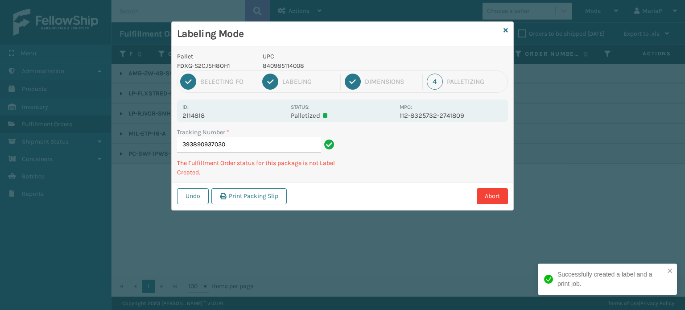
type input "393890937030840985114008"
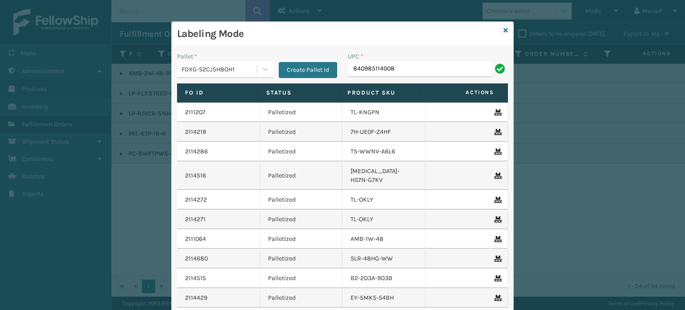
type input "840985114008"
click at [373, 66] on input "840985114008" at bounding box center [420, 69] width 144 height 16
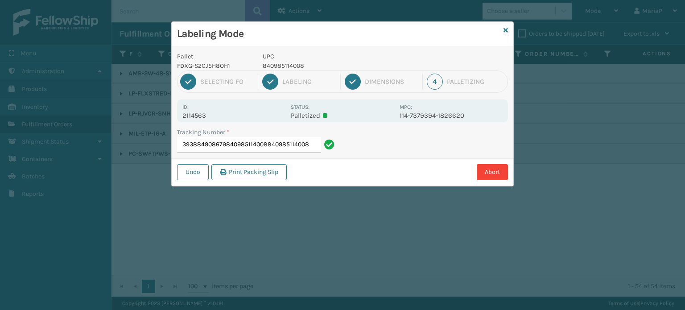
type input "393884908679840985114008840985114008840985114008"
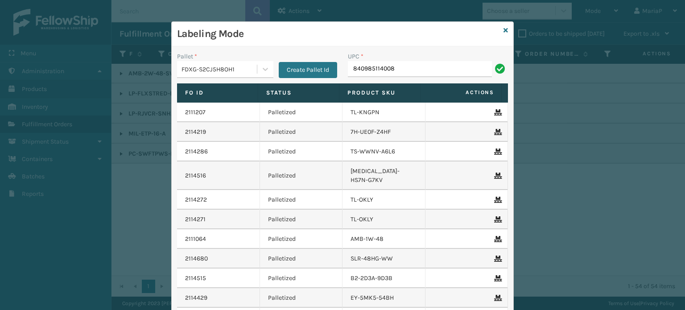
type input "840985114008"
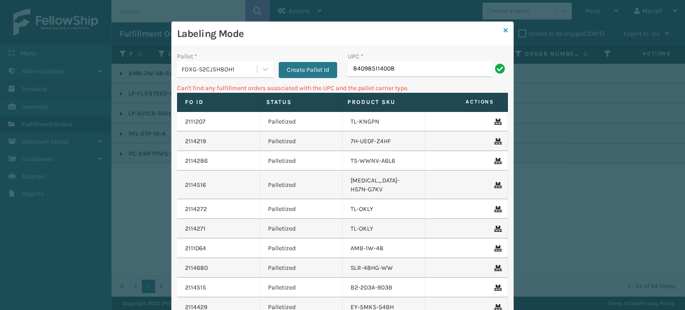
click at [504, 29] on icon at bounding box center [506, 30] width 4 height 6
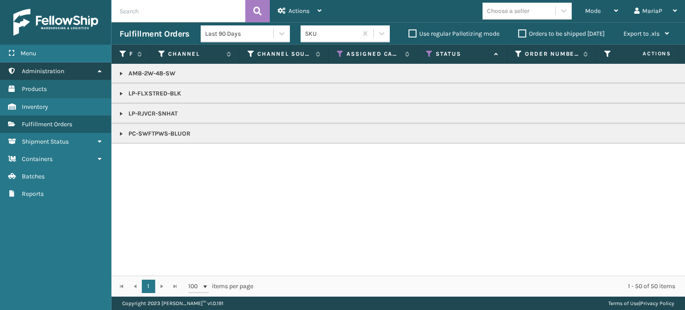
click at [61, 78] on link "Administration" at bounding box center [55, 70] width 111 height 17
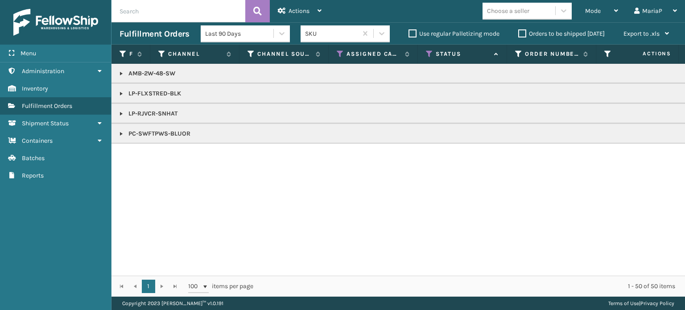
click at [133, 194] on div "AMB-2W-48-SW LP-FLXSTRED-BLK LP-RJVCR-SNHAT PC-SWFTPWS-BLUOR" at bounding box center [399, 170] width 574 height 212
click at [598, 14] on span "Mode" at bounding box center [593, 11] width 16 height 8
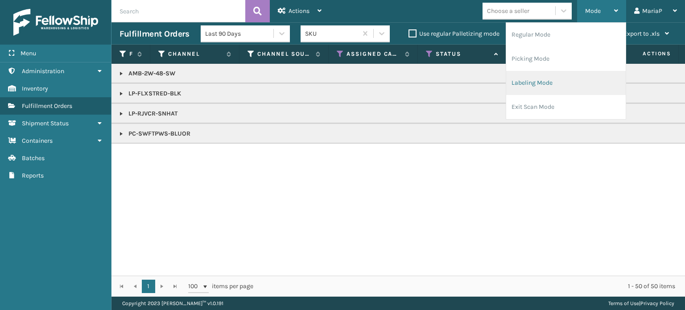
click at [547, 79] on li "Labeling Mode" at bounding box center [566, 83] width 120 height 24
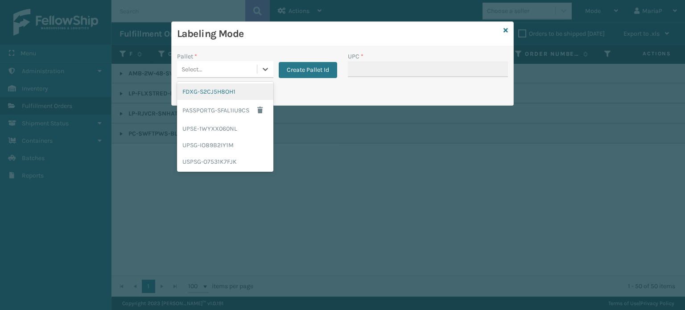
click at [209, 66] on div "Select..." at bounding box center [217, 69] width 80 height 15
click at [223, 89] on div "FDXG-S2CJ5H8OH1" at bounding box center [225, 91] width 96 height 17
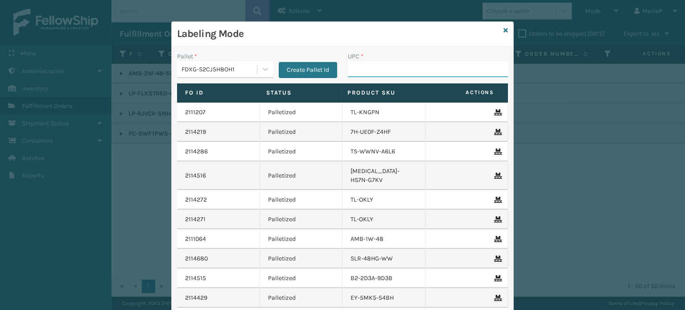
click at [391, 65] on input "UPC *" at bounding box center [428, 69] width 160 height 16
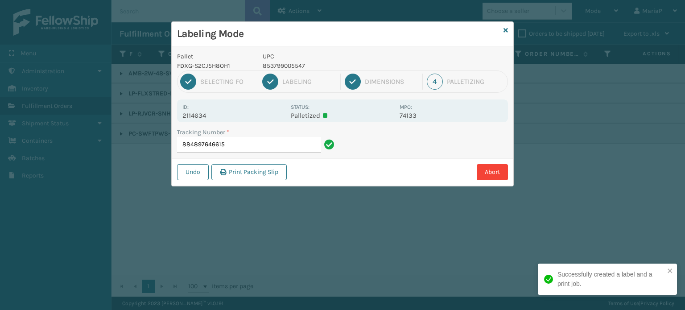
click at [278, 66] on p "853799005547" at bounding box center [329, 65] width 132 height 9
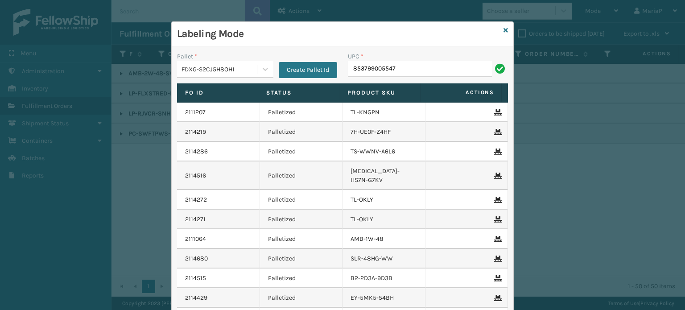
type input "853799005547"
click at [359, 73] on input "UPC *" at bounding box center [428, 69] width 160 height 16
paste input "853799005547"
type input "853799005547"
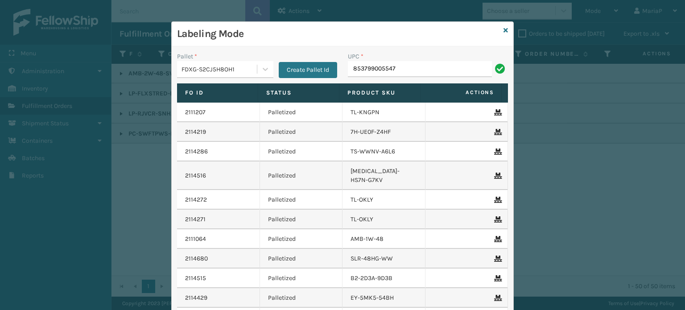
type input "853799005547"
click at [372, 66] on input "UPC *" at bounding box center [428, 69] width 160 height 16
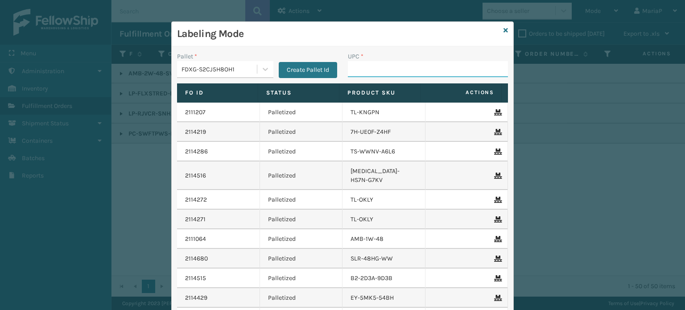
paste input "853799005547"
type input "853799005547"
click at [374, 67] on input "853799005547" at bounding box center [420, 69] width 144 height 16
type input "853799005547"
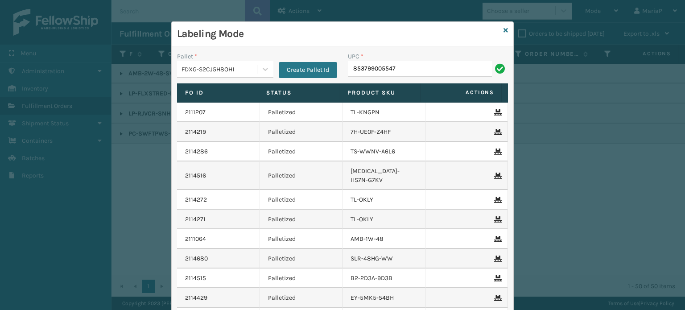
type input "853799005547"
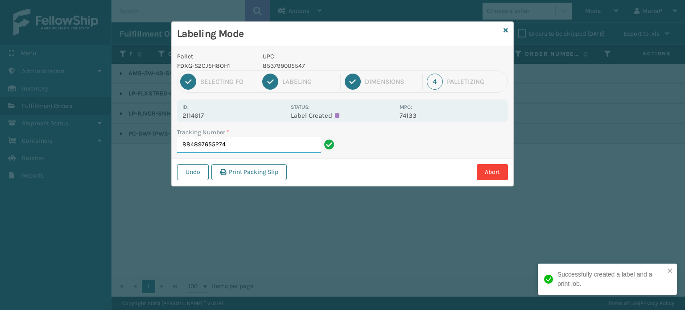
click at [239, 152] on input "884897655274" at bounding box center [249, 145] width 144 height 16
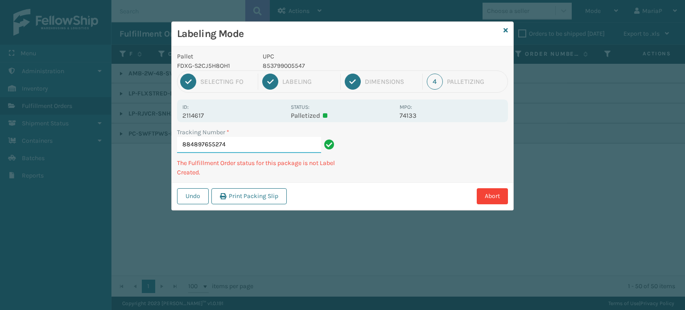
paste input "853799005547"
type input "884897655274853799005547"
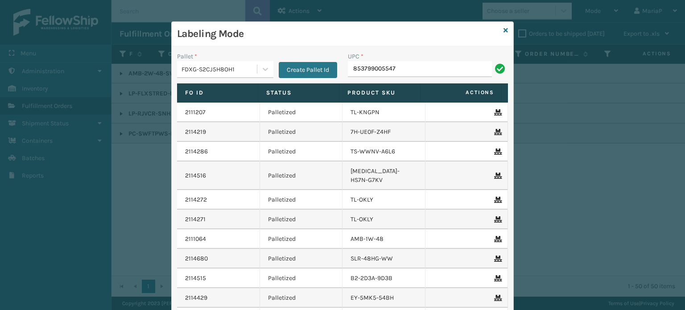
type input "853799005547"
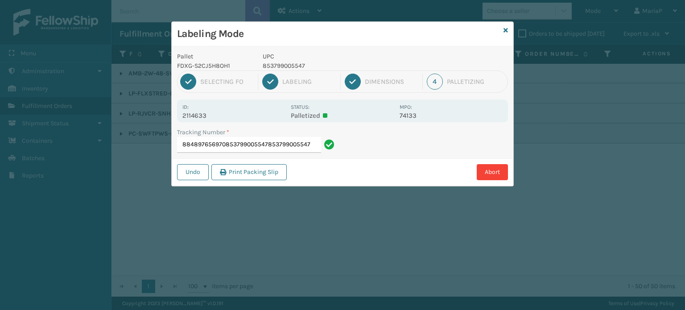
type input "884897656970853799005547853799005547853799005547"
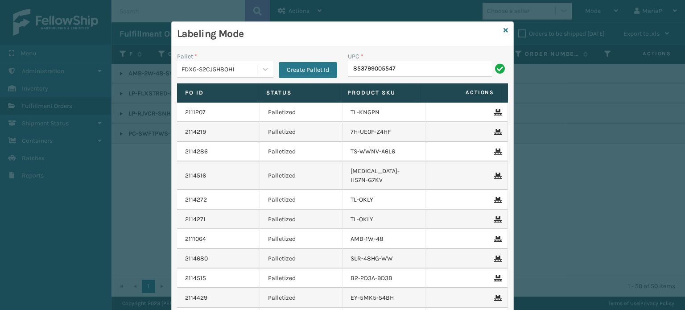
type input "853799005547"
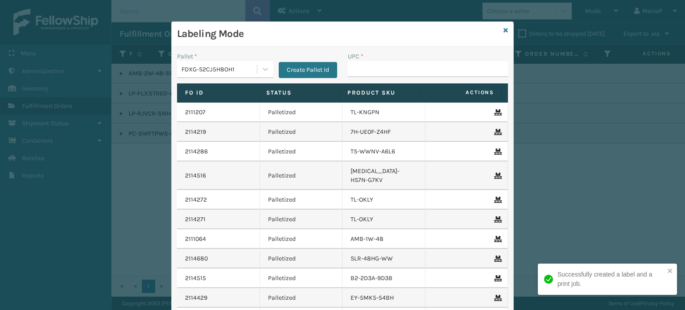
type input "853799005547"
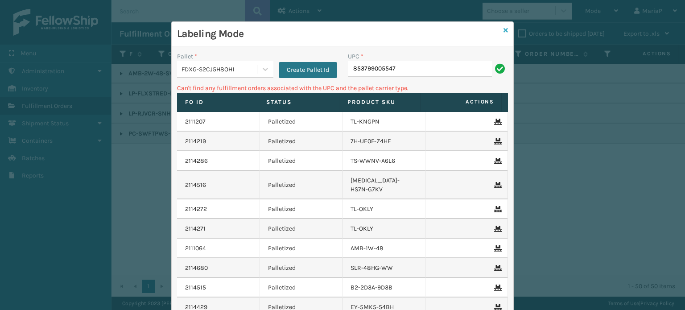
click at [504, 29] on icon at bounding box center [506, 30] width 4 height 6
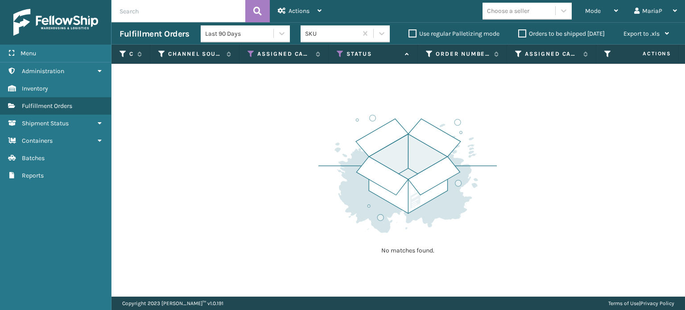
click at [549, 12] on div "Choose a seller" at bounding box center [519, 11] width 73 height 15
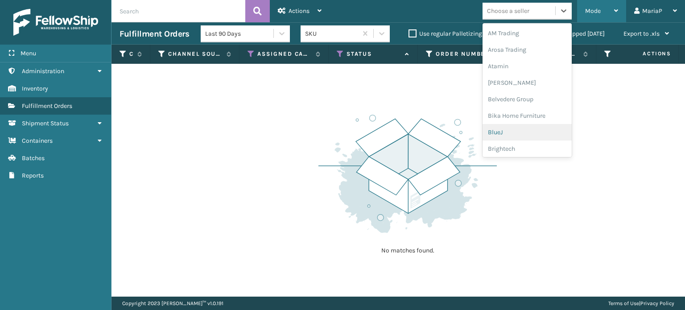
click at [601, 5] on div "Mode" at bounding box center [601, 11] width 33 height 22
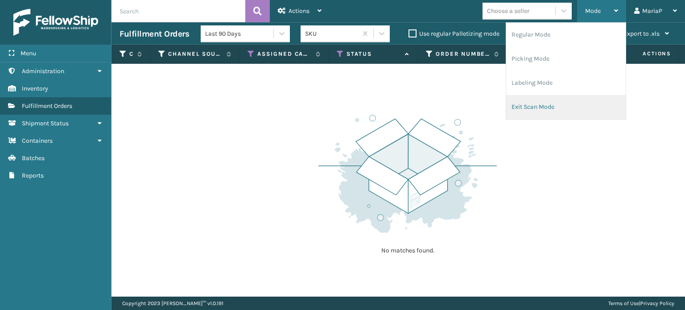
click at [537, 114] on li "Exit Scan Mode" at bounding box center [566, 107] width 120 height 24
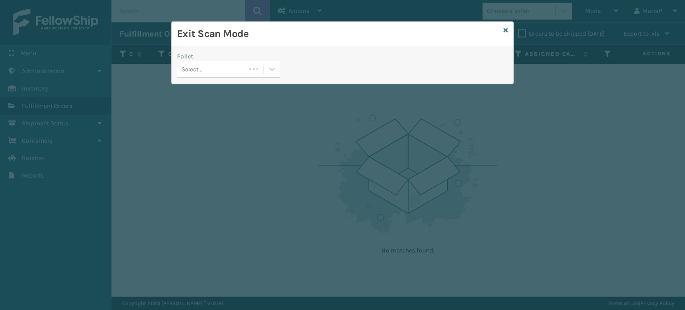
click at [231, 64] on div "Select..." at bounding box center [211, 69] width 69 height 15
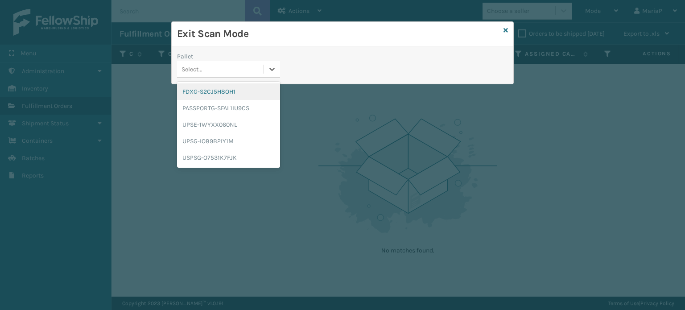
click at [232, 91] on div "FDXG-S2CJ5H8OH1" at bounding box center [228, 91] width 103 height 17
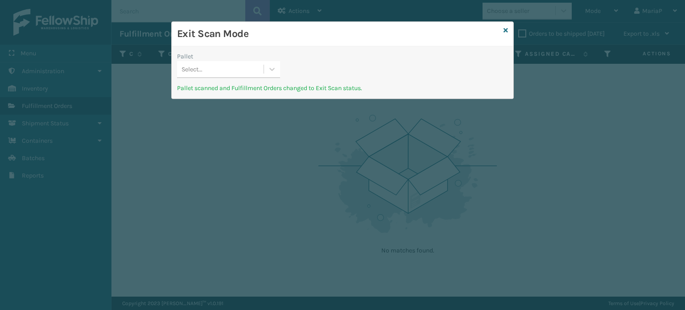
click at [219, 73] on div "Select..." at bounding box center [220, 69] width 87 height 15
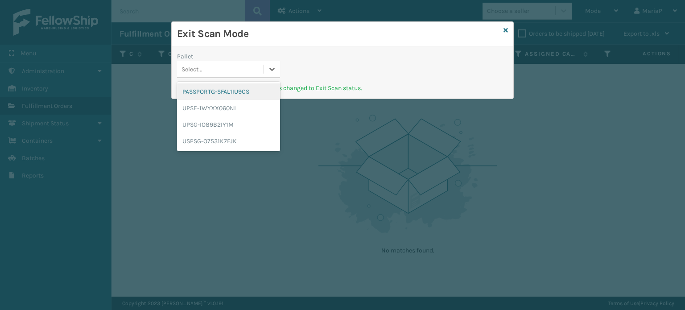
click at [227, 90] on div "PASSPORTG-SFAL1IU9CS" at bounding box center [228, 91] width 103 height 17
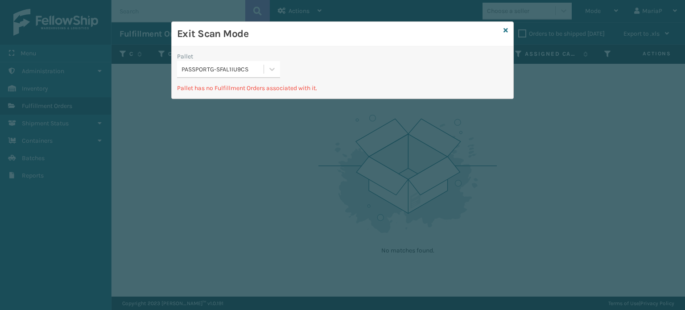
click at [232, 70] on div "PASSPORTG-SFAL1IU9CS" at bounding box center [223, 69] width 83 height 9
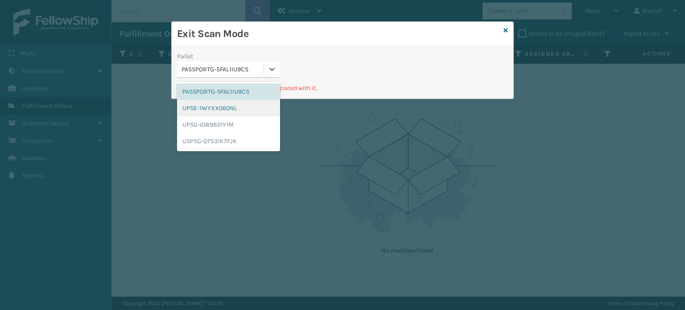
click at [226, 112] on div "UPSE-1WYXX060NL" at bounding box center [228, 108] width 103 height 17
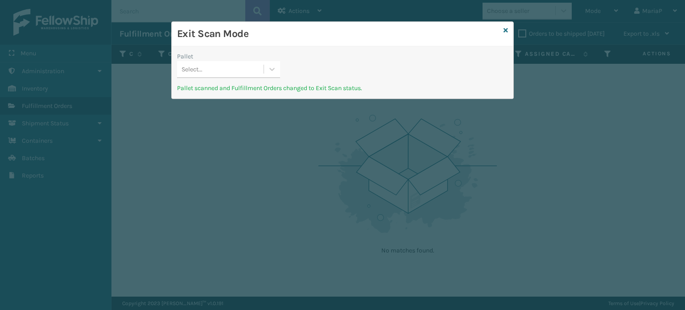
drag, startPoint x: 248, startPoint y: 66, endPoint x: 250, endPoint y: 76, distance: 10.9
click at [248, 66] on div "Select..." at bounding box center [220, 69] width 87 height 15
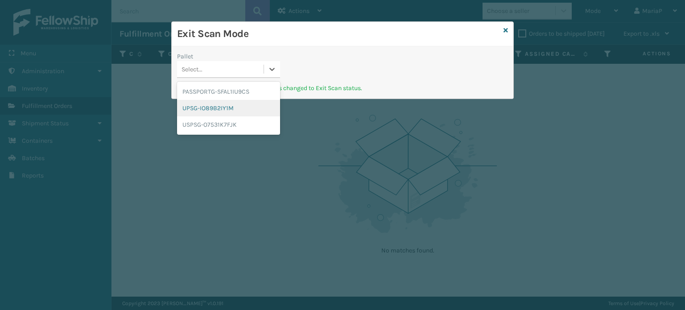
drag, startPoint x: 246, startPoint y: 107, endPoint x: 257, endPoint y: 83, distance: 26.0
click at [246, 106] on div "UPSG-IO89B2IY1M" at bounding box center [228, 108] width 103 height 17
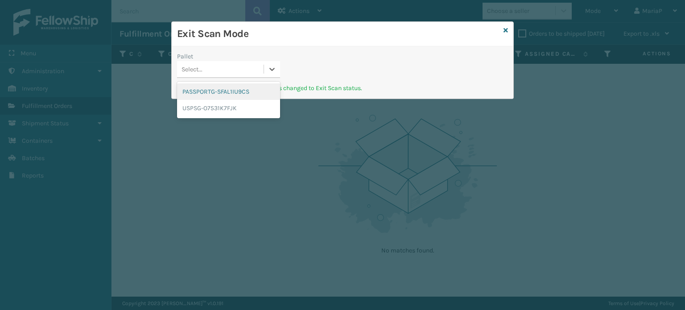
drag, startPoint x: 258, startPoint y: 64, endPoint x: 255, endPoint y: 71, distance: 7.2
click at [258, 65] on div "Select..." at bounding box center [220, 69] width 87 height 15
click at [218, 108] on div "USPSG-O7531K7FJK" at bounding box center [228, 108] width 103 height 17
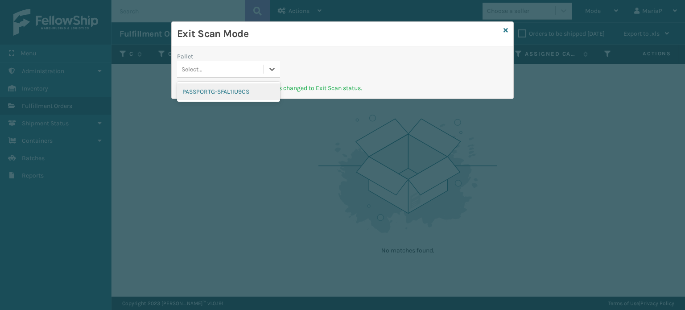
click at [209, 67] on div "Select..." at bounding box center [220, 69] width 87 height 15
click at [221, 101] on div "PASSPORTG-SFAL1IU9CS" at bounding box center [228, 92] width 103 height 20
click at [244, 91] on div "PASSPORTG-SFAL1IU9CS" at bounding box center [228, 91] width 103 height 17
